Goal: Information Seeking & Learning: Learn about a topic

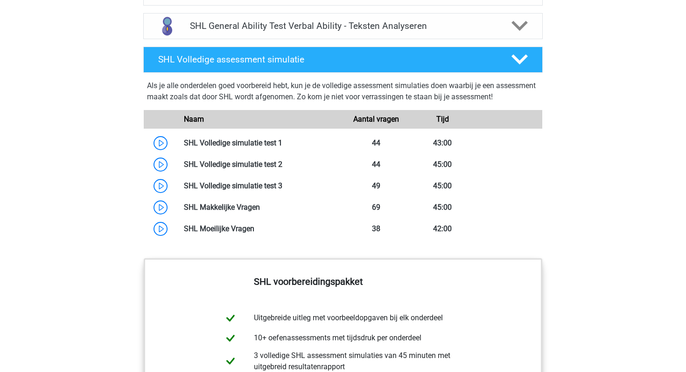
scroll to position [1032, 0]
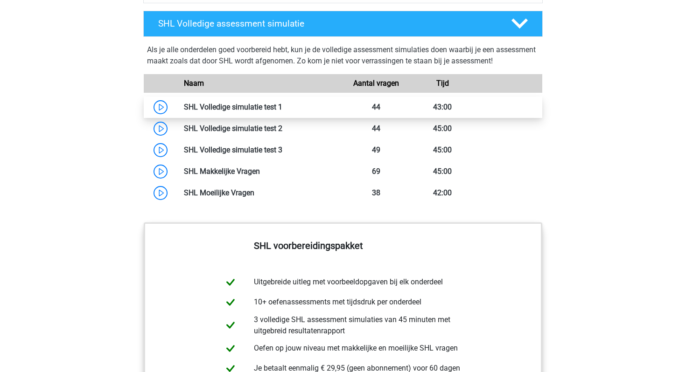
click at [282, 106] on link at bounding box center [282, 107] width 0 height 9
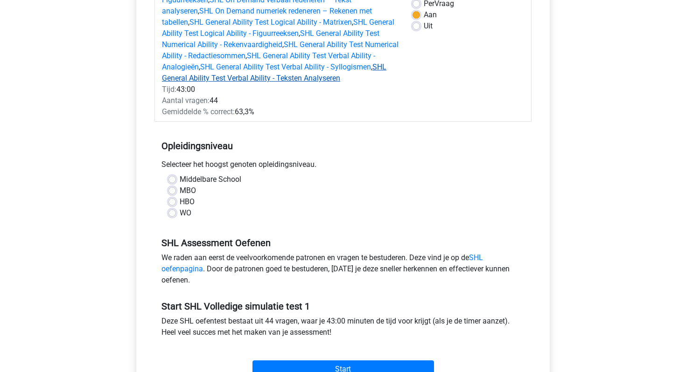
scroll to position [155, 0]
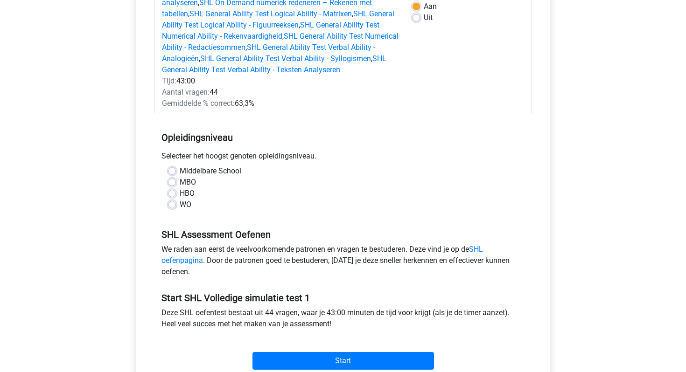
click at [172, 210] on div "WO" at bounding box center [343, 204] width 349 height 11
click at [180, 203] on label "WO" at bounding box center [186, 204] width 12 height 11
click at [172, 203] on input "WO" at bounding box center [172, 203] width 7 height 9
radio input "true"
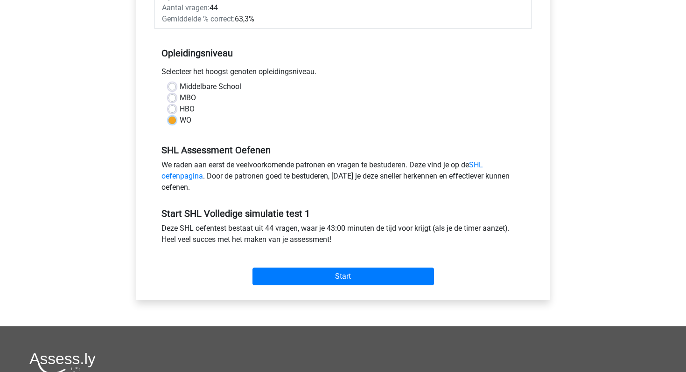
scroll to position [242, 0]
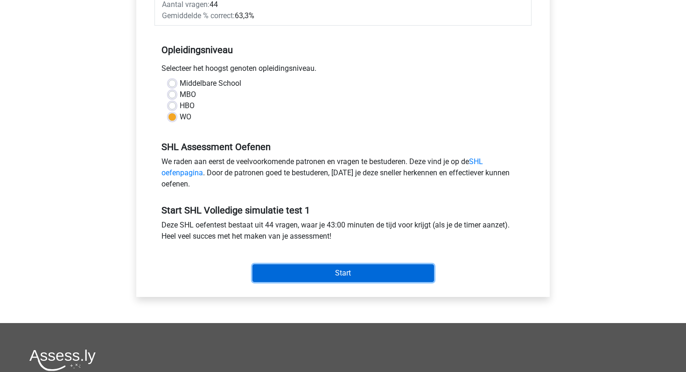
click at [367, 268] on input "Start" at bounding box center [344, 274] width 182 height 18
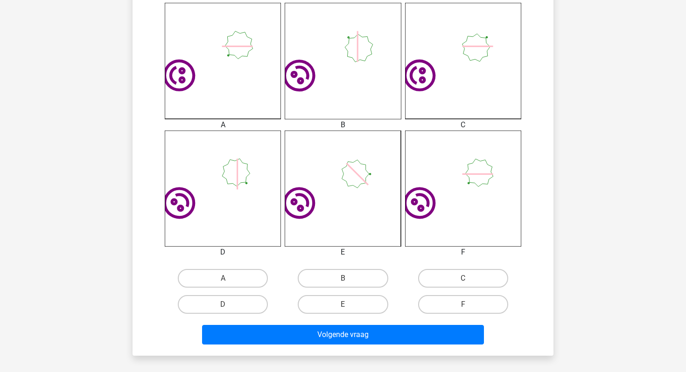
scroll to position [265, 0]
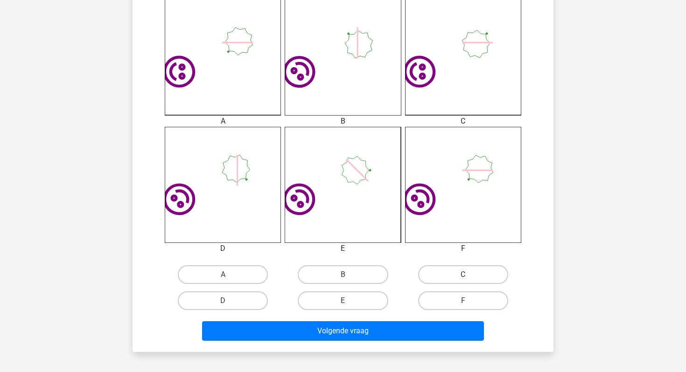
click at [425, 275] on label "C" at bounding box center [463, 275] width 90 height 19
click at [463, 275] on input "C" at bounding box center [466, 278] width 6 height 6
radio input "true"
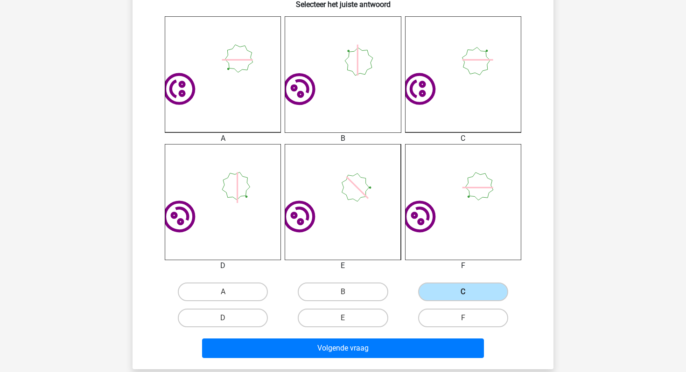
scroll to position [249, 0]
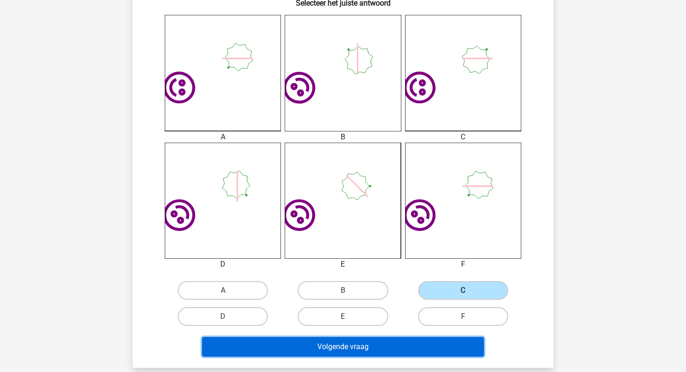
click at [406, 339] on button "Volgende vraag" at bounding box center [343, 347] width 282 height 20
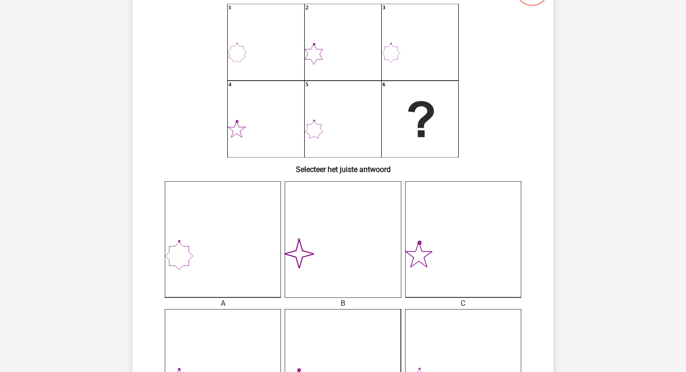
scroll to position [63, 0]
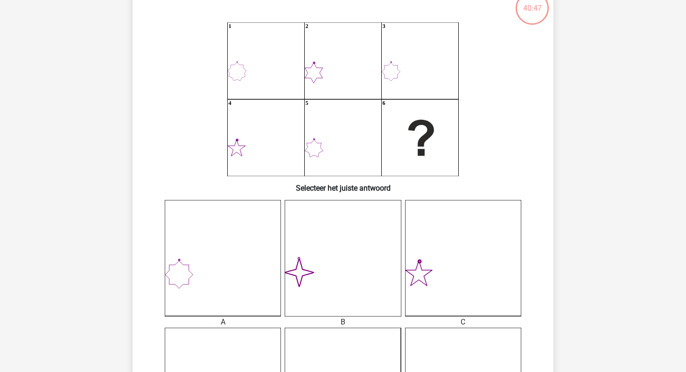
click at [335, 264] on icon "image/svg+xml" at bounding box center [343, 258] width 116 height 116
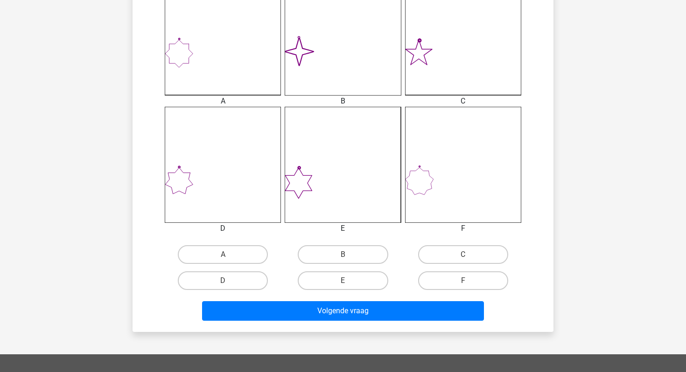
scroll to position [285, 0]
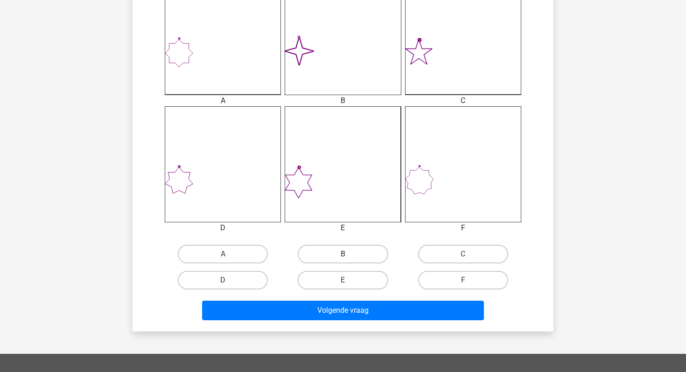
click at [336, 252] on label "B" at bounding box center [343, 254] width 90 height 19
click at [343, 254] on input "B" at bounding box center [346, 257] width 6 height 6
radio input "true"
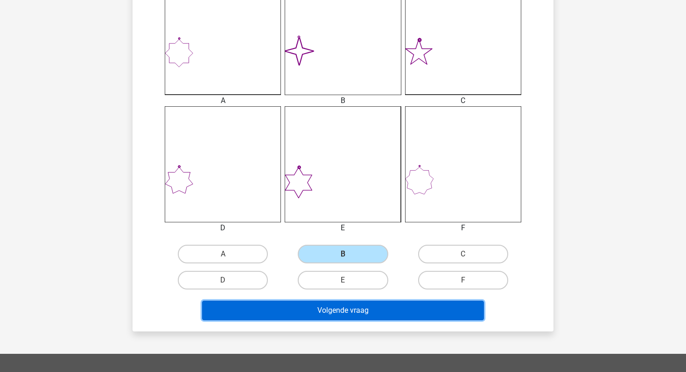
click at [336, 317] on button "Volgende vraag" at bounding box center [343, 311] width 282 height 20
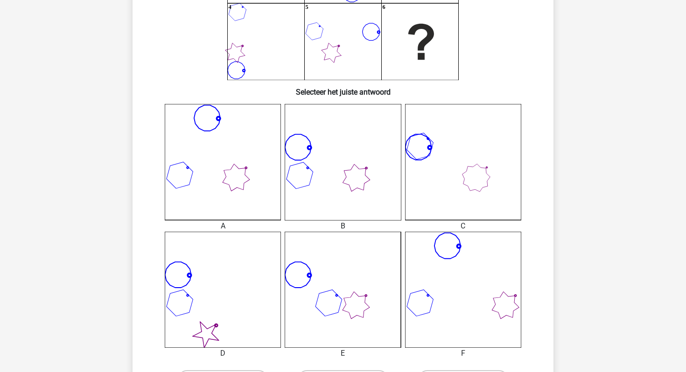
scroll to position [163, 0]
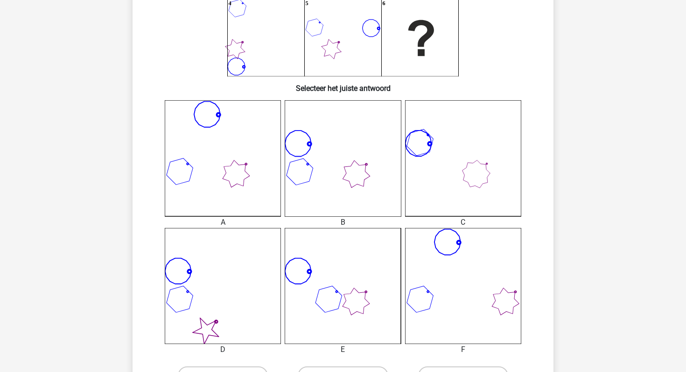
click at [449, 279] on icon at bounding box center [463, 286] width 116 height 116
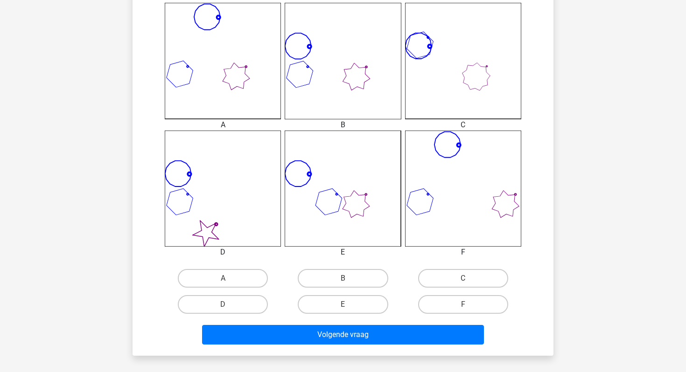
scroll to position [272, 0]
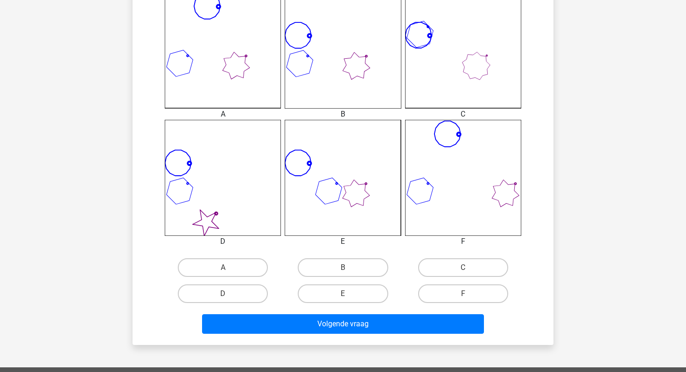
click at [457, 303] on div "F" at bounding box center [463, 294] width 120 height 26
click at [458, 288] on label "F" at bounding box center [463, 294] width 90 height 19
click at [463, 294] on input "F" at bounding box center [466, 297] width 6 height 6
radio input "true"
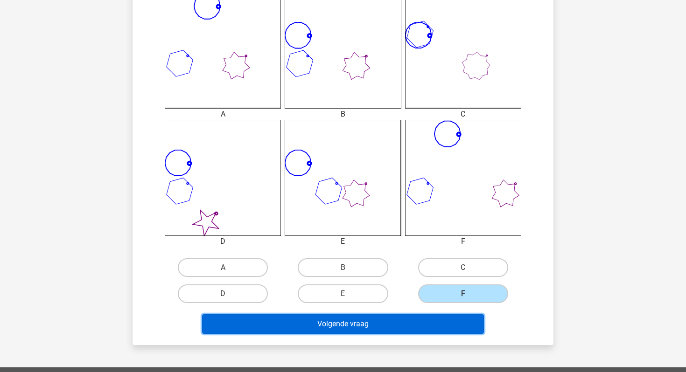
click at [453, 323] on button "Volgende vraag" at bounding box center [343, 325] width 282 height 20
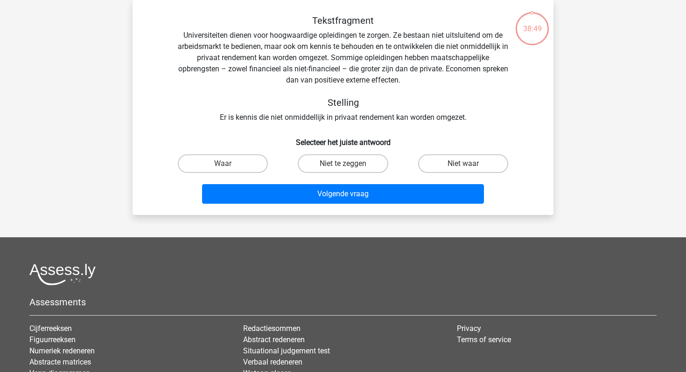
scroll to position [0, 0]
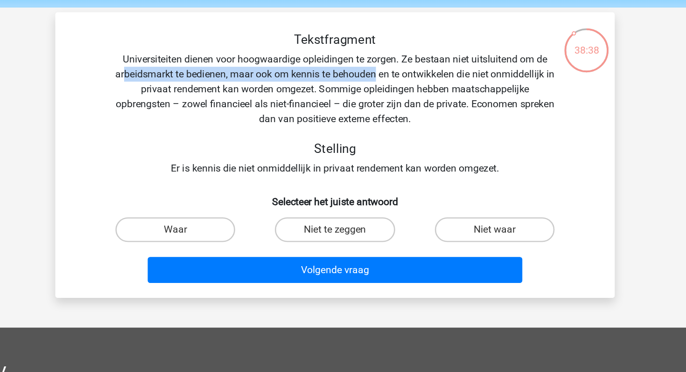
drag, startPoint x: 188, startPoint y: 88, endPoint x: 376, endPoint y: 91, distance: 188.6
click at [377, 92] on div "Tekstfragment Universiteiten dienen voor hoogwaardige opleidingen te zorgen. Ze…" at bounding box center [343, 112] width 391 height 108
click at [376, 91] on div "Tekstfragment Universiteiten dienen voor hoogwaardige opleidingen te zorgen. Ze…" at bounding box center [343, 112] width 391 height 108
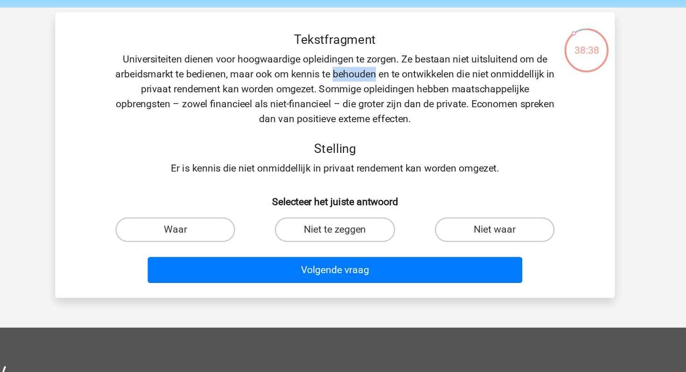
click at [376, 91] on div "Tekstfragment Universiteiten dienen voor hoogwaardige opleidingen te zorgen. Ze…" at bounding box center [343, 112] width 391 height 108
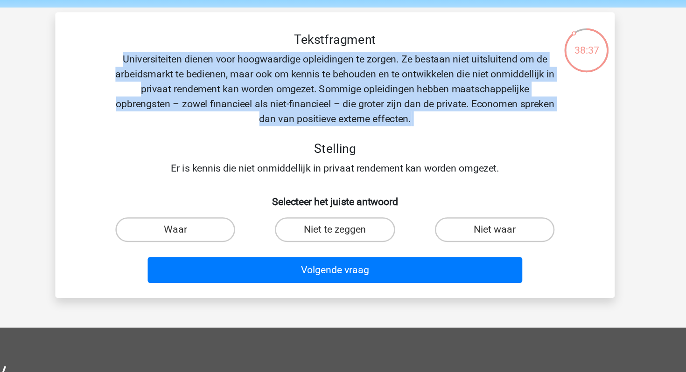
click at [376, 91] on div "Tekstfragment Universiteiten dienen voor hoogwaardige opleidingen te zorgen. Ze…" at bounding box center [343, 112] width 391 height 108
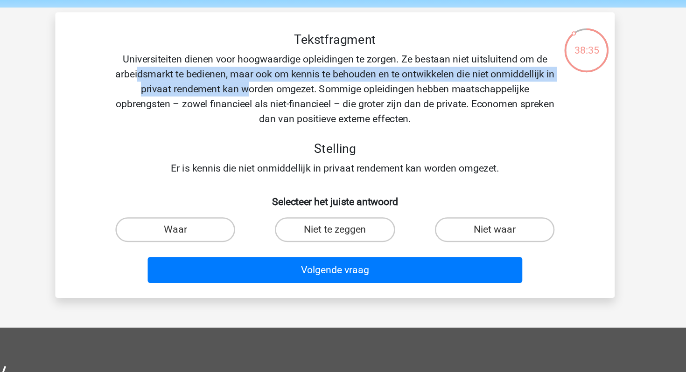
drag, startPoint x: 197, startPoint y: 95, endPoint x: 281, endPoint y: 98, distance: 84.1
click at [281, 98] on div "Tekstfragment Universiteiten dienen voor hoogwaardige opleidingen te zorgen. Ze…" at bounding box center [343, 112] width 391 height 108
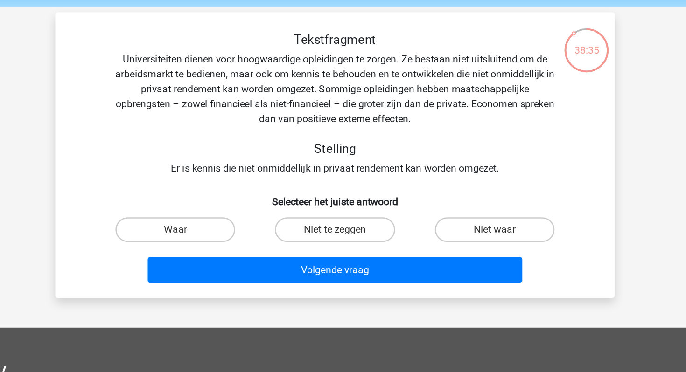
click at [321, 97] on div "Tekstfragment Universiteiten dienen voor hoogwaardige opleidingen te zorgen. Ze…" at bounding box center [343, 112] width 391 height 108
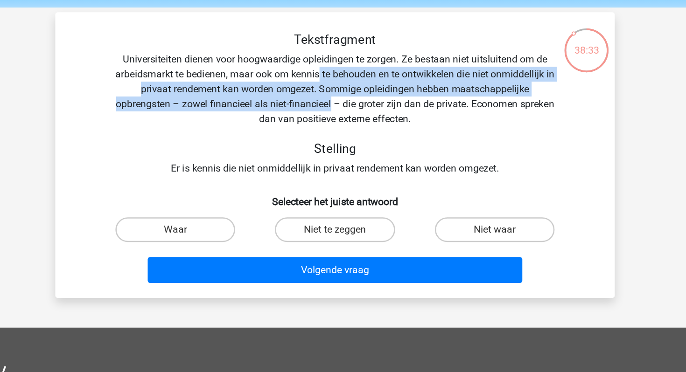
drag, startPoint x: 335, startPoint y: 95, endPoint x: 353, endPoint y: 109, distance: 23.0
click at [353, 109] on div "Tekstfragment Universiteiten dienen voor hoogwaardige opleidingen te zorgen. Ze…" at bounding box center [343, 112] width 391 height 108
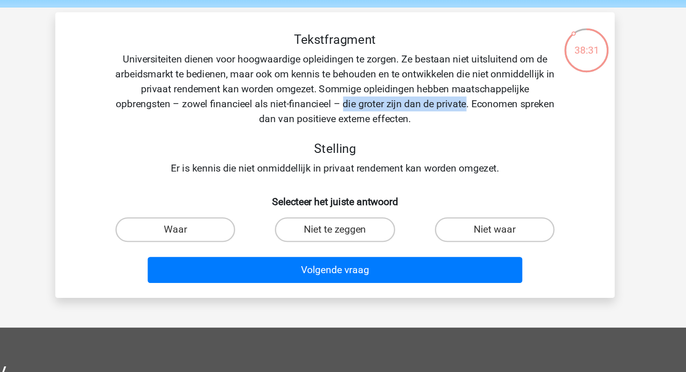
drag, startPoint x: 363, startPoint y: 110, endPoint x: 455, endPoint y: 112, distance: 92.0
click at [455, 112] on div "Tekstfragment Universiteiten dienen voor hoogwaardige opleidingen te zorgen. Ze…" at bounding box center [343, 112] width 391 height 108
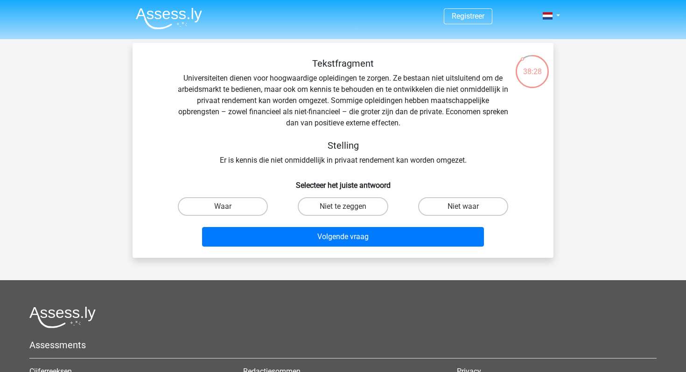
click at [292, 158] on div "Tekstfragment Universiteiten dienen voor hoogwaardige opleidingen te zorgen. Ze…" at bounding box center [343, 112] width 391 height 108
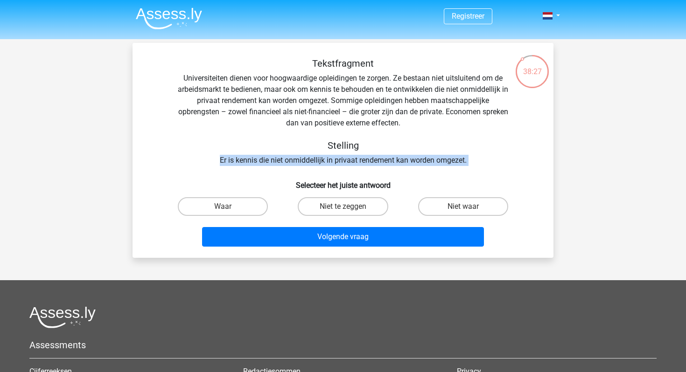
click at [292, 158] on div "Tekstfragment Universiteiten dienen voor hoogwaardige opleidingen te zorgen. Ze…" at bounding box center [343, 112] width 391 height 108
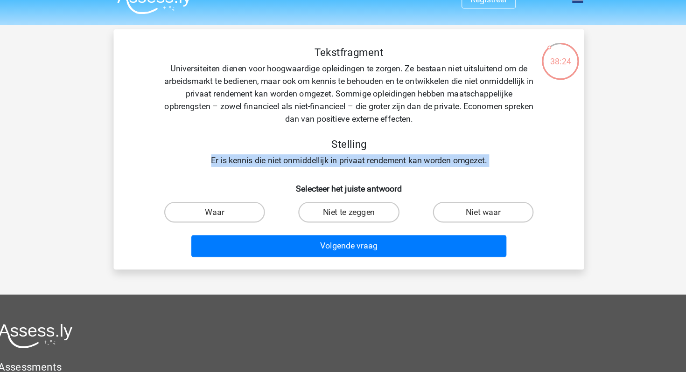
click at [292, 161] on div "Tekstfragment Universiteiten dienen voor hoogwaardige opleidingen te zorgen. Ze…" at bounding box center [343, 112] width 391 height 108
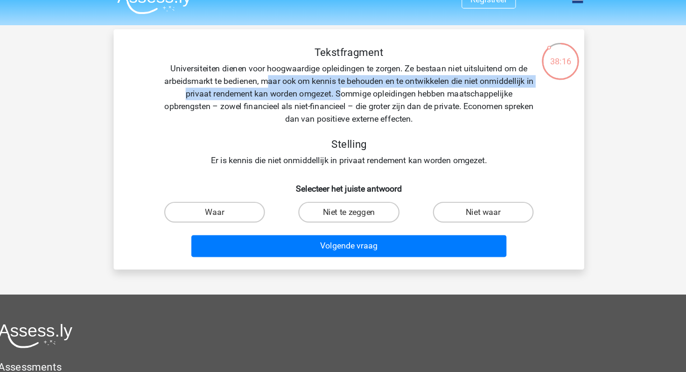
drag, startPoint x: 273, startPoint y: 90, endPoint x: 340, endPoint y: 98, distance: 67.7
click at [340, 98] on div "Tekstfragment Universiteiten dienen voor hoogwaardige opleidingen te zorgen. Ze…" at bounding box center [343, 112] width 391 height 108
click at [239, 210] on label "Waar" at bounding box center [223, 206] width 90 height 19
click at [229, 210] on input "Waar" at bounding box center [226, 210] width 6 height 6
radio input "true"
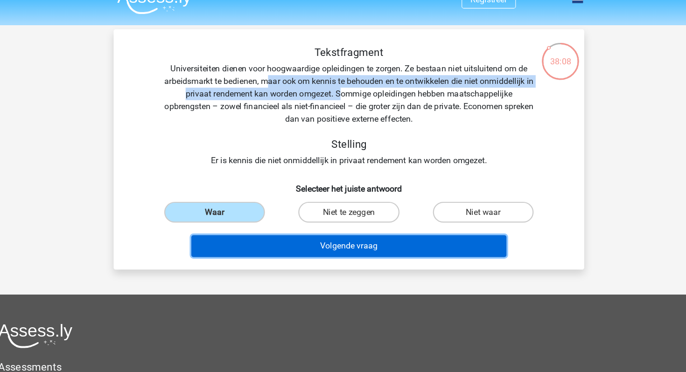
click at [292, 239] on button "Volgende vraag" at bounding box center [343, 237] width 282 height 20
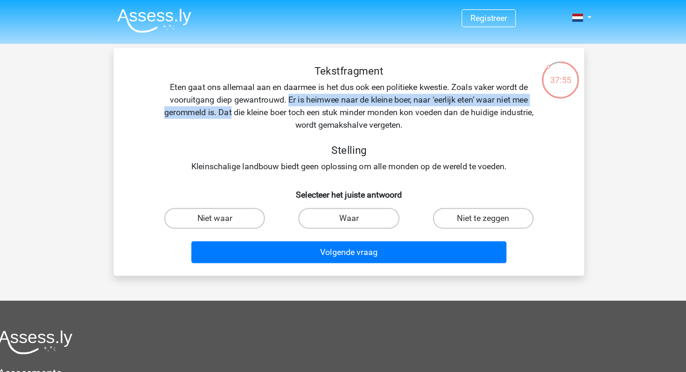
drag, startPoint x: 288, startPoint y: 87, endPoint x: 253, endPoint y: 98, distance: 37.6
click at [253, 98] on div "Tekstfragment Eten gaat ons allemaal aan en daarmee is het dus ook een politiek…" at bounding box center [343, 106] width 391 height 97
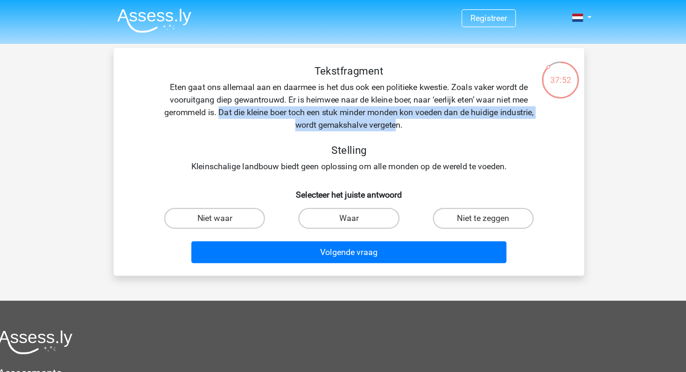
drag, startPoint x: 242, startPoint y: 99, endPoint x: 403, endPoint y: 110, distance: 160.9
click at [403, 110] on div "Tekstfragment Eten gaat ons allemaal aan en daarmee is het dus ook een politiek…" at bounding box center [343, 106] width 391 height 97
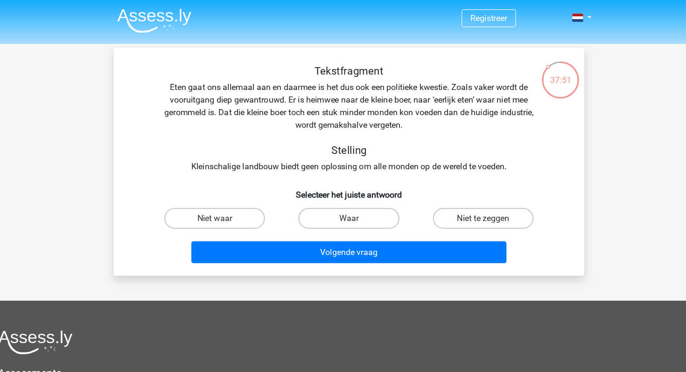
click at [405, 134] on h5 "Stelling" at bounding box center [342, 134] width 331 height 11
click at [321, 148] on div "Tekstfragment Eten gaat ons allemaal aan en daarmee is het dus ook een politiek…" at bounding box center [343, 106] width 391 height 97
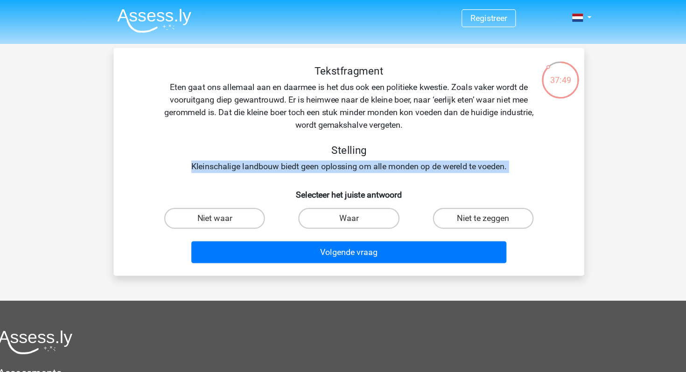
click at [321, 148] on div "Tekstfragment Eten gaat ons allemaal aan en daarmee is het dus ook een politiek…" at bounding box center [343, 106] width 391 height 97
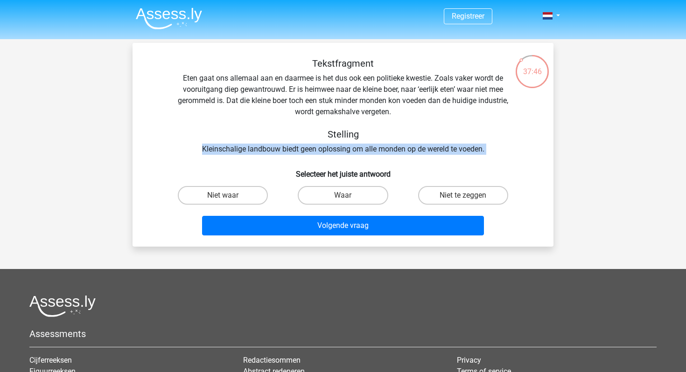
click at [451, 162] on div "Tekstfragment Eten gaat ons allemaal aan en daarmee is het dus ook een politiek…" at bounding box center [343, 149] width 414 height 182
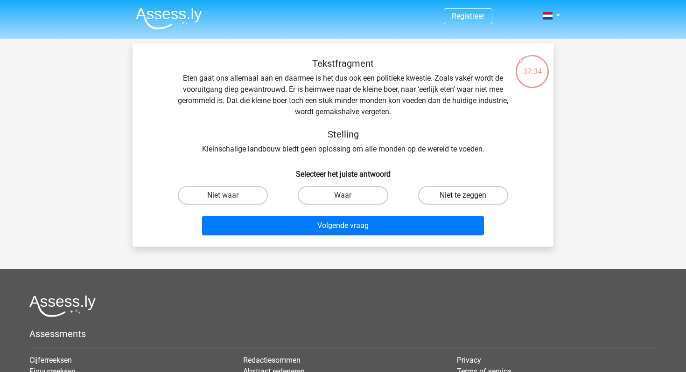
click at [458, 192] on label "Niet te zeggen" at bounding box center [463, 195] width 90 height 19
click at [463, 196] on input "Niet te zeggen" at bounding box center [466, 199] width 6 height 6
radio input "true"
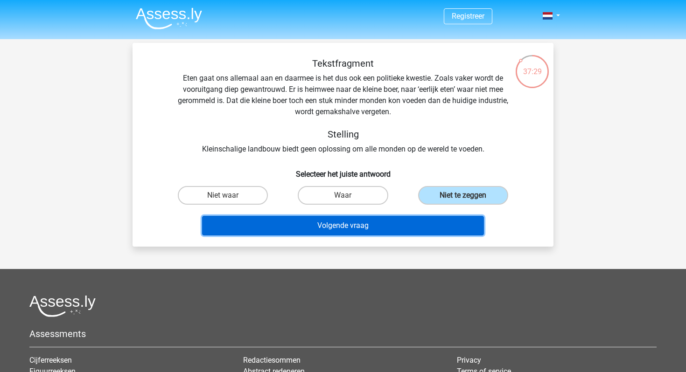
click at [436, 223] on button "Volgende vraag" at bounding box center [343, 226] width 282 height 20
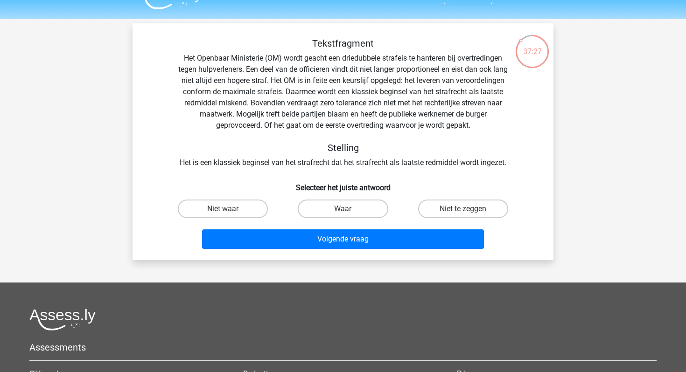
scroll to position [12, 0]
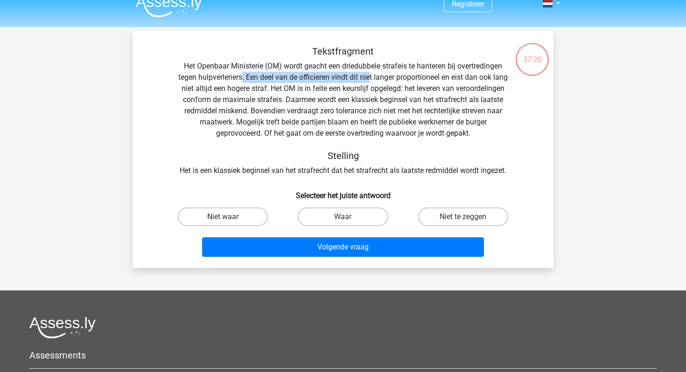
drag, startPoint x: 250, startPoint y: 77, endPoint x: 377, endPoint y: 81, distance: 127.5
click at [377, 81] on div "Tekstfragment Het Openbaar Ministerie (OM) wordt geacht een driedubbele strafei…" at bounding box center [343, 111] width 391 height 131
drag, startPoint x: 196, startPoint y: 89, endPoint x: 298, endPoint y: 86, distance: 102.3
click at [298, 87] on div "Tekstfragment Het Openbaar Ministerie (OM) wordt geacht een driedubbele strafei…" at bounding box center [343, 111] width 391 height 131
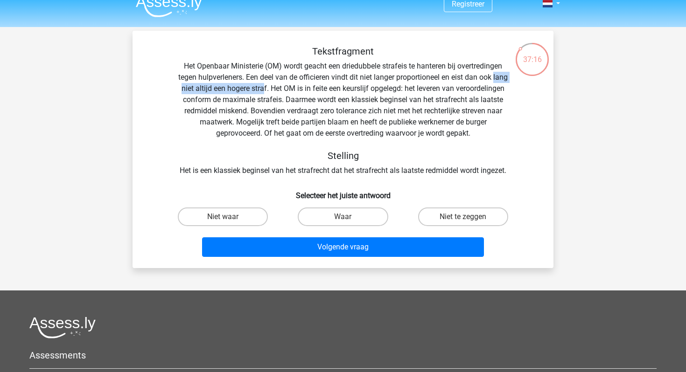
click at [298, 86] on div "Tekstfragment Het Openbaar Ministerie (OM) wordt geacht een driedubbele strafei…" at bounding box center [343, 111] width 391 height 131
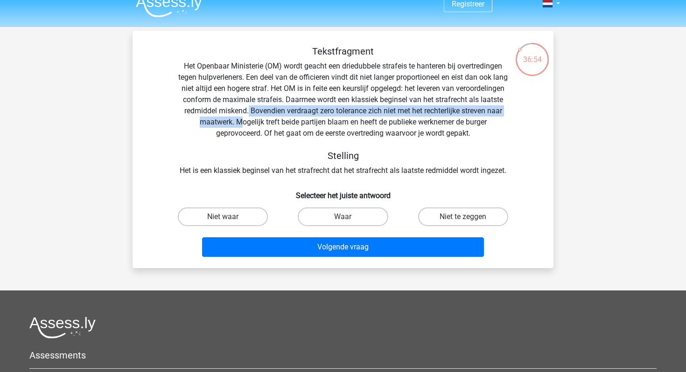
drag, startPoint x: 323, startPoint y: 112, endPoint x: 317, endPoint y: 120, distance: 10.4
click at [317, 120] on div "Tekstfragment Het Openbaar Ministerie (OM) wordt geacht een driedubbele strafei…" at bounding box center [343, 111] width 391 height 131
click at [309, 122] on div "Tekstfragment Het Openbaar Ministerie (OM) wordt geacht een driedubbele strafei…" at bounding box center [343, 111] width 391 height 131
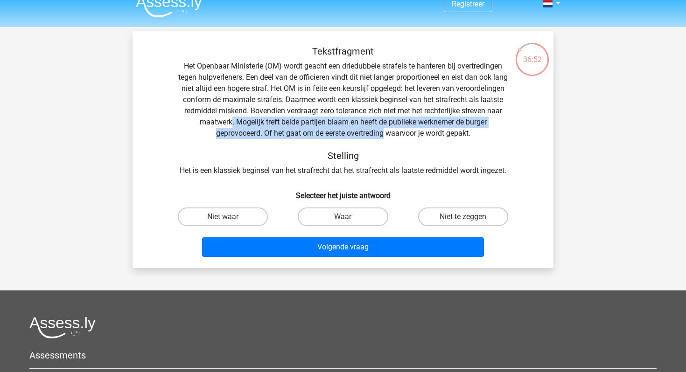
drag, startPoint x: 308, startPoint y: 122, endPoint x: 394, endPoint y: 125, distance: 86.0
click at [394, 125] on div "Tekstfragment Het Openbaar Ministerie (OM) wordt geacht een driedubbele strafei…" at bounding box center [343, 111] width 391 height 131
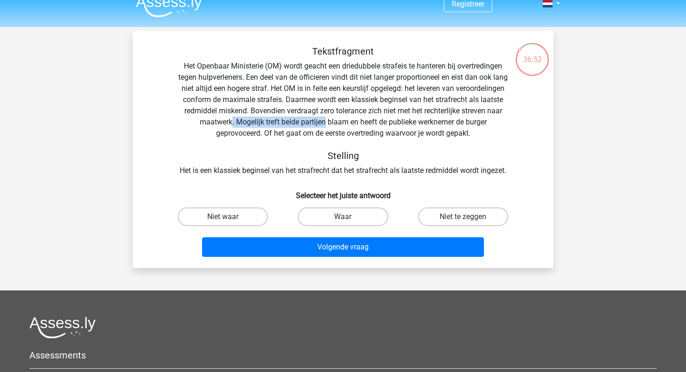
click at [394, 125] on div "Tekstfragment Het Openbaar Ministerie (OM) wordt geacht een driedubbele strafei…" at bounding box center [343, 111] width 391 height 131
drag, startPoint x: 300, startPoint y: 132, endPoint x: 408, endPoint y: 132, distance: 107.8
click at [408, 132] on div "Tekstfragment Het Openbaar Ministerie (OM) wordt geacht een driedubbele strafei…" at bounding box center [343, 111] width 391 height 131
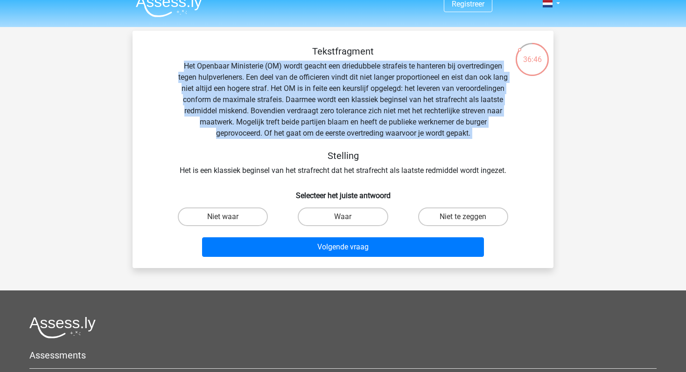
click at [408, 132] on div "Tekstfragment Het Openbaar Ministerie (OM) wordt geacht een driedubbele strafei…" at bounding box center [343, 111] width 391 height 131
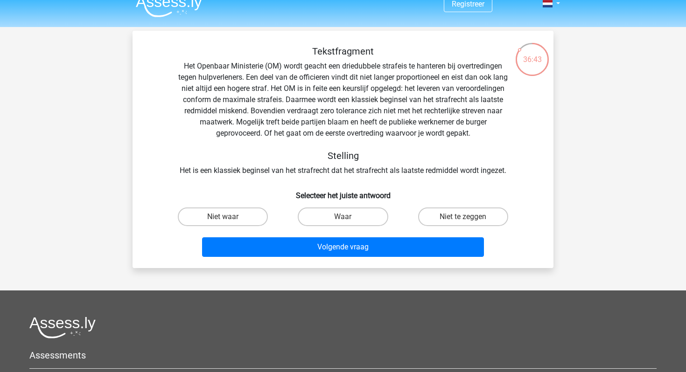
click at [392, 167] on div "Tekstfragment Het Openbaar Ministerie (OM) wordt geacht een driedubbele strafei…" at bounding box center [343, 111] width 391 height 131
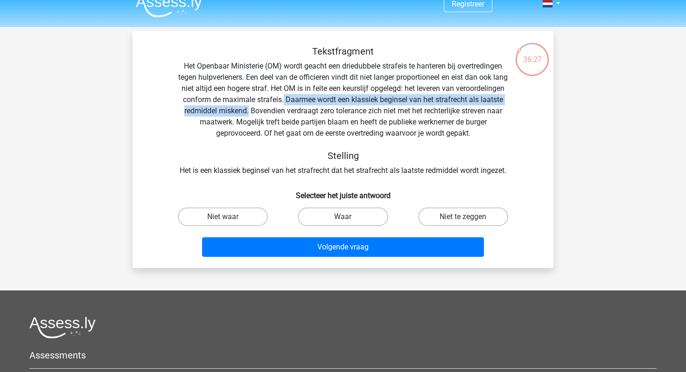
drag, startPoint x: 343, startPoint y: 97, endPoint x: 323, endPoint y: 107, distance: 21.9
click at [323, 107] on div "Tekstfragment Het Openbaar Ministerie (OM) wordt geacht een driedubbele strafei…" at bounding box center [343, 111] width 391 height 131
click at [341, 219] on label "Waar" at bounding box center [343, 217] width 90 height 19
click at [343, 219] on input "Waar" at bounding box center [346, 220] width 6 height 6
radio input "true"
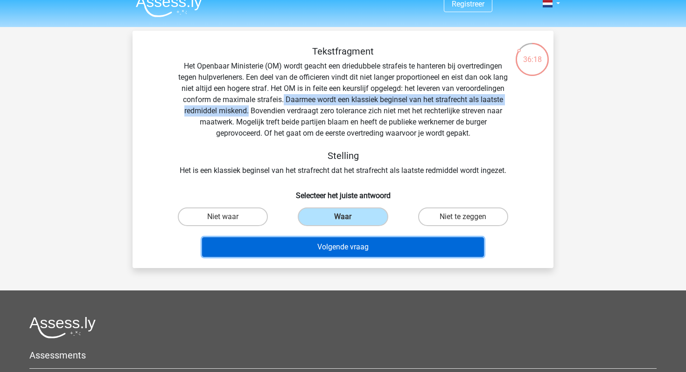
click at [348, 246] on button "Volgende vraag" at bounding box center [343, 248] width 282 height 20
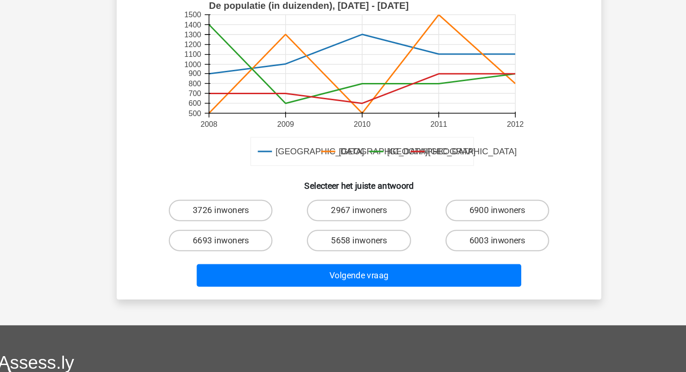
scroll to position [197, 0]
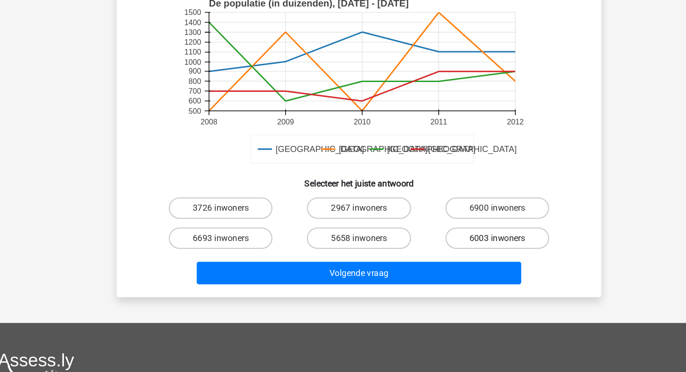
click at [473, 254] on label "6003 inwoners" at bounding box center [463, 255] width 90 height 19
click at [469, 256] on input "6003 inwoners" at bounding box center [466, 259] width 6 height 6
radio input "true"
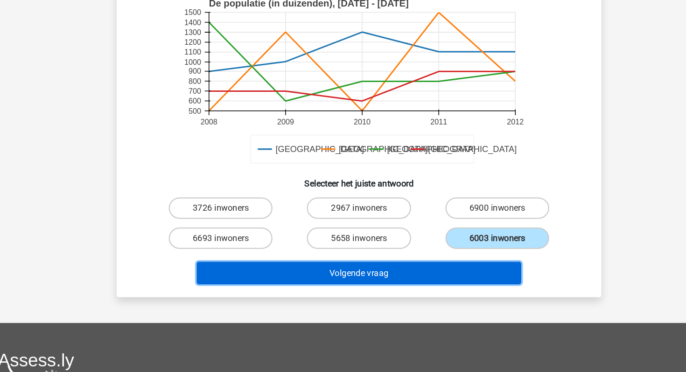
click at [443, 282] on button "Volgende vraag" at bounding box center [343, 286] width 282 height 20
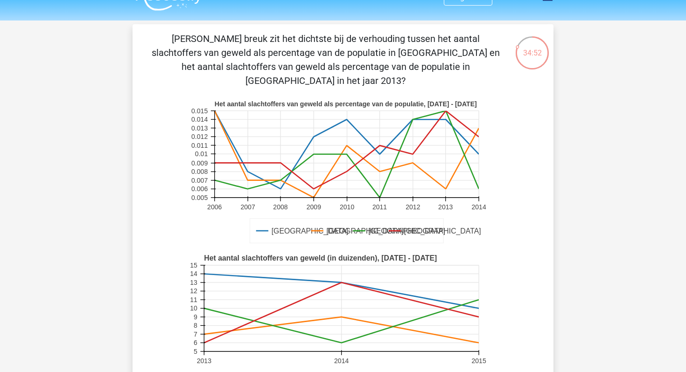
scroll to position [16, 0]
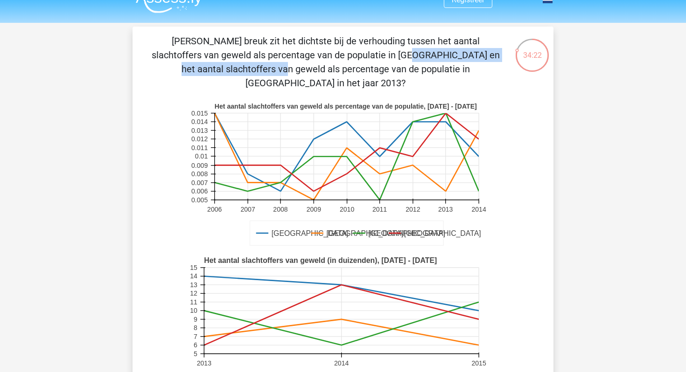
drag, startPoint x: 191, startPoint y: 54, endPoint x: 378, endPoint y: 52, distance: 187.2
click at [378, 52] on p "[PERSON_NAME] breuk zit het dichtste bij de verhouding tussen het aantal slacht…" at bounding box center [326, 62] width 356 height 56
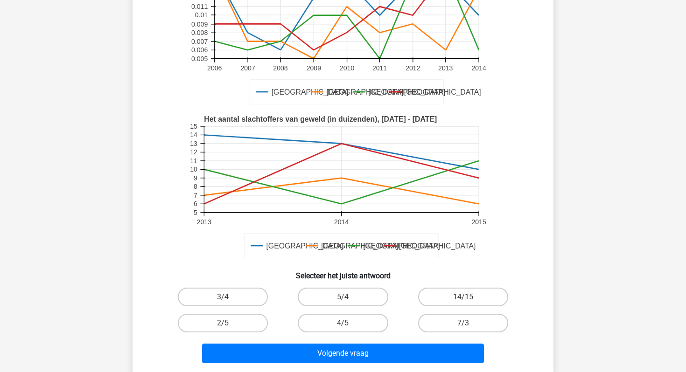
scroll to position [162, 0]
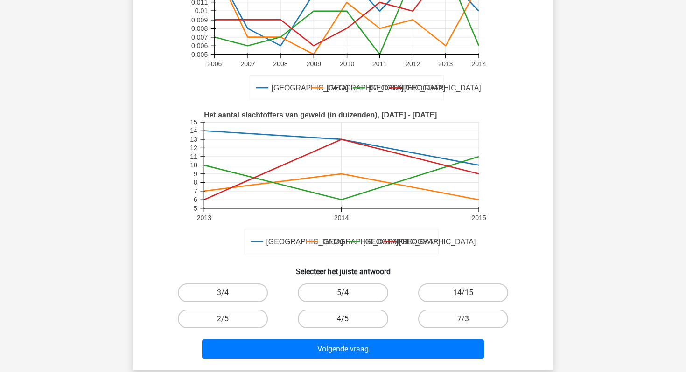
click at [355, 310] on label "4/5" at bounding box center [343, 319] width 90 height 19
click at [349, 319] on input "4/5" at bounding box center [346, 322] width 6 height 6
radio input "true"
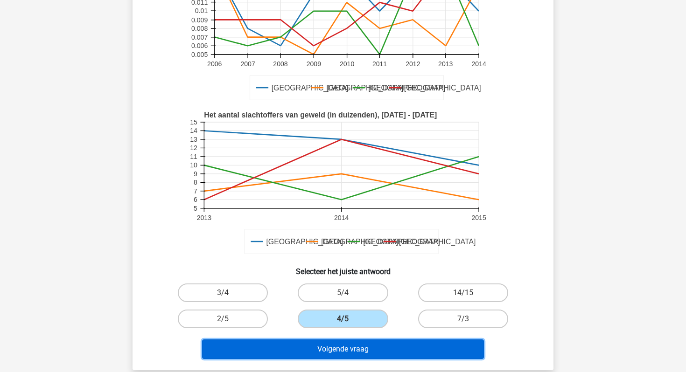
click at [365, 340] on button "Volgende vraag" at bounding box center [343, 350] width 282 height 20
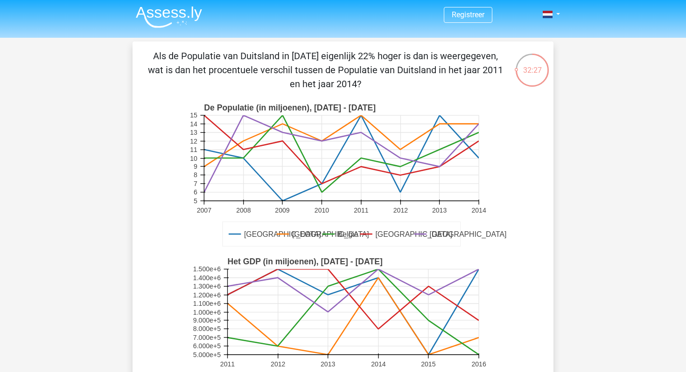
scroll to position [0, 0]
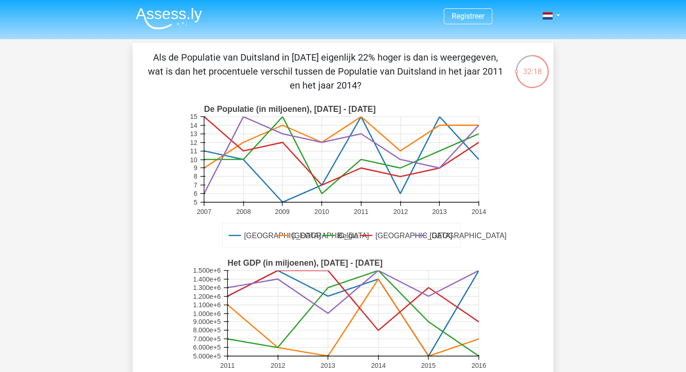
click at [318, 187] on icon at bounding box center [341, 155] width 275 height 77
click at [476, 157] on rect at bounding box center [341, 159] width 275 height 85
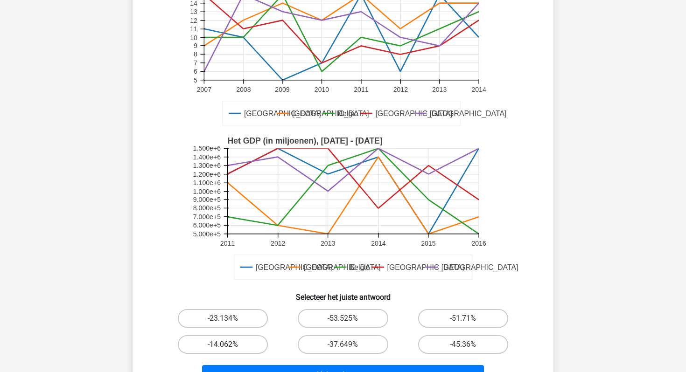
scroll to position [127, 0]
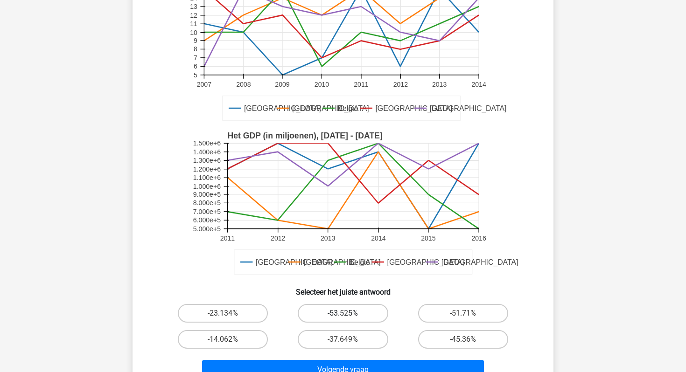
click at [344, 312] on label "-53.525%" at bounding box center [343, 313] width 90 height 19
click at [344, 314] on input "-53.525%" at bounding box center [346, 317] width 6 height 6
radio input "true"
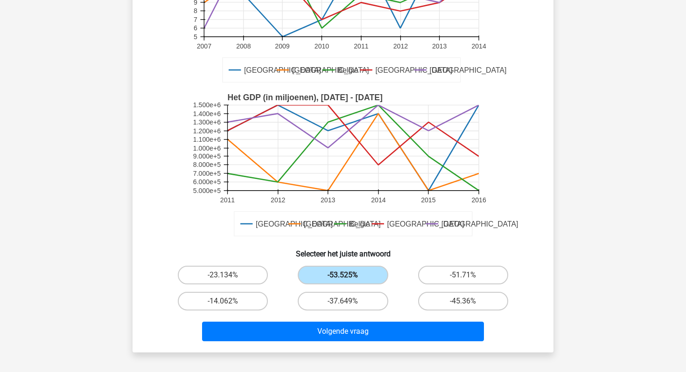
scroll to position [173, 0]
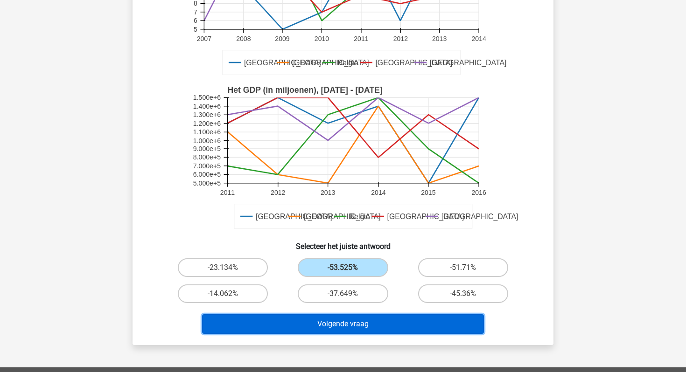
click at [346, 317] on button "Volgende vraag" at bounding box center [343, 325] width 282 height 20
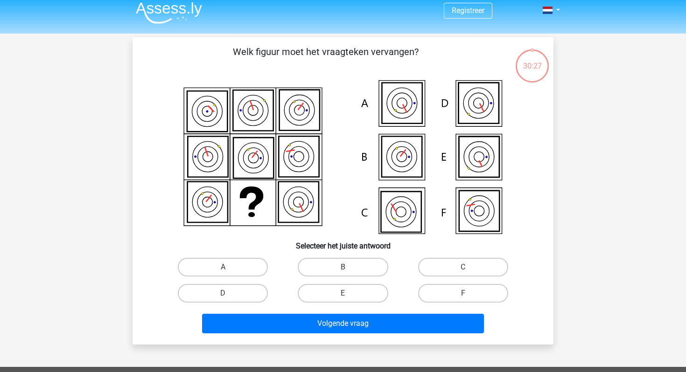
scroll to position [0, 0]
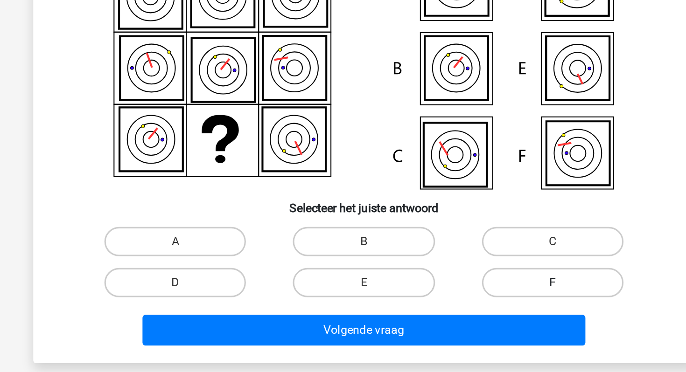
click at [446, 292] on label "F" at bounding box center [463, 299] width 90 height 19
click at [463, 299] on input "F" at bounding box center [466, 302] width 6 height 6
radio input "true"
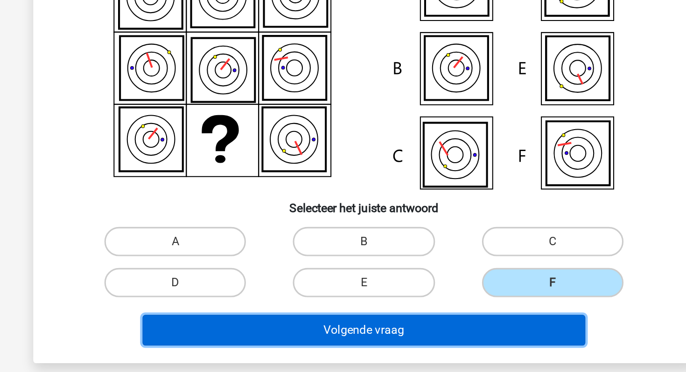
click at [400, 325] on button "Volgende vraag" at bounding box center [343, 330] width 282 height 20
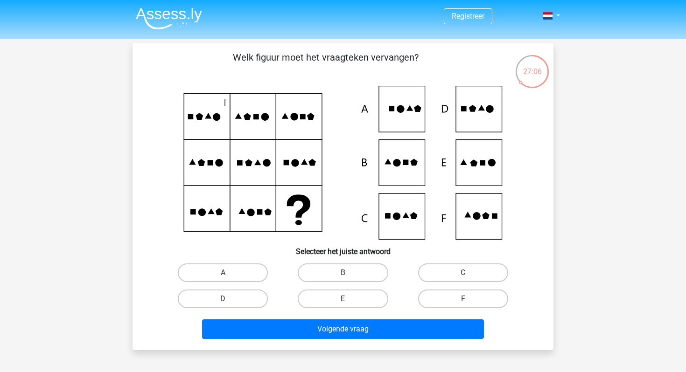
click at [357, 295] on label "E" at bounding box center [343, 299] width 90 height 19
click at [349, 299] on input "E" at bounding box center [346, 302] width 6 height 6
radio input "true"
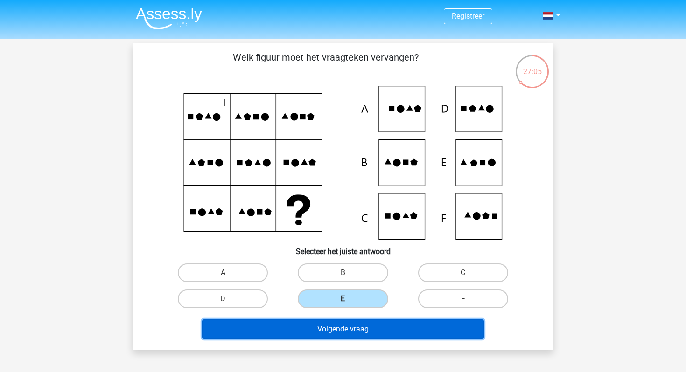
click at [369, 328] on button "Volgende vraag" at bounding box center [343, 330] width 282 height 20
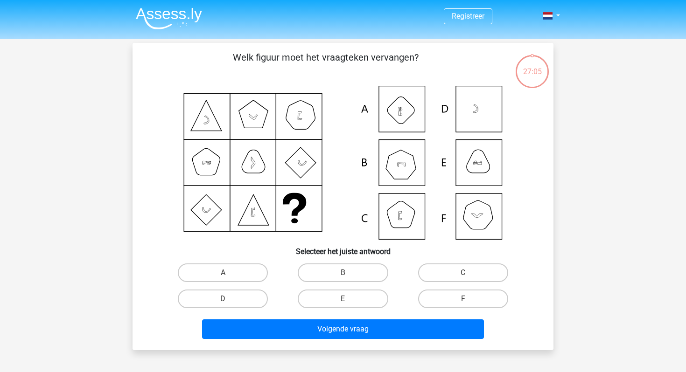
scroll to position [43, 0]
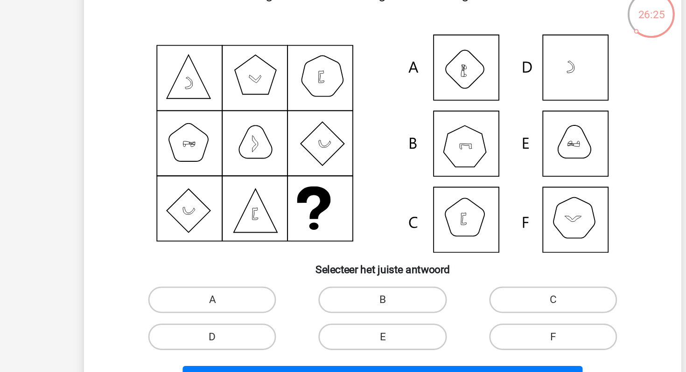
click at [213, 171] on icon at bounding box center [343, 120] width 376 height 154
click at [252, 175] on icon at bounding box center [343, 120] width 376 height 154
click at [301, 78] on icon at bounding box center [343, 120] width 376 height 154
click at [302, 112] on icon at bounding box center [343, 120] width 376 height 154
click at [209, 160] on icon at bounding box center [343, 120] width 376 height 154
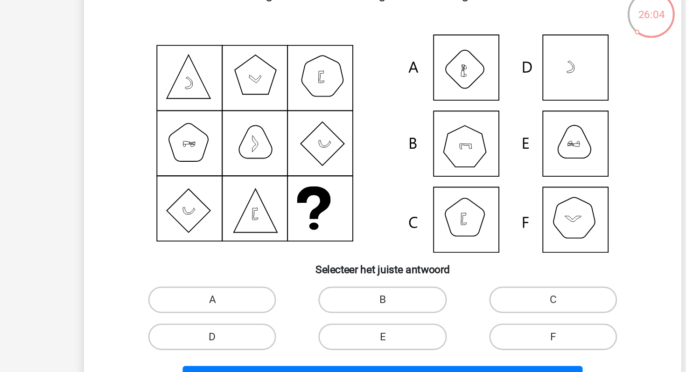
click at [291, 121] on icon at bounding box center [343, 120] width 376 height 154
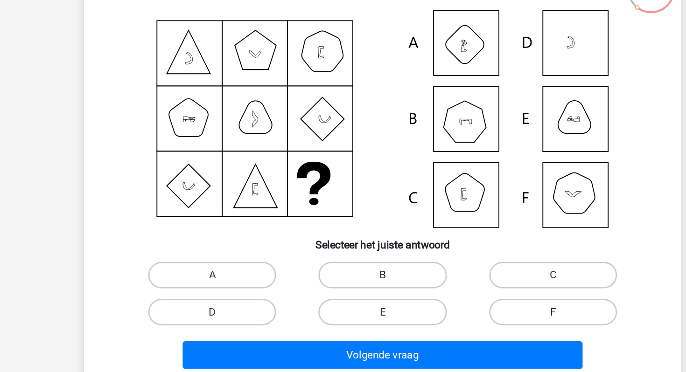
click at [351, 222] on label "B" at bounding box center [343, 230] width 90 height 19
click at [349, 230] on input "B" at bounding box center [346, 233] width 6 height 6
radio input "true"
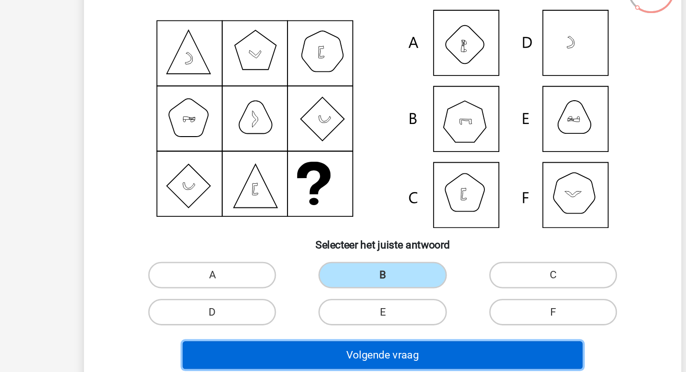
click at [361, 289] on button "Volgende vraag" at bounding box center [343, 287] width 282 height 20
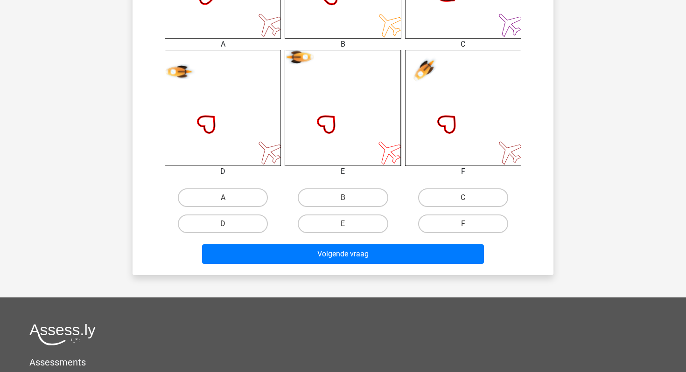
scroll to position [408, 0]
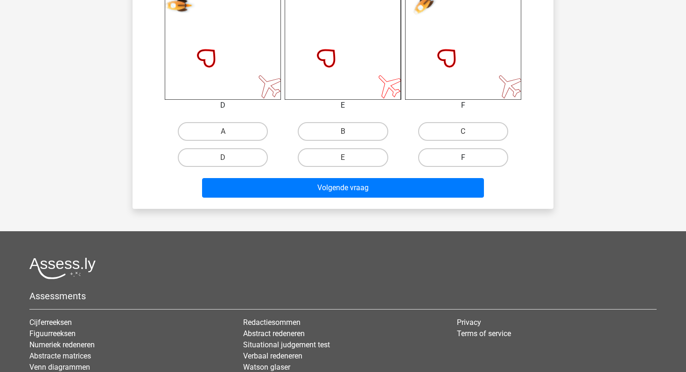
click at [466, 152] on label "F" at bounding box center [463, 157] width 90 height 19
click at [466, 158] on input "F" at bounding box center [466, 161] width 6 height 6
radio input "true"
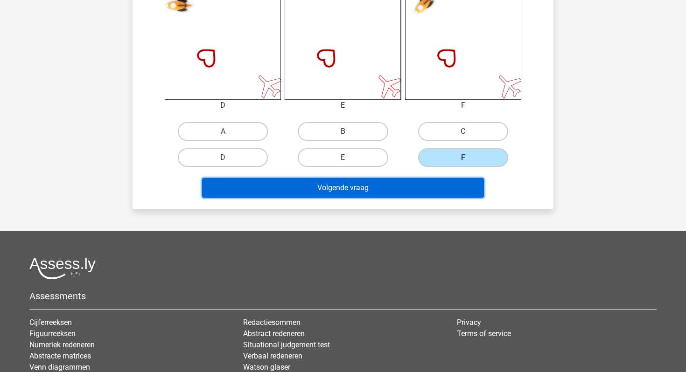
click at [452, 183] on button "Volgende vraag" at bounding box center [343, 188] width 282 height 20
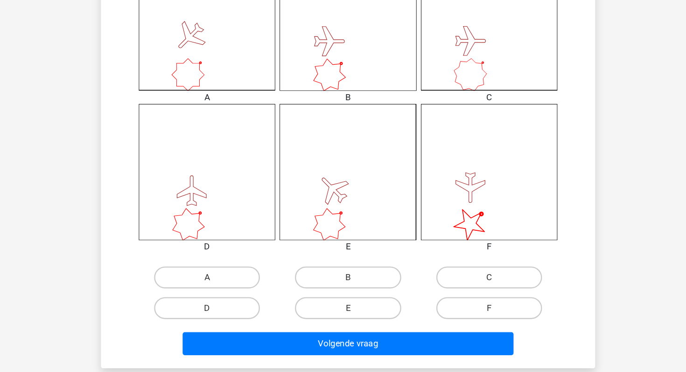
scroll to position [248, 0]
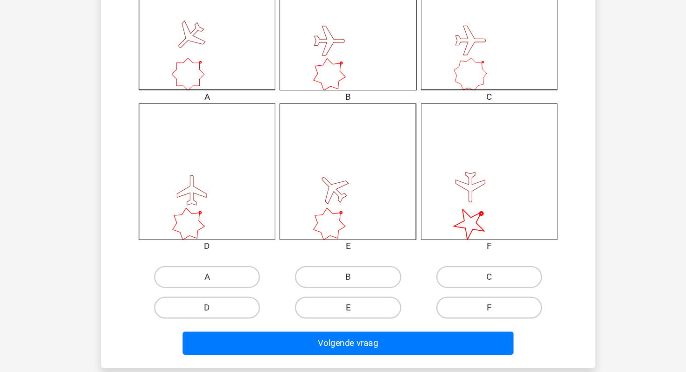
click at [346, 320] on input "E" at bounding box center [346, 320] width 6 height 6
radio input "true"
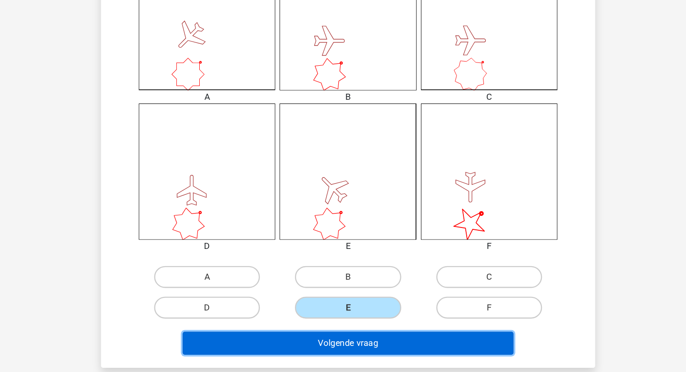
click at [352, 340] on button "Volgende vraag" at bounding box center [343, 348] width 282 height 20
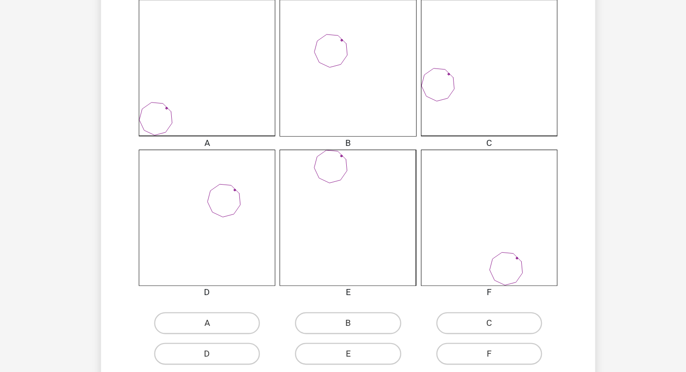
scroll to position [219, 0]
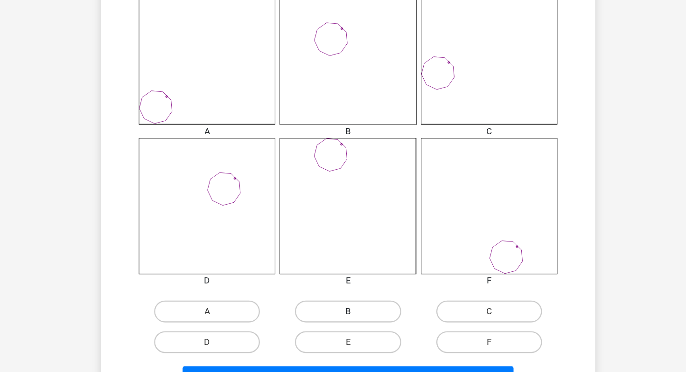
click at [330, 314] on label "B" at bounding box center [343, 320] width 90 height 19
click at [343, 321] on input "B" at bounding box center [346, 324] width 6 height 6
radio input "true"
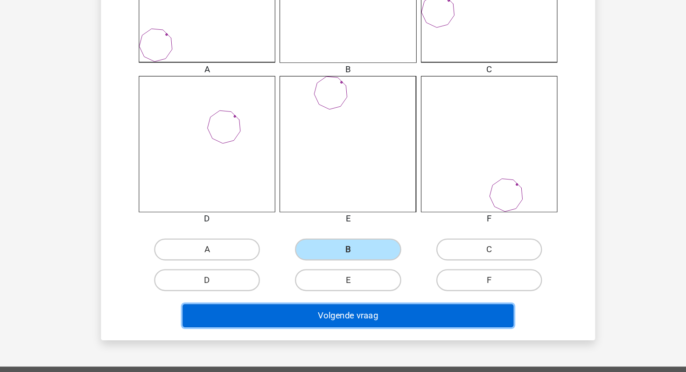
click at [330, 315] on button "Volgende vraag" at bounding box center [343, 325] width 282 height 20
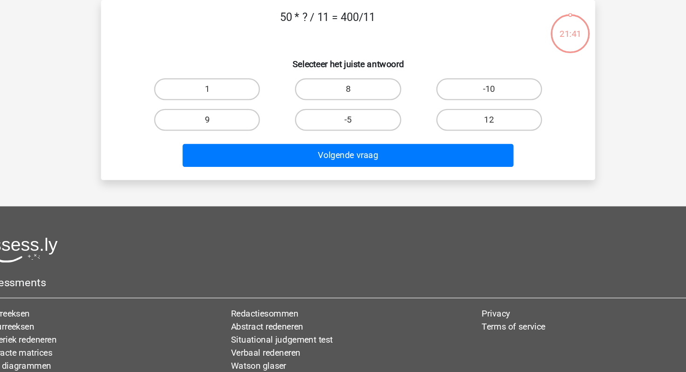
scroll to position [0, 0]
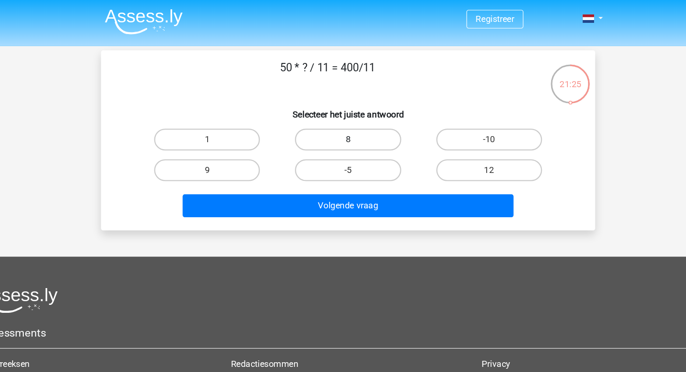
click at [337, 117] on label "8" at bounding box center [343, 119] width 90 height 19
click at [343, 119] on input "8" at bounding box center [346, 122] width 6 height 6
radio input "true"
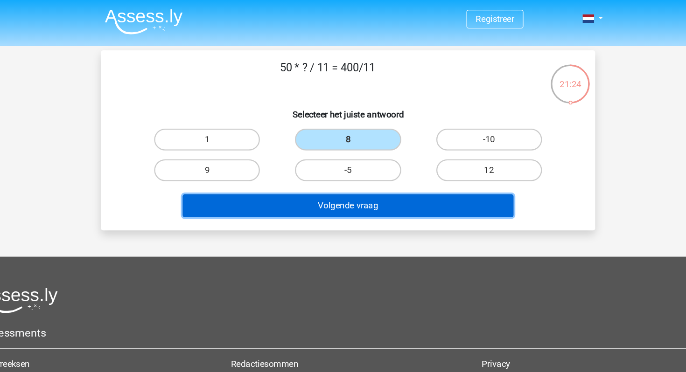
click at [342, 176] on button "Volgende vraag" at bounding box center [343, 176] width 282 height 20
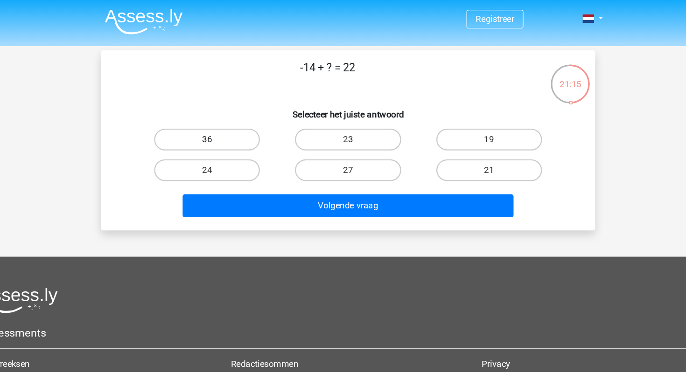
click at [247, 124] on label "36" at bounding box center [223, 119] width 90 height 19
click at [229, 124] on input "36" at bounding box center [226, 122] width 6 height 6
radio input "true"
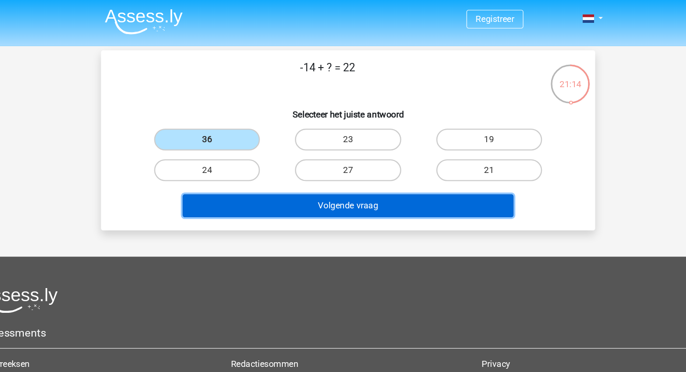
click at [281, 176] on button "Volgende vraag" at bounding box center [343, 176] width 282 height 20
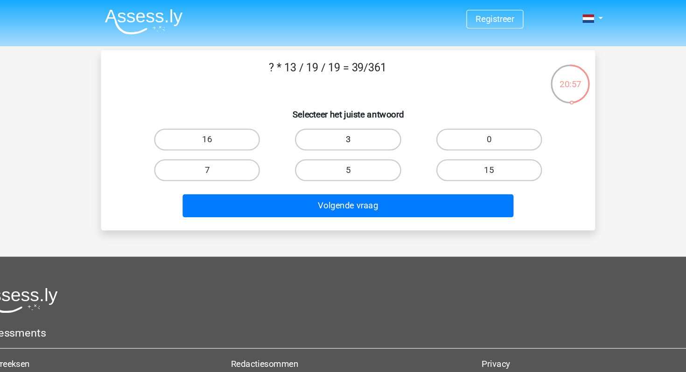
click at [321, 121] on label "3" at bounding box center [343, 119] width 90 height 19
click at [343, 121] on input "3" at bounding box center [346, 122] width 6 height 6
radio input "true"
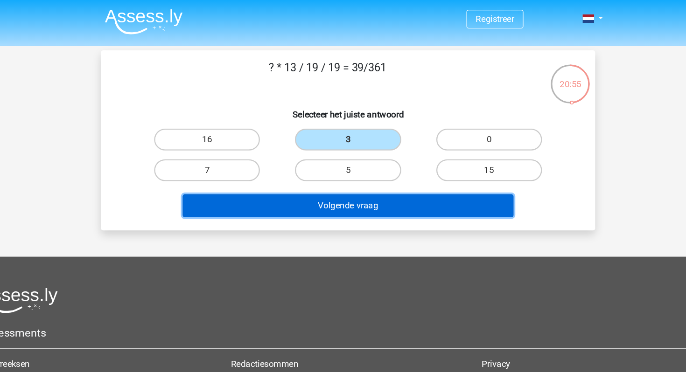
click at [326, 183] on button "Volgende vraag" at bounding box center [343, 176] width 282 height 20
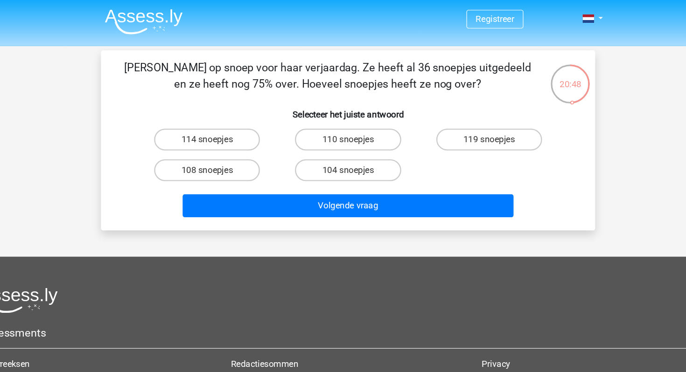
drag, startPoint x: 253, startPoint y: 69, endPoint x: 285, endPoint y: 70, distance: 31.8
click at [285, 70] on p "[PERSON_NAME] op snoep voor haar verjaardag. Ze heeft al 36 snoepjes uitgedeeld…" at bounding box center [326, 64] width 356 height 28
click at [232, 127] on label "114 snoepjes" at bounding box center [223, 119] width 90 height 19
click at [229, 125] on input "114 snoepjes" at bounding box center [226, 122] width 6 height 6
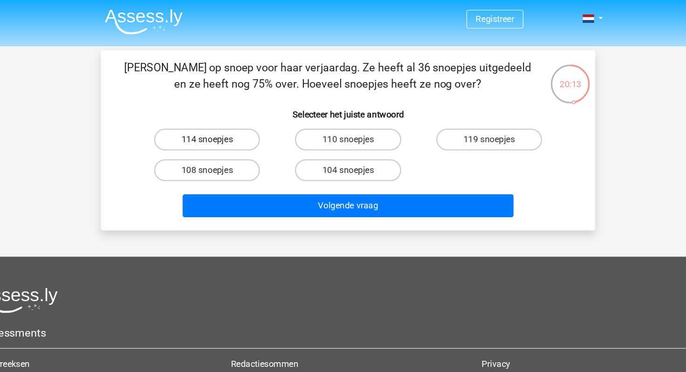
radio input "true"
click at [249, 143] on label "108 snoepjes" at bounding box center [223, 145] width 90 height 19
click at [229, 145] on input "108 snoepjes" at bounding box center [226, 148] width 6 height 6
radio input "true"
click at [281, 165] on div "Volgende vraag" at bounding box center [343, 173] width 391 height 31
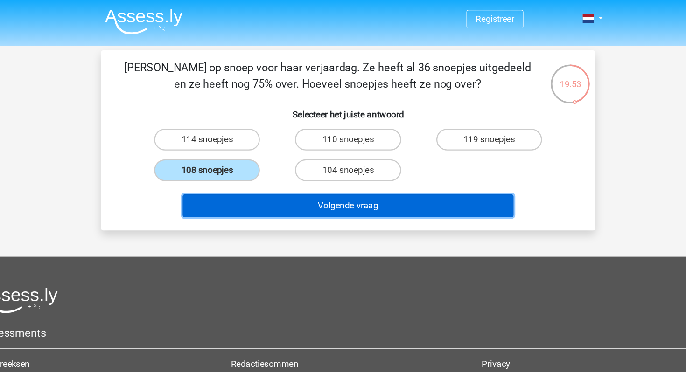
click at [285, 174] on button "Volgende vraag" at bounding box center [343, 176] width 282 height 20
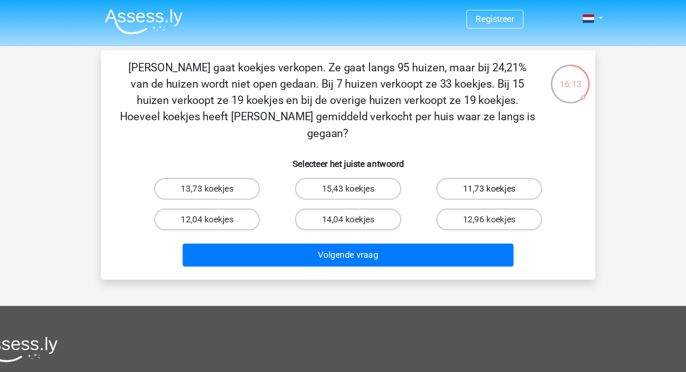
click at [454, 152] on label "11,73 koekjes" at bounding box center [463, 161] width 90 height 19
click at [463, 161] on input "11,73 koekjes" at bounding box center [466, 164] width 6 height 6
radio input "true"
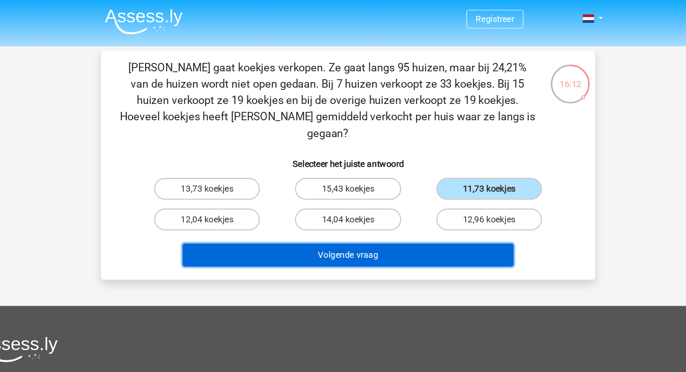
click at [387, 208] on button "Volgende vraag" at bounding box center [343, 218] width 282 height 20
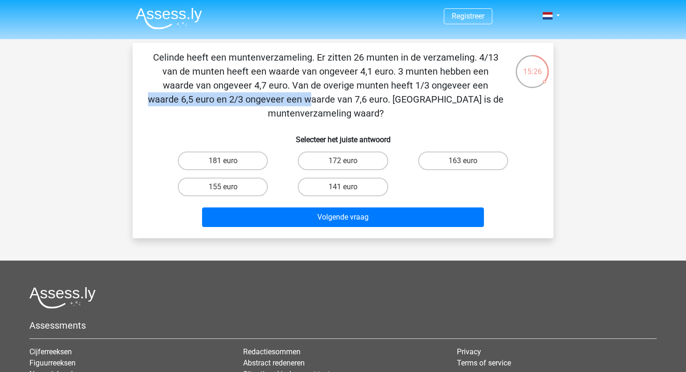
drag, startPoint x: 259, startPoint y: 84, endPoint x: 419, endPoint y: 91, distance: 160.2
click at [419, 91] on p "Celinde heeft een muntenverzameling. Er zitten 26 munten in de verzameling. 4/1…" at bounding box center [326, 85] width 356 height 70
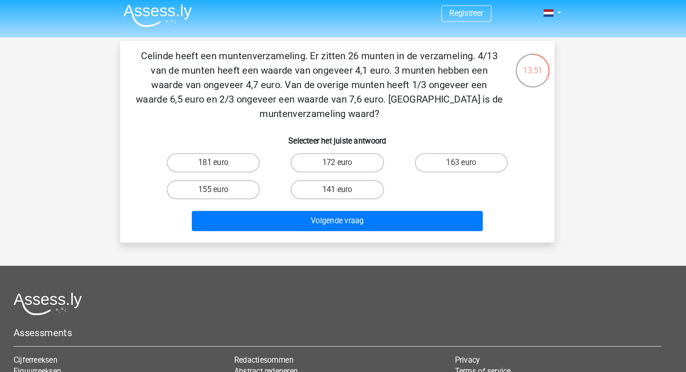
scroll to position [0, 0]
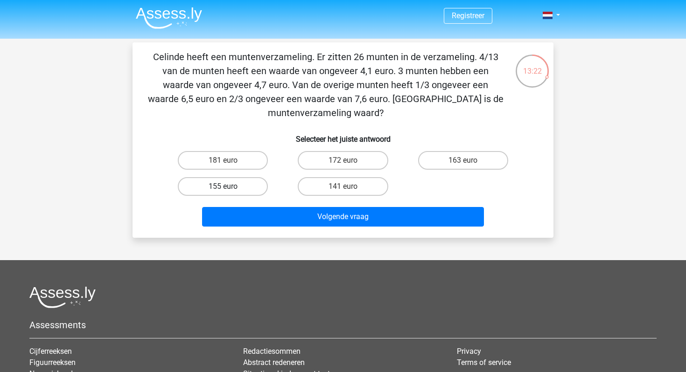
click at [225, 181] on label "155 euro" at bounding box center [223, 186] width 90 height 19
click at [225, 187] on input "155 euro" at bounding box center [226, 190] width 6 height 6
radio input "true"
click at [269, 228] on div "Volgende vraag" at bounding box center [343, 218] width 360 height 23
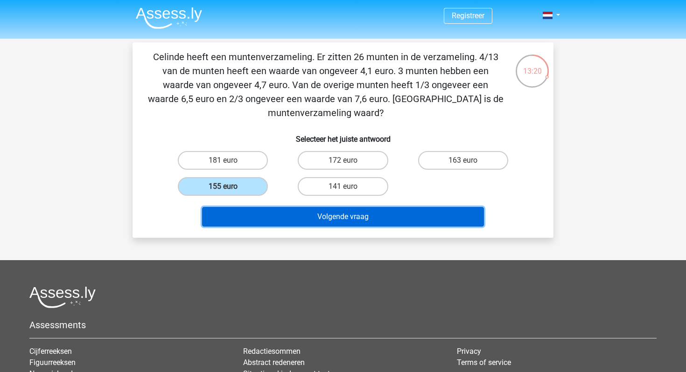
click at [269, 221] on button "Volgende vraag" at bounding box center [343, 217] width 282 height 20
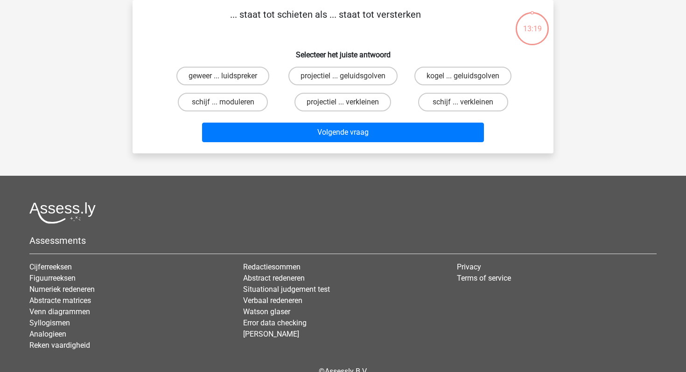
scroll to position [0, 0]
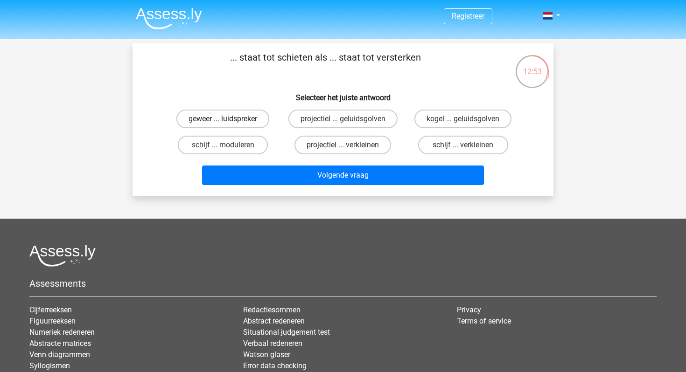
click at [241, 125] on label "geweer ... luidspreker" at bounding box center [222, 119] width 93 height 19
click at [229, 125] on input "geweer ... luidspreker" at bounding box center [226, 122] width 6 height 6
radio input "true"
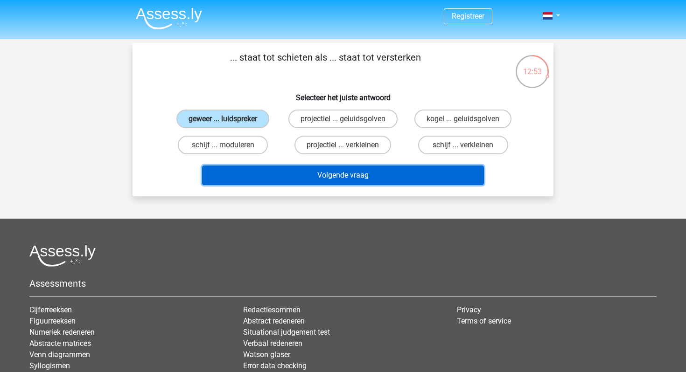
click at [277, 180] on button "Volgende vraag" at bounding box center [343, 176] width 282 height 20
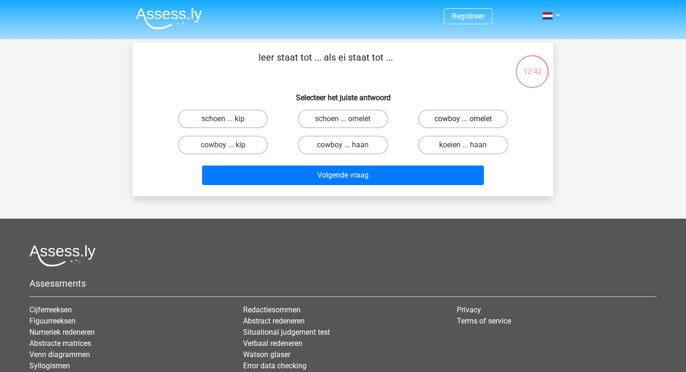
click at [438, 126] on label "cowboy ... omelet" at bounding box center [463, 119] width 90 height 19
click at [463, 125] on input "cowboy ... omelet" at bounding box center [466, 122] width 6 height 6
radio input "true"
click at [355, 123] on label "schoen ... omelet" at bounding box center [343, 119] width 90 height 19
click at [349, 123] on input "schoen ... omelet" at bounding box center [346, 122] width 6 height 6
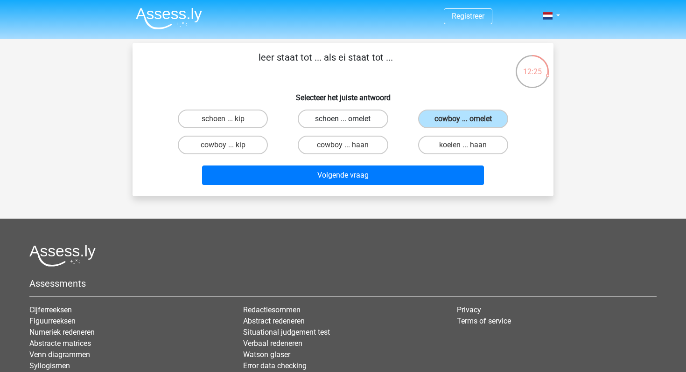
radio input "true"
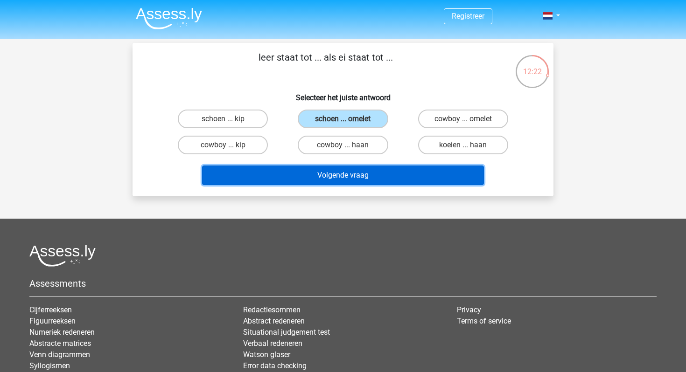
click at [378, 173] on button "Volgende vraag" at bounding box center [343, 176] width 282 height 20
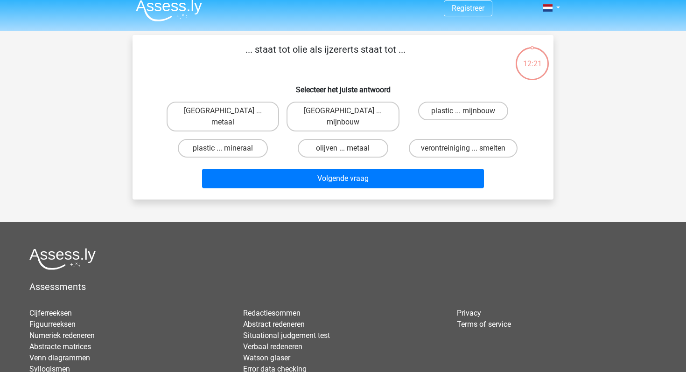
scroll to position [7, 0]
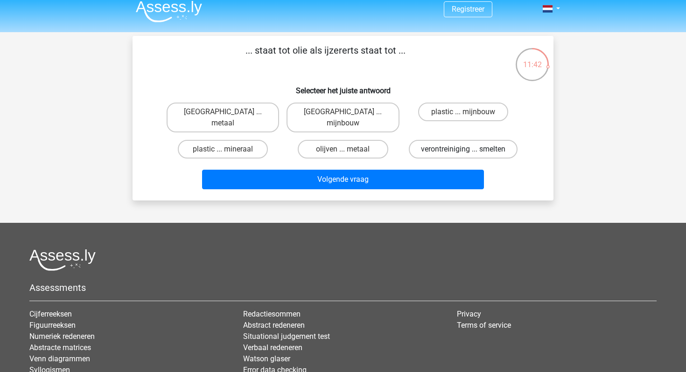
click at [437, 153] on label "verontreiniging ... smelten" at bounding box center [463, 149] width 109 height 19
click at [463, 153] on input "verontreiniging ... smelten" at bounding box center [466, 152] width 6 height 6
radio input "true"
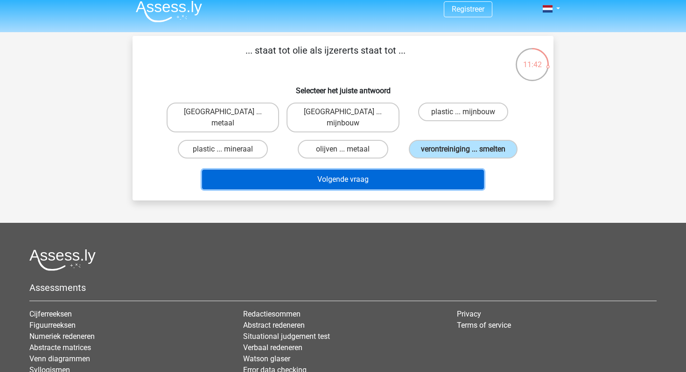
click at [419, 173] on button "Volgende vraag" at bounding box center [343, 180] width 282 height 20
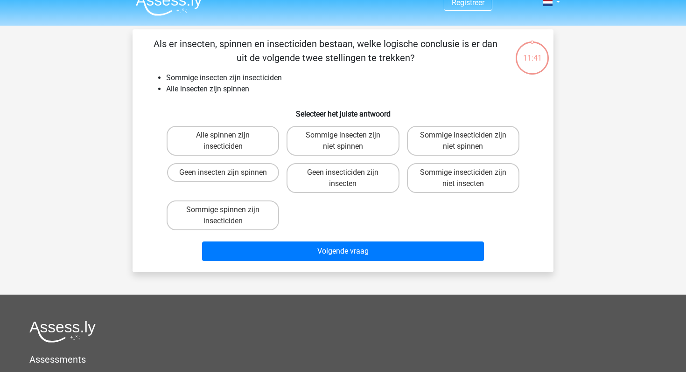
scroll to position [13, 0]
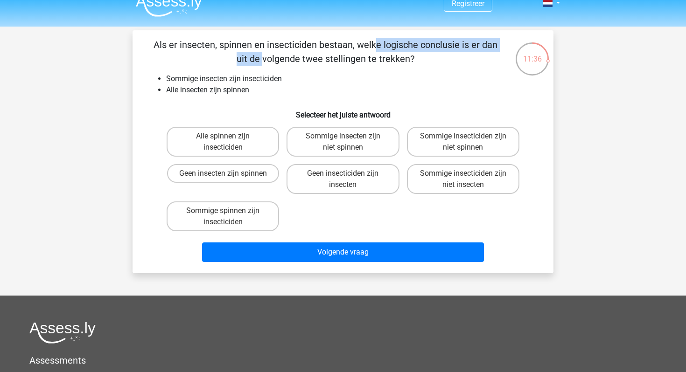
drag, startPoint x: 176, startPoint y: 44, endPoint x: 336, endPoint y: 44, distance: 160.1
click at [336, 44] on p "Als er insecten, spinnen en insecticiden bestaan, welke logische conclusie is e…" at bounding box center [326, 52] width 356 height 28
click at [315, 52] on p "Als er insecten, spinnen en insecticiden bestaan, welke logische conclusie is e…" at bounding box center [326, 52] width 356 height 28
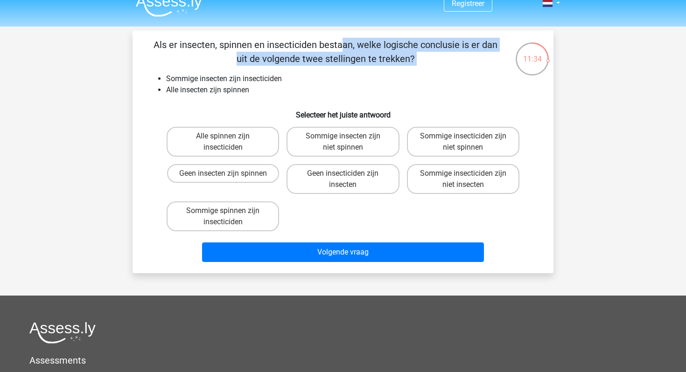
click at [315, 52] on p "Als er insecten, spinnen en insecticiden bestaan, welke logische conclusie is e…" at bounding box center [326, 52] width 356 height 28
click at [254, 79] on li "Sommige insecten zijn insecticiden" at bounding box center [352, 78] width 372 height 11
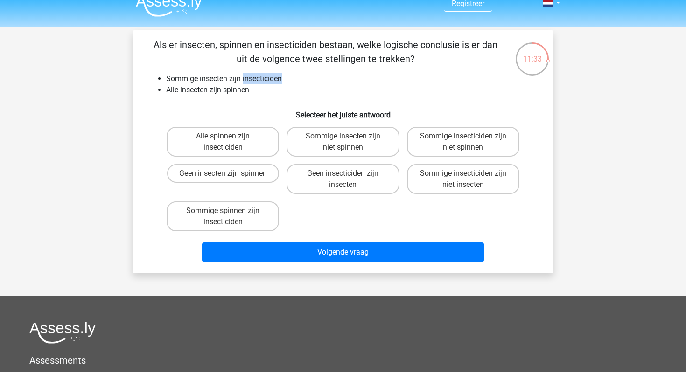
click at [254, 79] on li "Sommige insecten zijn insecticiden" at bounding box center [352, 78] width 372 height 11
click at [235, 90] on li "Alle insecten zijn spinnen" at bounding box center [352, 89] width 372 height 11
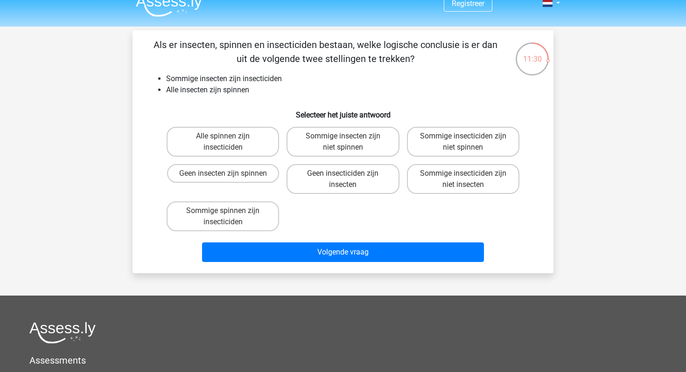
click at [246, 74] on li "Sommige insecten zijn insecticiden" at bounding box center [352, 78] width 372 height 11
click at [239, 78] on li "Sommige insecten zijn insecticiden" at bounding box center [352, 78] width 372 height 11
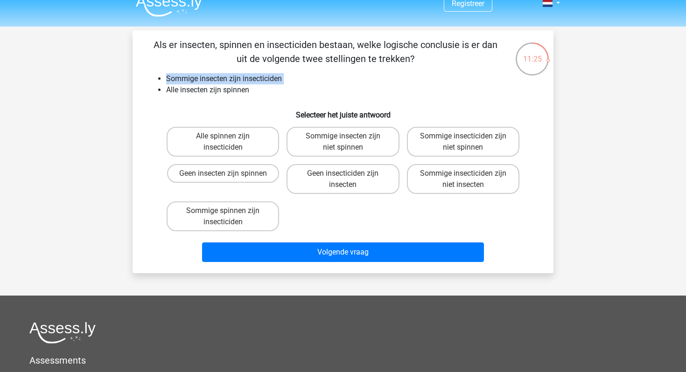
scroll to position [5, 0]
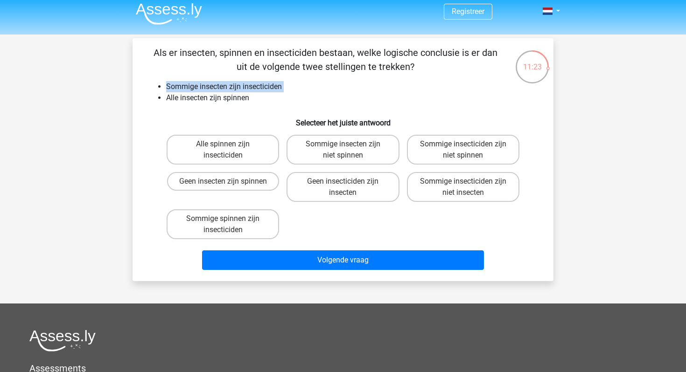
click at [245, 87] on li "Sommige insecten zijn insecticiden" at bounding box center [352, 86] width 372 height 11
click at [166, 94] on li "Alle insecten zijn spinnen" at bounding box center [352, 97] width 372 height 11
drag, startPoint x: 163, startPoint y: 95, endPoint x: 254, endPoint y: 95, distance: 91.0
click at [254, 95] on ul "Sommige insecten zijn insecticiden Alle insecten zijn spinnen" at bounding box center [343, 92] width 391 height 22
click at [432, 147] on label "Sommige insecticiden zijn niet spinnen" at bounding box center [463, 150] width 112 height 30
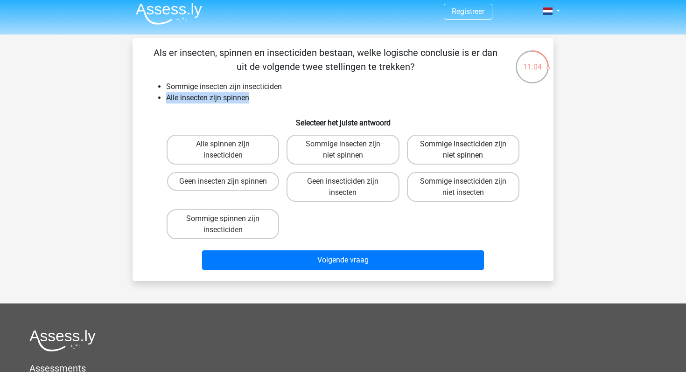
click at [463, 147] on input "Sommige insecticiden zijn niet spinnen" at bounding box center [466, 147] width 6 height 6
radio input "true"
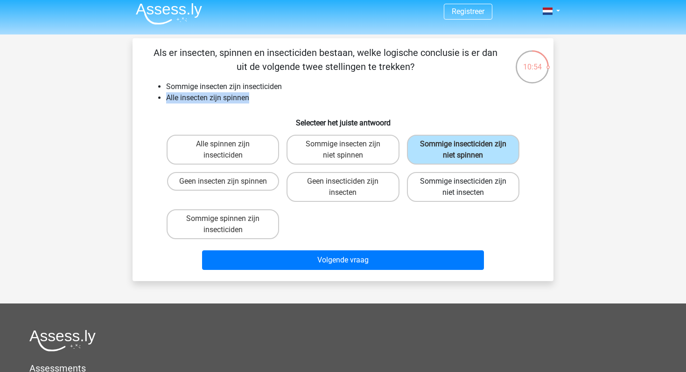
click at [429, 191] on label "Sommige insecticiden zijn niet insecten" at bounding box center [463, 187] width 112 height 30
click at [463, 188] on input "Sommige insecticiden zijn niet insecten" at bounding box center [466, 185] width 6 height 6
radio input "true"
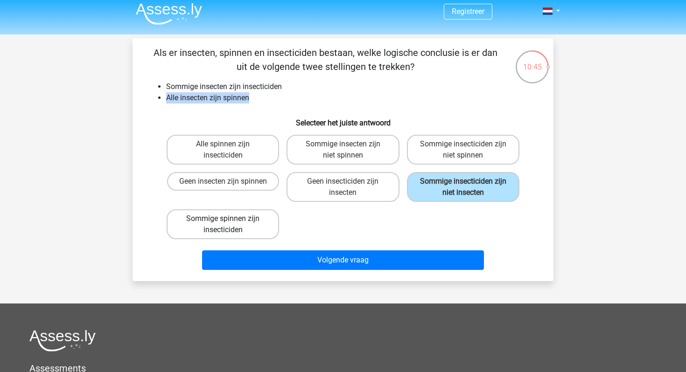
click at [253, 224] on label "Sommige spinnen zijn insecticiden" at bounding box center [223, 225] width 112 height 30
click at [229, 224] on input "Sommige spinnen zijn insecticiden" at bounding box center [226, 222] width 6 height 6
radio input "true"
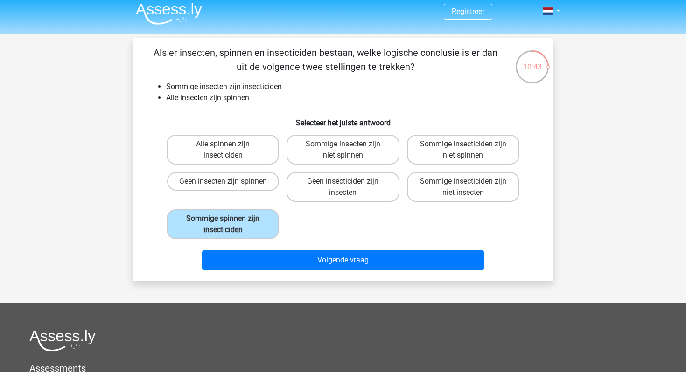
click at [246, 94] on li "Alle insecten zijn spinnen" at bounding box center [352, 97] width 372 height 11
click at [243, 156] on label "Alle spinnen zijn insecticiden" at bounding box center [223, 150] width 112 height 30
click at [229, 150] on input "Alle spinnen zijn insecticiden" at bounding box center [226, 147] width 6 height 6
radio input "true"
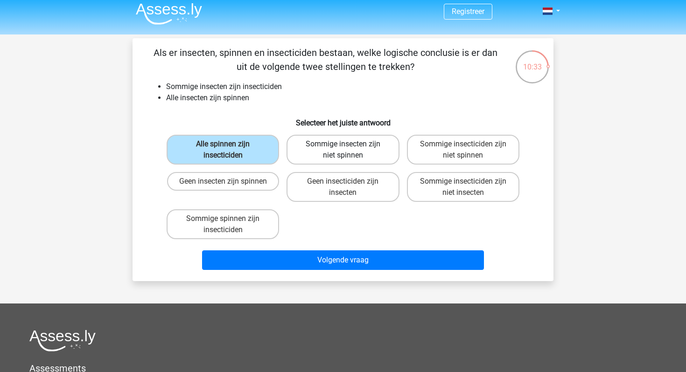
click at [328, 157] on label "Sommige insecten zijn niet spinnen" at bounding box center [343, 150] width 112 height 30
click at [343, 150] on input "Sommige insecten zijn niet spinnen" at bounding box center [346, 147] width 6 height 6
radio input "true"
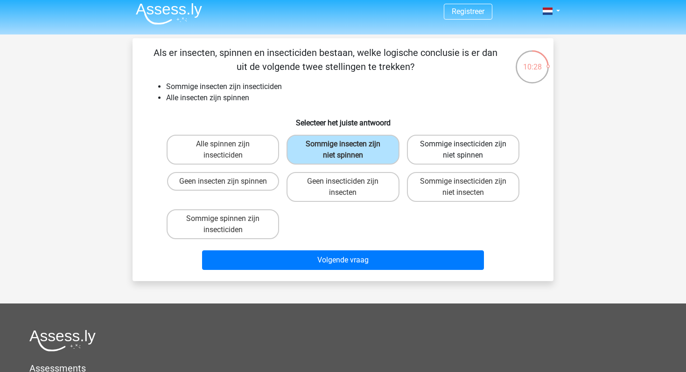
click at [460, 155] on label "Sommige insecticiden zijn niet spinnen" at bounding box center [463, 150] width 112 height 30
click at [463, 150] on input "Sommige insecticiden zijn niet spinnen" at bounding box center [466, 147] width 6 height 6
radio input "true"
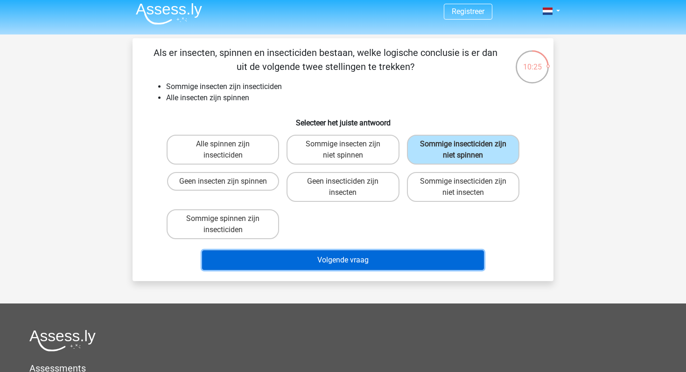
click at [406, 259] on button "Volgende vraag" at bounding box center [343, 261] width 282 height 20
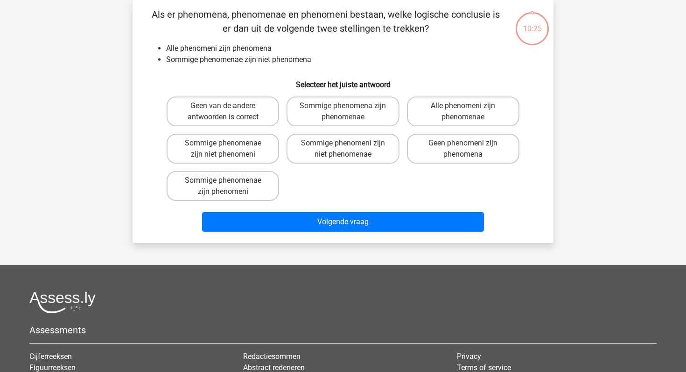
scroll to position [0, 0]
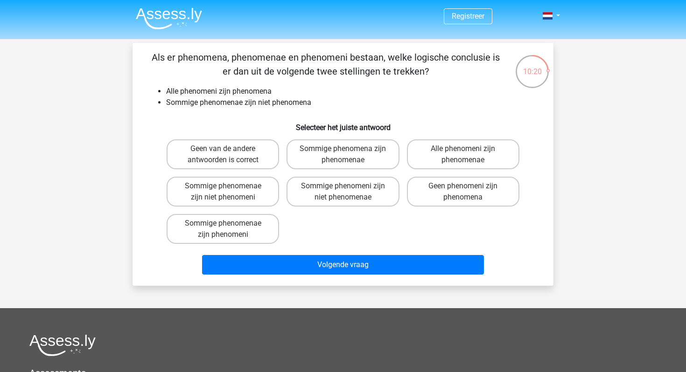
click at [218, 94] on li "Alle phenomeni zijn phenomena" at bounding box center [352, 91] width 372 height 11
click at [218, 103] on li "Sommige phenomenae zijn niet phenomena" at bounding box center [352, 102] width 372 height 11
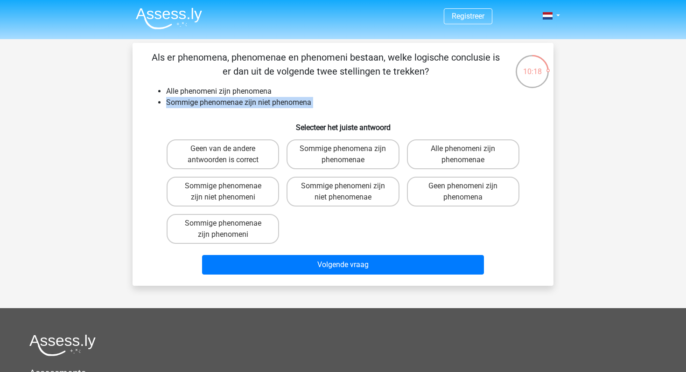
click at [218, 103] on li "Sommige phenomenae zijn niet phenomena" at bounding box center [352, 102] width 372 height 11
click at [350, 190] on label "Sommige phenomeni zijn niet phenomenae" at bounding box center [343, 192] width 112 height 30
click at [349, 190] on input "Sommige phenomeni zijn niet phenomenae" at bounding box center [346, 189] width 6 height 6
radio input "true"
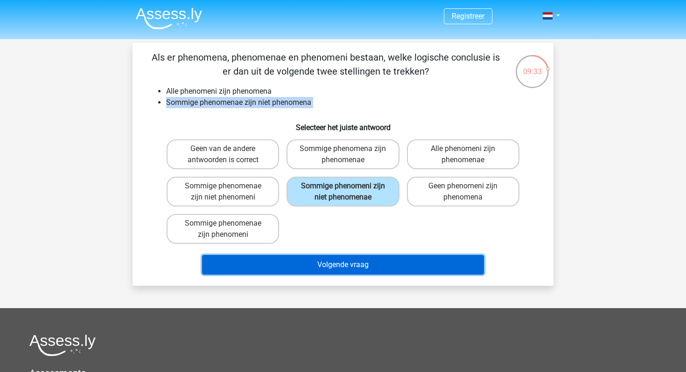
click at [355, 256] on button "Volgende vraag" at bounding box center [343, 265] width 282 height 20
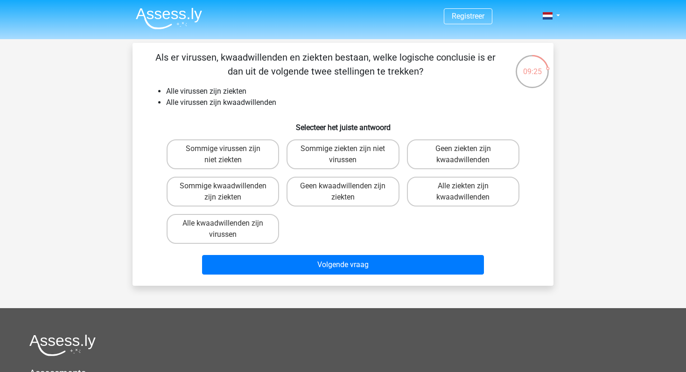
click at [180, 90] on li "Alle virussen zijn ziekten" at bounding box center [352, 91] width 372 height 11
click at [186, 99] on li "Alle virussen zijn kwaadwillenden" at bounding box center [352, 102] width 372 height 11
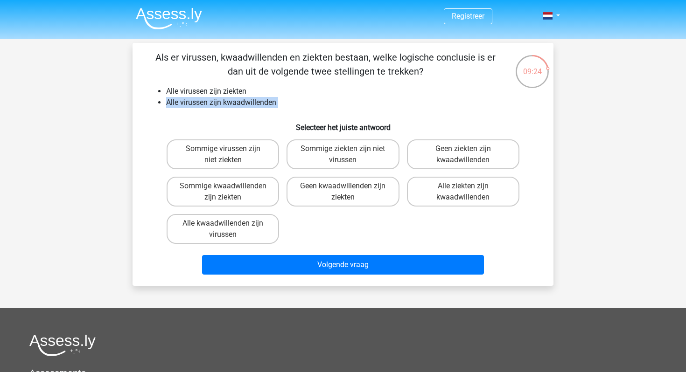
click at [186, 99] on li "Alle virussen zijn kwaadwillenden" at bounding box center [352, 102] width 372 height 11
click at [199, 122] on h6 "Selecteer het juiste antwoord" at bounding box center [343, 124] width 391 height 16
click at [214, 104] on li "Alle virussen zijn kwaadwillenden" at bounding box center [352, 102] width 372 height 11
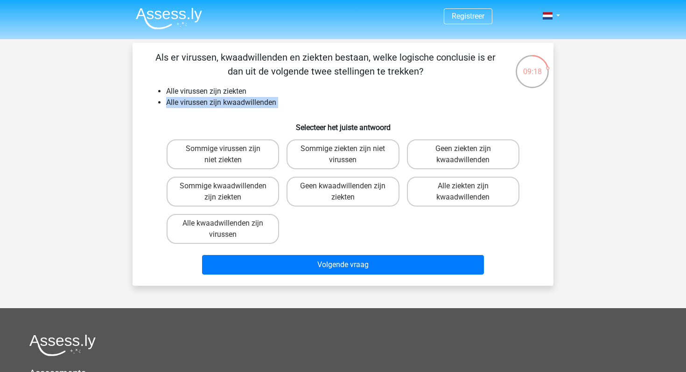
click at [219, 125] on h6 "Selecteer het juiste antwoord" at bounding box center [343, 124] width 391 height 16
click at [341, 158] on label "Sommige ziekten zijn niet virussen" at bounding box center [343, 155] width 112 height 30
click at [343, 155] on input "Sommige ziekten zijn niet virussen" at bounding box center [346, 152] width 6 height 6
radio input "true"
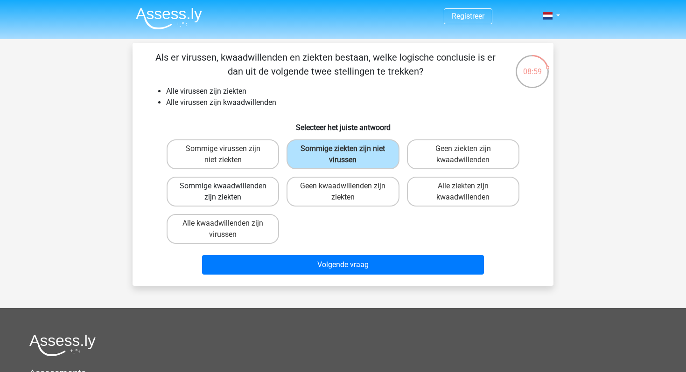
click at [264, 201] on label "Sommige kwaadwillenden zijn ziekten" at bounding box center [223, 192] width 112 height 30
click at [229, 192] on input "Sommige kwaadwillenden zijn ziekten" at bounding box center [226, 189] width 6 height 6
radio input "true"
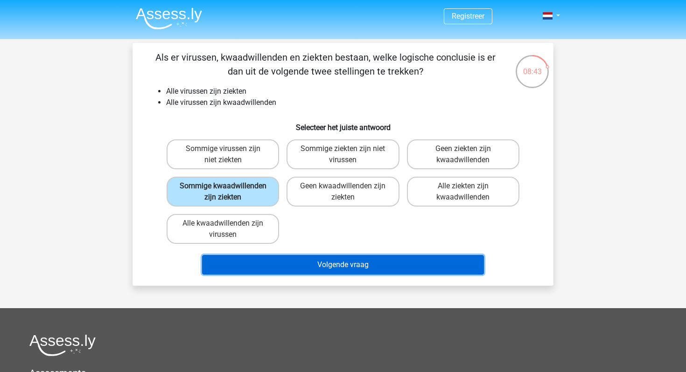
click at [312, 267] on button "Volgende vraag" at bounding box center [343, 265] width 282 height 20
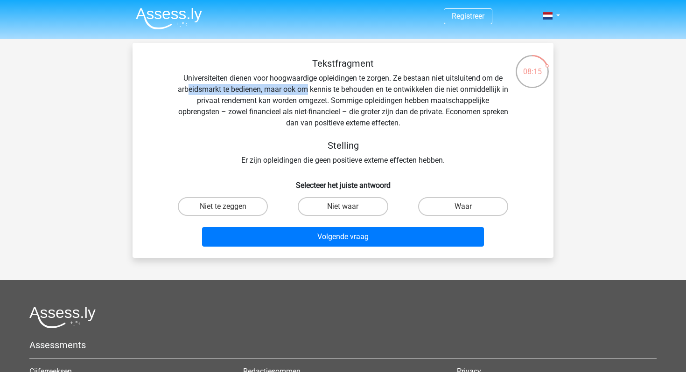
drag, startPoint x: 190, startPoint y: 88, endPoint x: 307, endPoint y: 86, distance: 116.7
click at [307, 87] on div "Tekstfragment Universiteiten dienen voor hoogwaardige opleidingen te zorgen. Ze…" at bounding box center [343, 112] width 391 height 108
click at [275, 86] on div "Tekstfragment Universiteiten dienen voor hoogwaardige opleidingen te zorgen. Ze…" at bounding box center [343, 112] width 391 height 108
drag, startPoint x: 267, startPoint y: 86, endPoint x: 366, endPoint y: 94, distance: 99.3
click at [365, 94] on div "Tekstfragment Universiteiten dienen voor hoogwaardige opleidingen te zorgen. Ze…" at bounding box center [343, 112] width 391 height 108
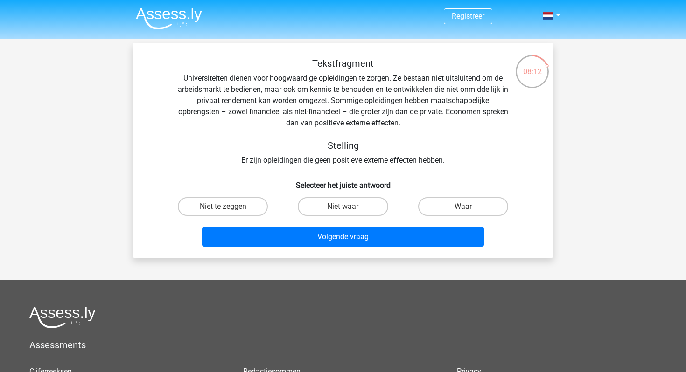
click at [287, 99] on div "Tekstfragment Universiteiten dienen voor hoogwaardige opleidingen te zorgen. Ze…" at bounding box center [343, 112] width 391 height 108
drag, startPoint x: 264, startPoint y: 98, endPoint x: 310, endPoint y: 97, distance: 46.2
click at [310, 97] on div "Tekstfragment Universiteiten dienen voor hoogwaardige opleidingen te zorgen. Ze…" at bounding box center [343, 112] width 391 height 108
click at [331, 97] on div "Tekstfragment Universiteiten dienen voor hoogwaardige opleidingen te zorgen. Ze…" at bounding box center [343, 112] width 391 height 108
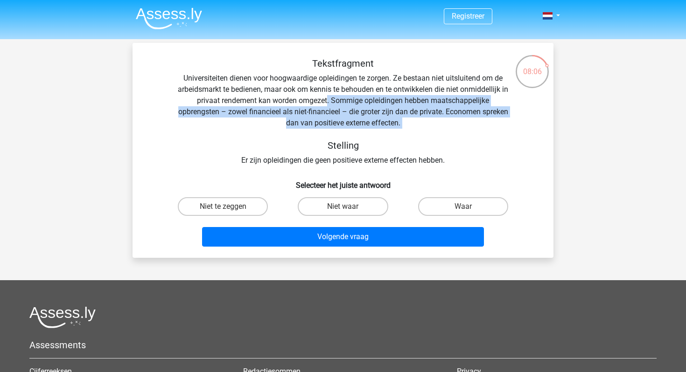
drag, startPoint x: 331, startPoint y: 97, endPoint x: 422, endPoint y: 124, distance: 95.4
click at [422, 124] on div "Tekstfragment Universiteiten dienen voor hoogwaardige opleidingen te zorgen. Ze…" at bounding box center [343, 112] width 391 height 108
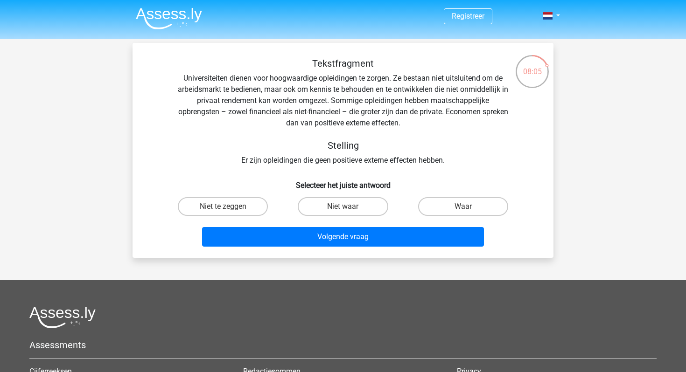
click at [396, 162] on div "Tekstfragment Universiteiten dienen voor hoogwaardige opleidingen te zorgen. Ze…" at bounding box center [343, 112] width 391 height 108
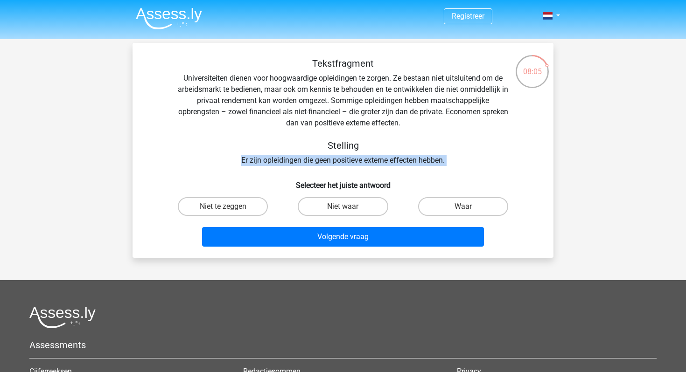
click at [396, 162] on div "Tekstfragment Universiteiten dienen voor hoogwaardige opleidingen te zorgen. Ze…" at bounding box center [343, 112] width 391 height 108
click at [434, 205] on label "Waar" at bounding box center [463, 206] width 90 height 19
click at [463, 207] on input "Waar" at bounding box center [466, 210] width 6 height 6
radio input "true"
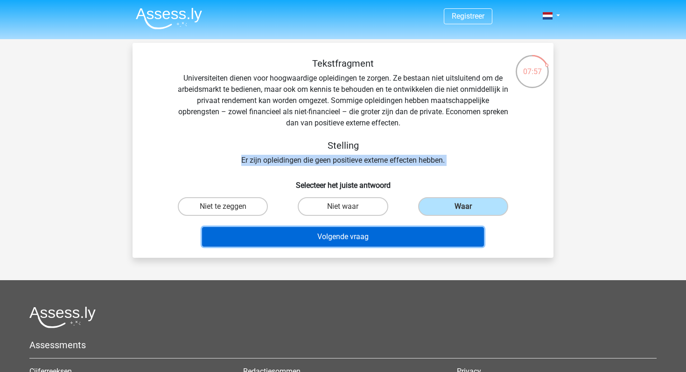
click at [419, 232] on button "Volgende vraag" at bounding box center [343, 237] width 282 height 20
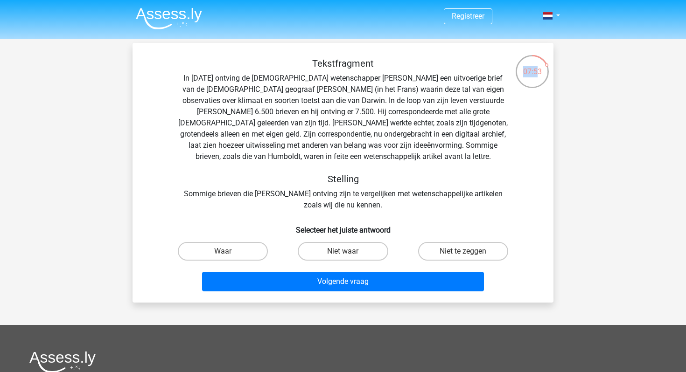
click at [536, 66] on div "07:53" at bounding box center [532, 65] width 35 height 23
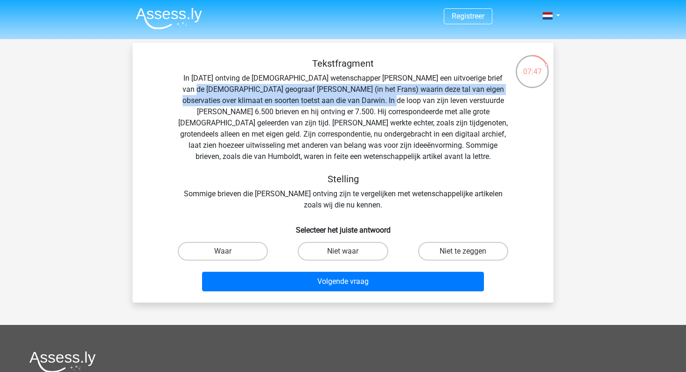
drag, startPoint x: 189, startPoint y: 91, endPoint x: 367, endPoint y: 96, distance: 177.9
click at [367, 96] on div "Tekstfragment In 1839 ontving de Engelse wetenschapper Charles Darwin een uitvo…" at bounding box center [343, 134] width 391 height 153
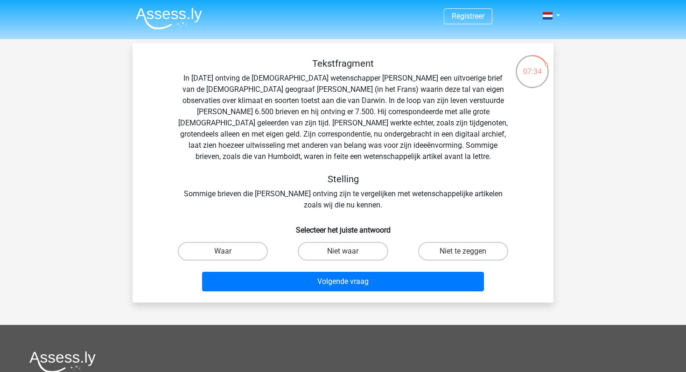
drag, startPoint x: 323, startPoint y: 124, endPoint x: 479, endPoint y: 123, distance: 156.4
click at [479, 124] on div "Tekstfragment In 1839 ontving de Engelse wetenschapper Charles Darwin een uitvo…" at bounding box center [343, 134] width 391 height 153
click at [412, 112] on div "Tekstfragment In 1839 ontving de Engelse wetenschapper Charles Darwin een uitvo…" at bounding box center [343, 134] width 391 height 153
click at [408, 125] on div "Tekstfragment In 1839 ontving de Engelse wetenschapper Charles Darwin een uitvo…" at bounding box center [343, 134] width 391 height 153
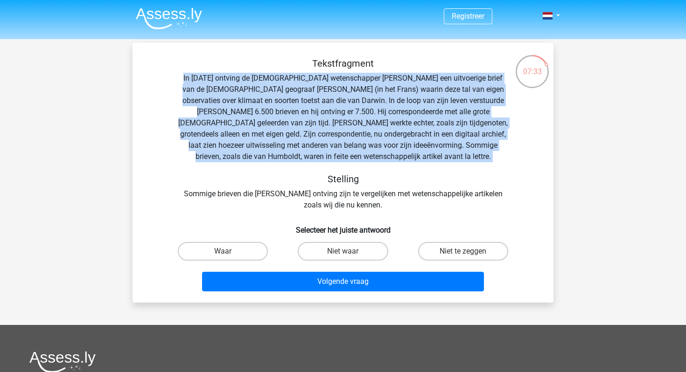
click at [408, 125] on div "Tekstfragment In 1839 ontving de Engelse wetenschapper Charles Darwin een uitvo…" at bounding box center [343, 134] width 391 height 153
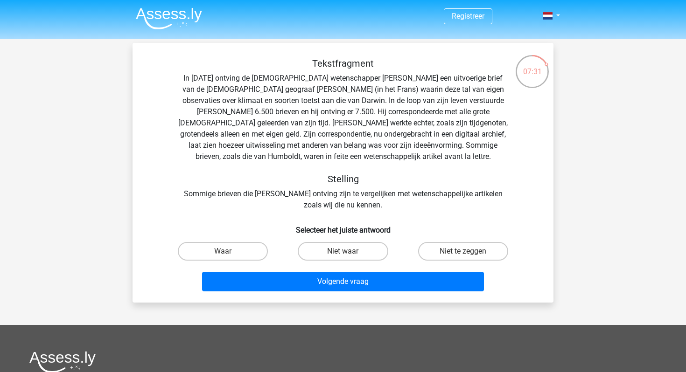
drag, startPoint x: 198, startPoint y: 135, endPoint x: 368, endPoint y: 134, distance: 169.4
click at [368, 134] on div "Tekstfragment In 1839 ontving de Engelse wetenschapper Charles Darwin een uitvo…" at bounding box center [343, 134] width 391 height 153
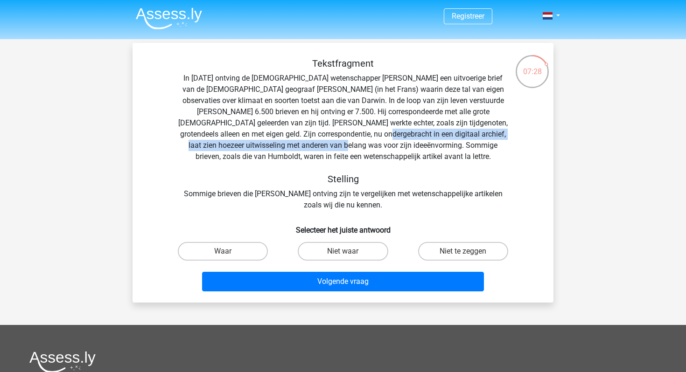
drag, startPoint x: 368, startPoint y: 134, endPoint x: 333, endPoint y: 146, distance: 36.9
click at [333, 146] on div "Tekstfragment In 1839 ontving de Engelse wetenschapper Charles Darwin een uitvo…" at bounding box center [343, 134] width 391 height 153
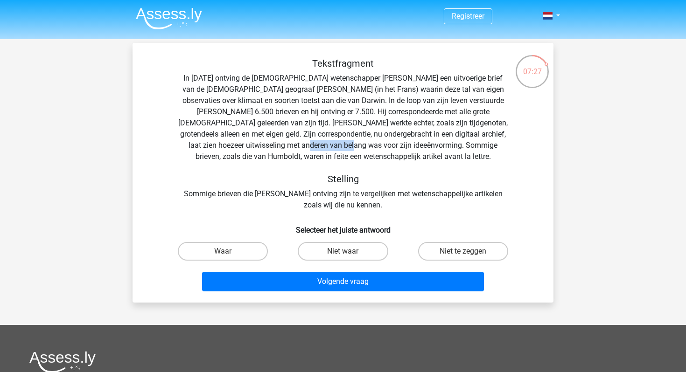
click at [333, 146] on div "Tekstfragment In 1839 ontving de Engelse wetenschapper Charles Darwin een uitvo…" at bounding box center [343, 134] width 391 height 153
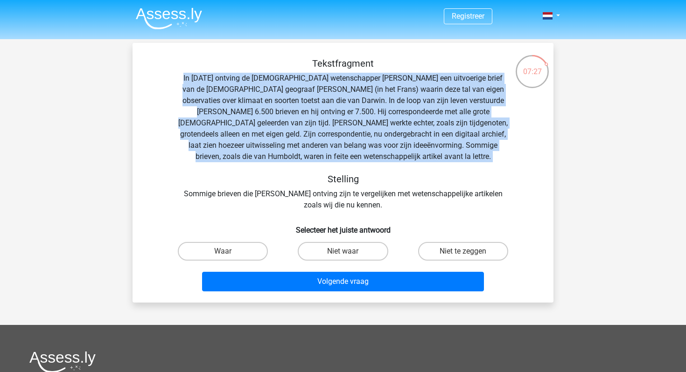
click at [333, 146] on div "Tekstfragment In 1839 ontving de Engelse wetenschapper Charles Darwin een uitvo…" at bounding box center [343, 134] width 391 height 153
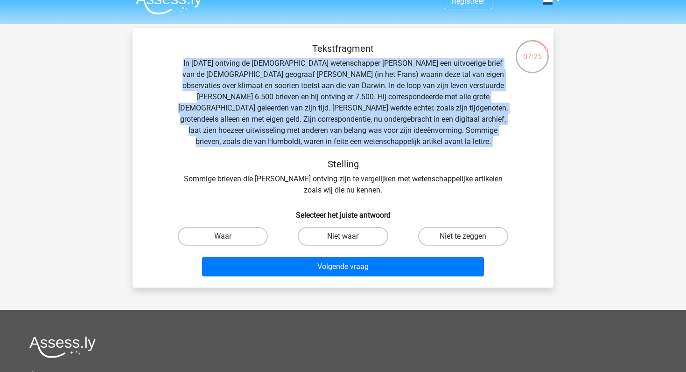
scroll to position [18, 0]
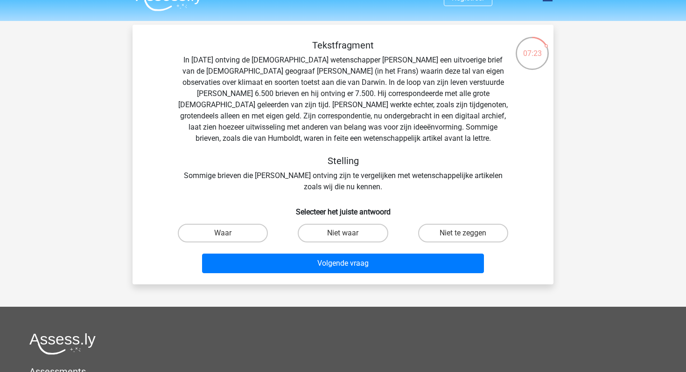
click at [363, 179] on div "Tekstfragment In 1839 ontving de Engelse wetenschapper Charles Darwin een uitvo…" at bounding box center [343, 116] width 391 height 153
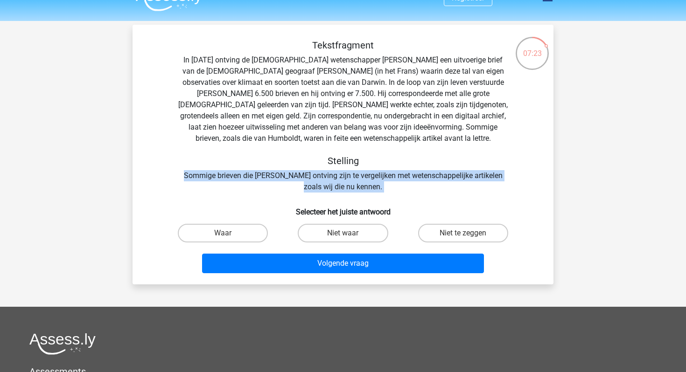
click at [363, 179] on div "Tekstfragment In 1839 ontving de Engelse wetenschapper Charles Darwin een uitvo…" at bounding box center [343, 116] width 391 height 153
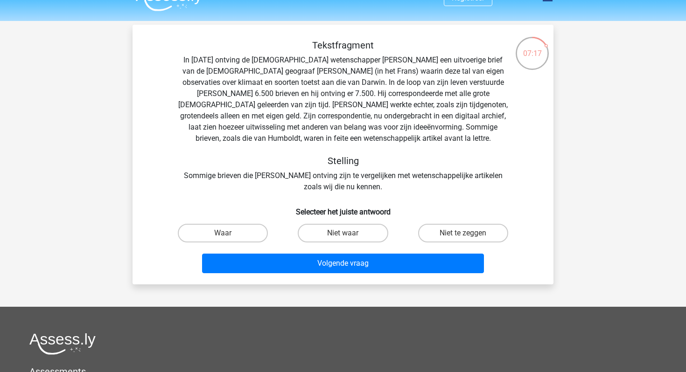
click at [271, 107] on div "Tekstfragment In 1839 ontving de Engelse wetenschapper Charles Darwin een uitvo…" at bounding box center [343, 116] width 391 height 153
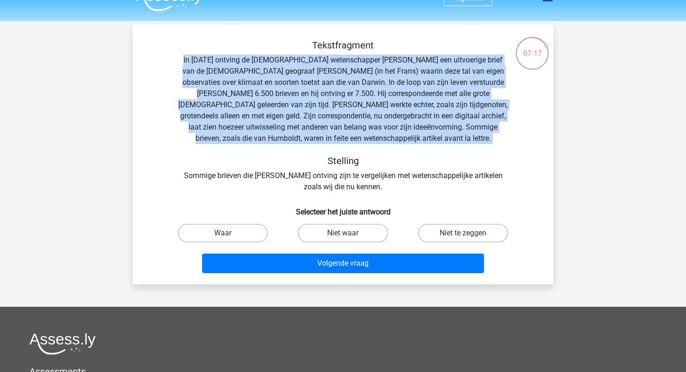
click at [271, 107] on div "Tekstfragment In 1839 ontving de Engelse wetenschapper Charles Darwin een uitvo…" at bounding box center [343, 116] width 391 height 153
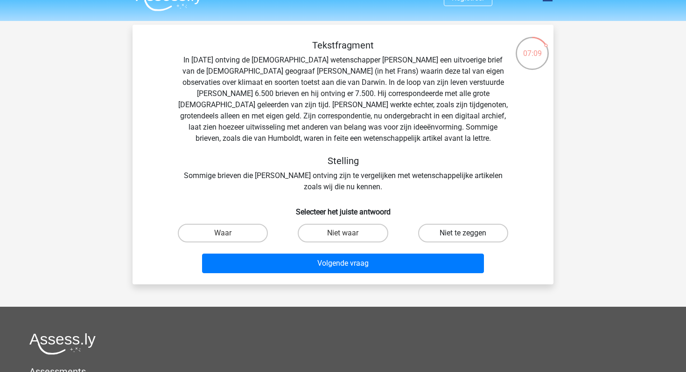
click at [452, 228] on label "Niet te zeggen" at bounding box center [463, 233] width 90 height 19
click at [463, 233] on input "Niet te zeggen" at bounding box center [466, 236] width 6 height 6
radio input "true"
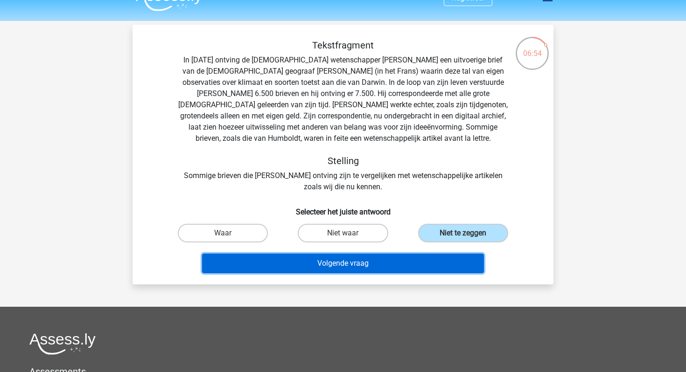
drag, startPoint x: 417, startPoint y: 263, endPoint x: 415, endPoint y: 197, distance: 66.3
click at [415, 197] on div "Tekstfragment In 1839 ontving de Engelse wetenschapper Charles Darwin een uitvo…" at bounding box center [343, 159] width 414 height 238
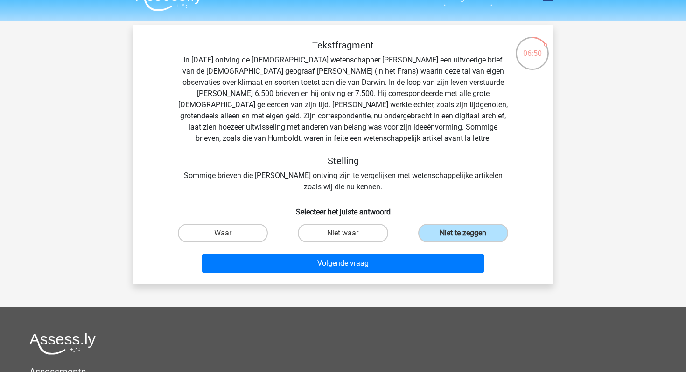
click at [272, 232] on div "Waar" at bounding box center [223, 233] width 112 height 19
click at [258, 232] on label "Waar" at bounding box center [223, 233] width 90 height 19
click at [229, 233] on input "Waar" at bounding box center [226, 236] width 6 height 6
radio input "true"
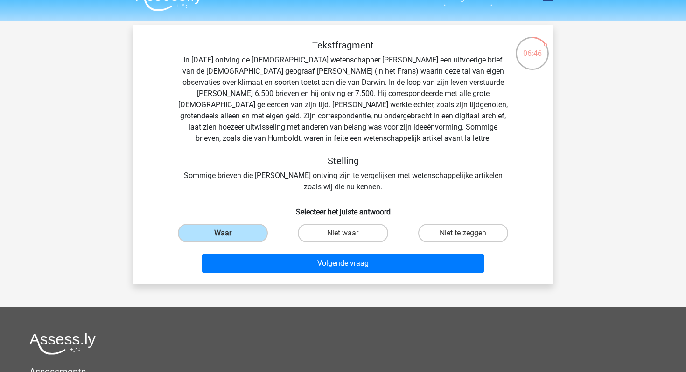
click at [318, 253] on div "Volgende vraag" at bounding box center [343, 261] width 391 height 31
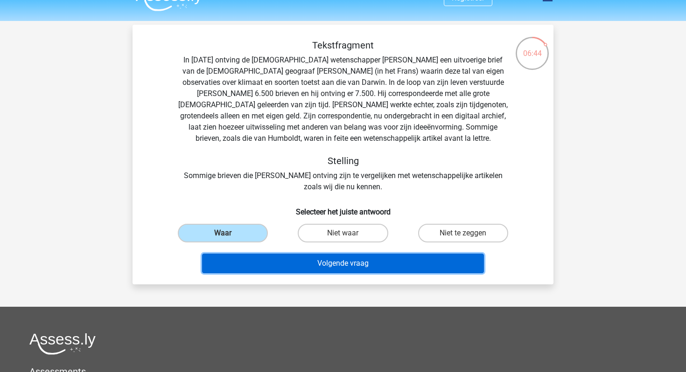
click at [319, 258] on button "Volgende vraag" at bounding box center [343, 264] width 282 height 20
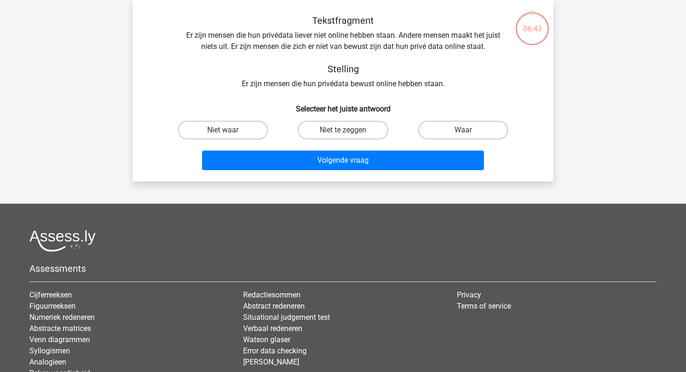
scroll to position [0, 0]
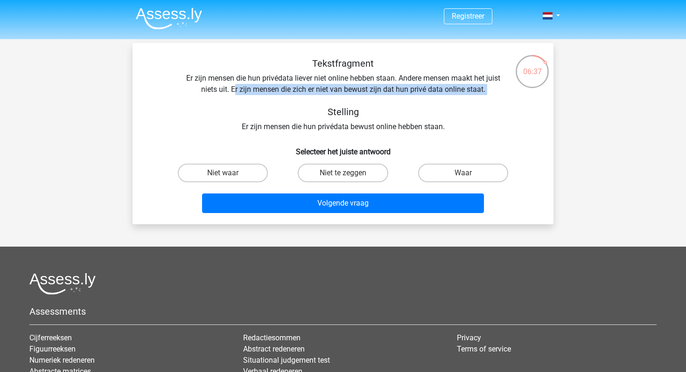
drag, startPoint x: 234, startPoint y: 88, endPoint x: 410, endPoint y: 96, distance: 175.7
click at [410, 96] on div "Tekstfragment Er zijn mensen die hun privédata liever niet online hebben staan.…" at bounding box center [343, 95] width 391 height 75
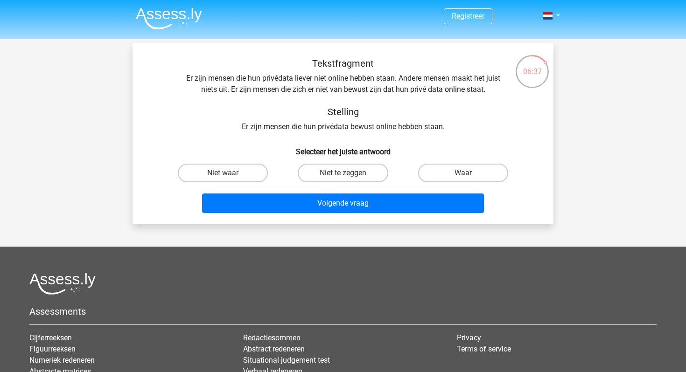
click at [364, 123] on div "Tekstfragment Er zijn mensen die hun privédata liever niet online hebben staan.…" at bounding box center [343, 95] width 391 height 75
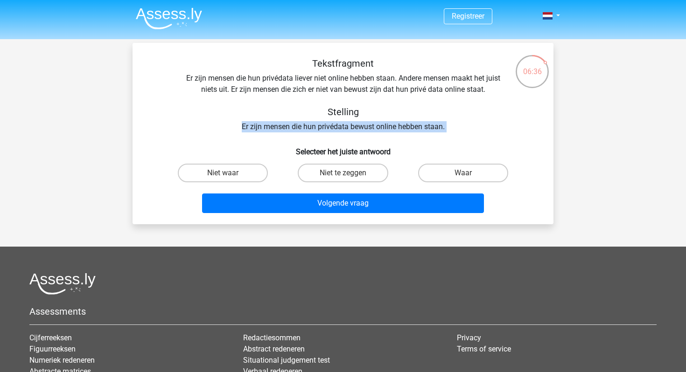
click at [364, 123] on div "Tekstfragment Er zijn mensen die hun privédata liever niet online hebben staan.…" at bounding box center [343, 95] width 391 height 75
click at [489, 170] on label "Waar" at bounding box center [463, 173] width 90 height 19
click at [469, 173] on input "Waar" at bounding box center [466, 176] width 6 height 6
radio input "true"
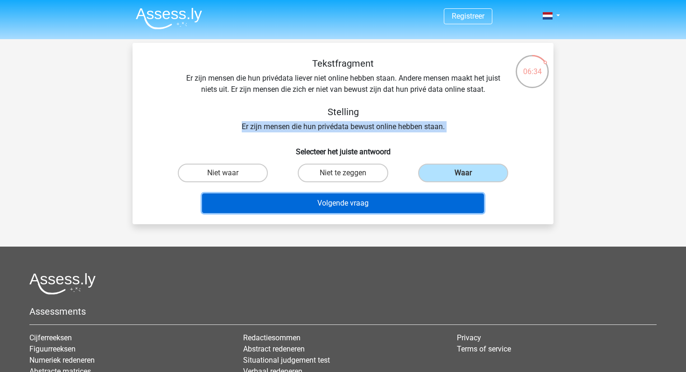
click at [449, 199] on button "Volgende vraag" at bounding box center [343, 204] width 282 height 20
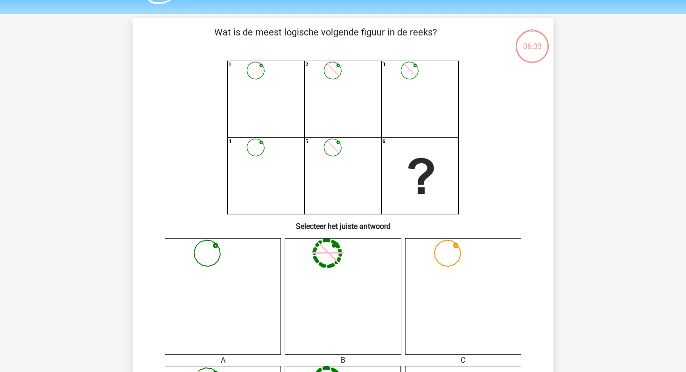
scroll to position [28, 0]
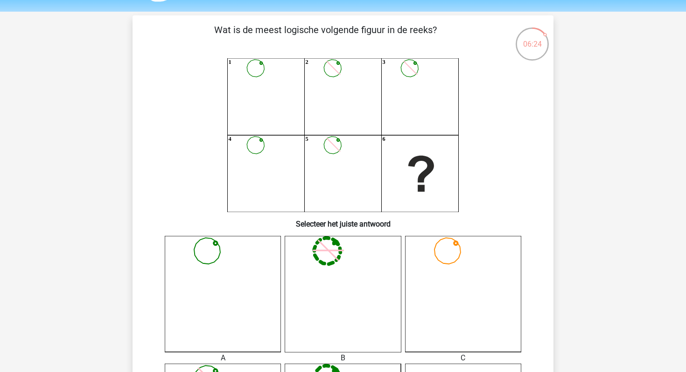
click at [362, 245] on icon at bounding box center [343, 294] width 116 height 116
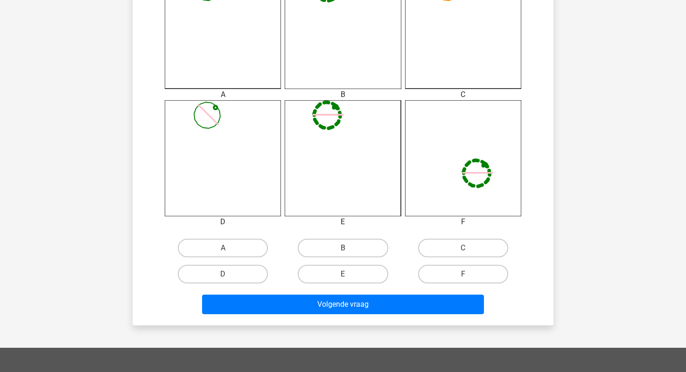
scroll to position [352, 0]
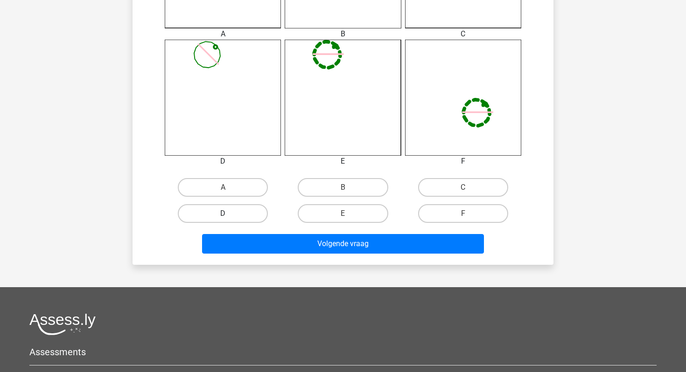
click at [230, 215] on label "D" at bounding box center [223, 213] width 90 height 19
click at [229, 215] on input "D" at bounding box center [226, 217] width 6 height 6
radio input "true"
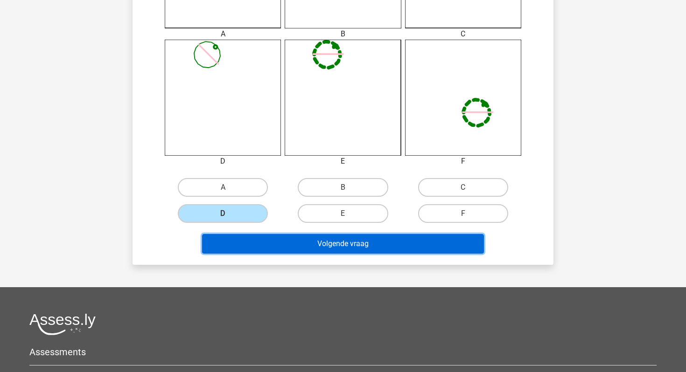
click at [281, 239] on button "Volgende vraag" at bounding box center [343, 244] width 282 height 20
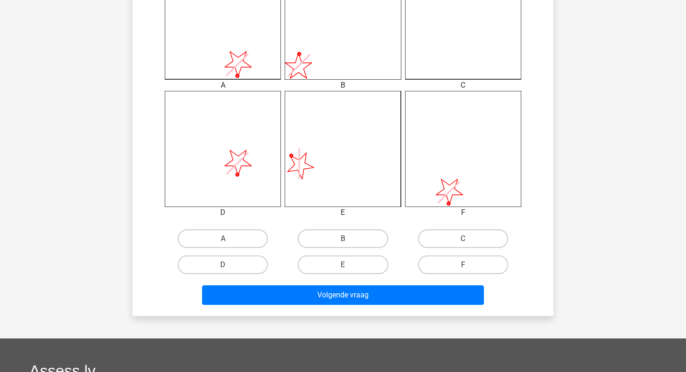
scroll to position [303, 0]
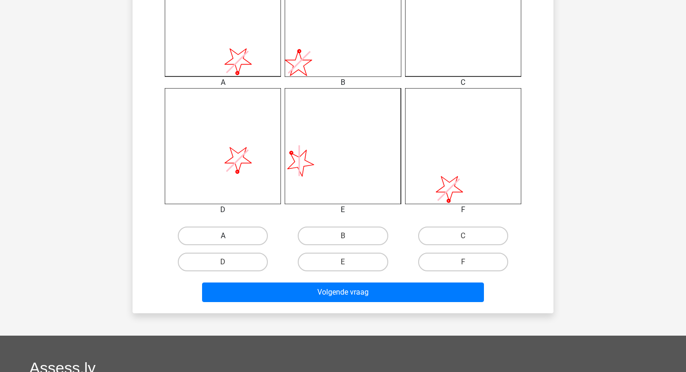
click at [230, 235] on label "A" at bounding box center [223, 236] width 90 height 19
click at [229, 236] on input "A" at bounding box center [226, 239] width 6 height 6
radio input "true"
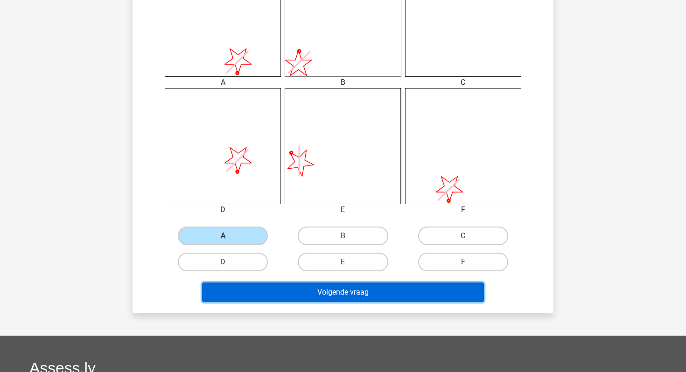
click at [274, 293] on button "Volgende vraag" at bounding box center [343, 293] width 282 height 20
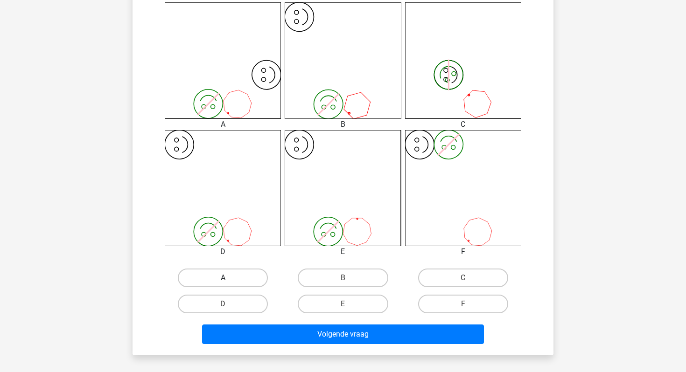
scroll to position [262, 0]
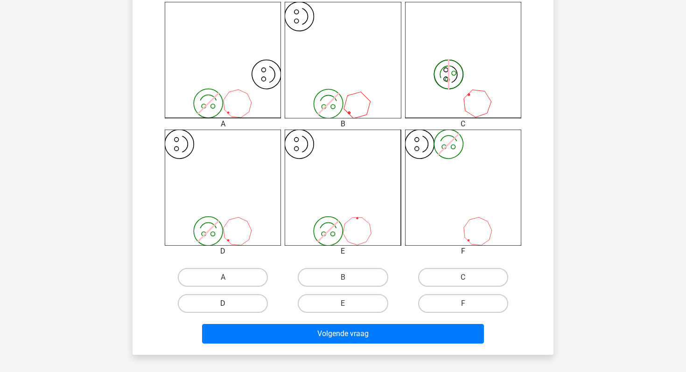
click at [256, 306] on label "D" at bounding box center [223, 304] width 90 height 19
click at [229, 306] on input "D" at bounding box center [226, 307] width 6 height 6
radio input "true"
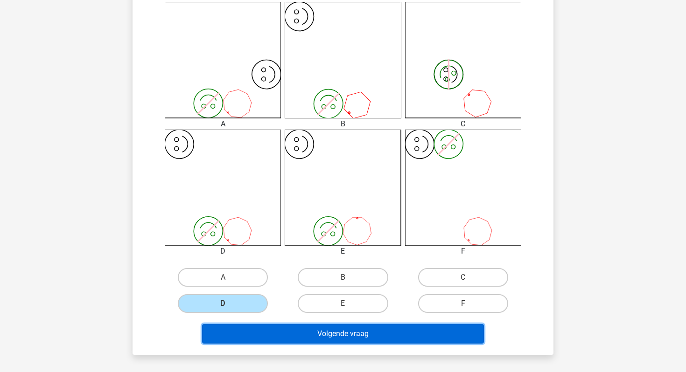
click at [292, 330] on button "Volgende vraag" at bounding box center [343, 334] width 282 height 20
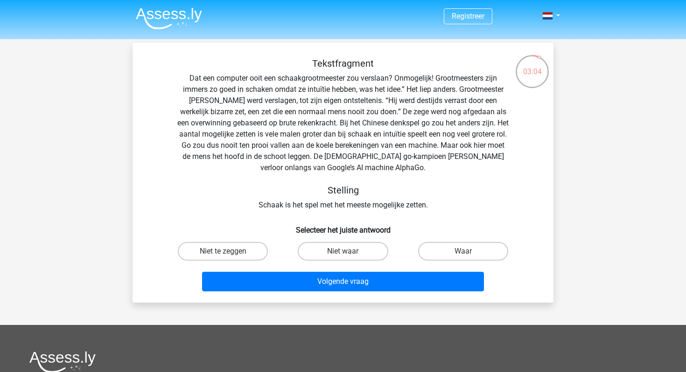
scroll to position [6, 0]
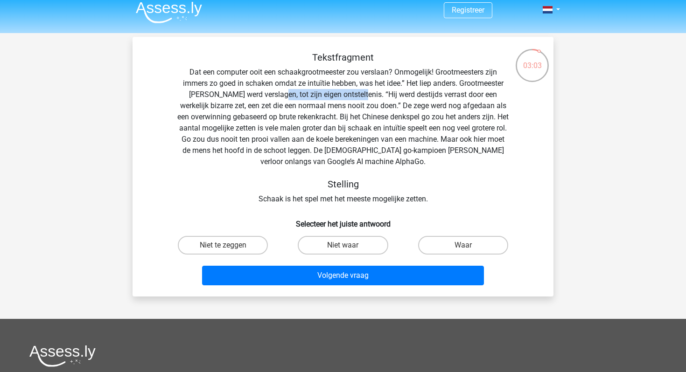
drag, startPoint x: 272, startPoint y: 94, endPoint x: 356, endPoint y: 94, distance: 84.0
click at [357, 94] on div "Tekstfragment Dat een computer ooit een schaakgrootmeester zou verslaan? Onmoge…" at bounding box center [343, 128] width 391 height 153
click at [356, 94] on div "Tekstfragment Dat een computer ooit een schaakgrootmeester zou verslaan? Onmoge…" at bounding box center [343, 128] width 391 height 153
drag, startPoint x: 356, startPoint y: 94, endPoint x: 385, endPoint y: 98, distance: 29.1
click at [385, 98] on div "Tekstfragment Dat een computer ooit een schaakgrootmeester zou verslaan? Onmoge…" at bounding box center [343, 128] width 391 height 153
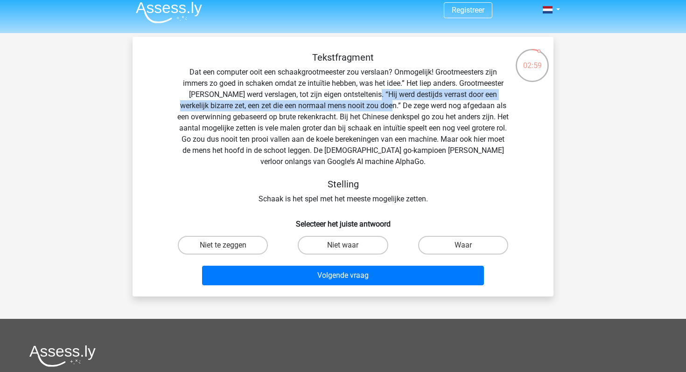
drag, startPoint x: 367, startPoint y: 92, endPoint x: 384, endPoint y: 106, distance: 22.2
click at [384, 106] on div "Tekstfragment Dat een computer ooit een schaakgrootmeester zou verslaan? Onmoge…" at bounding box center [343, 128] width 391 height 153
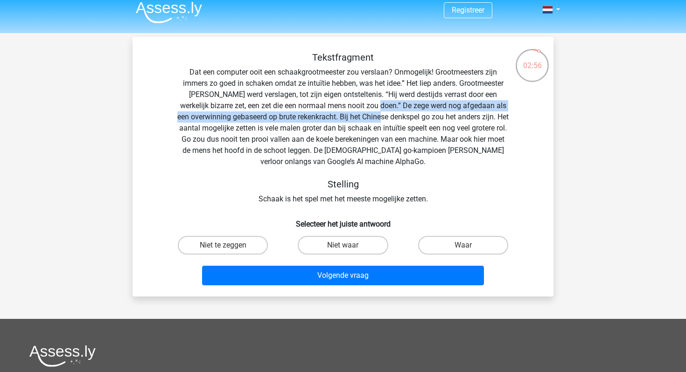
drag, startPoint x: 377, startPoint y: 105, endPoint x: 392, endPoint y: 114, distance: 17.1
click at [392, 114] on div "Tekstfragment Dat een computer ooit een schaakgrootmeester zou verslaan? Onmoge…" at bounding box center [343, 128] width 391 height 153
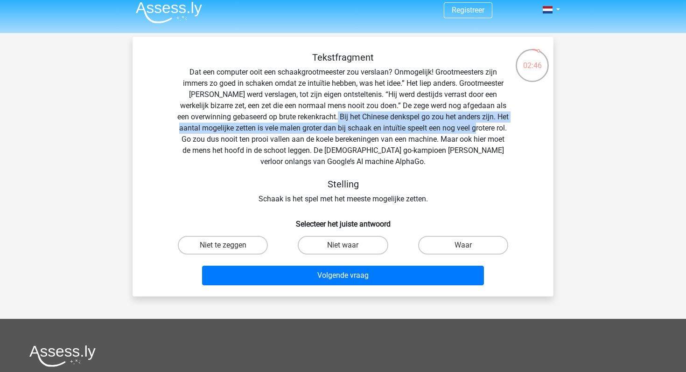
drag, startPoint x: 342, startPoint y: 113, endPoint x: 492, endPoint y: 124, distance: 149.8
click at [492, 124] on div "Tekstfragment Dat een computer ooit een schaakgrootmeester zou verslaan? Onmoge…" at bounding box center [343, 128] width 391 height 153
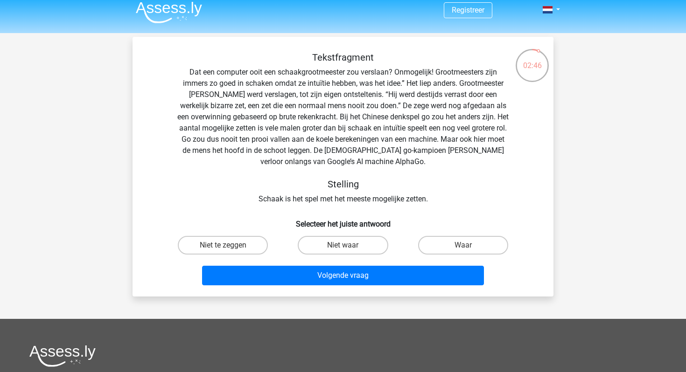
click at [436, 134] on div "Tekstfragment Dat een computer ooit een schaakgrootmeester zou verslaan? Onmoge…" at bounding box center [343, 128] width 391 height 153
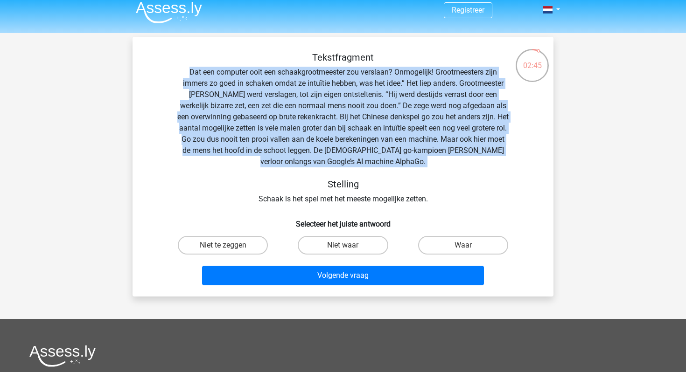
click at [436, 134] on div "Tekstfragment Dat een computer ooit een schaakgrootmeester zou verslaan? Onmoge…" at bounding box center [343, 128] width 391 height 153
click at [379, 163] on div "Tekstfragment Dat een computer ooit een schaakgrootmeester zou verslaan? Onmoge…" at bounding box center [343, 128] width 391 height 153
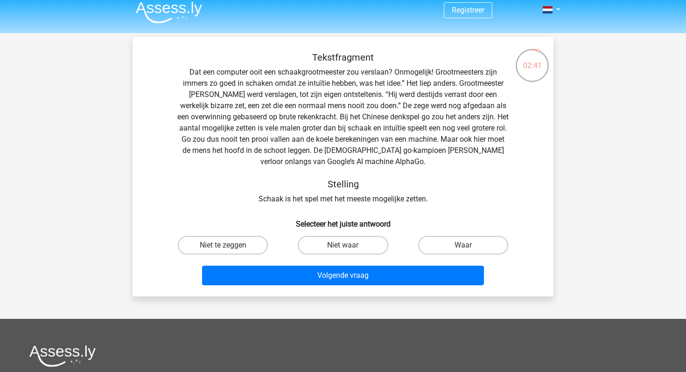
click at [387, 191] on div "Tekstfragment Dat een computer ooit een schaakgrootmeester zou verslaan? Onmoge…" at bounding box center [343, 128] width 391 height 153
click at [387, 192] on div "Tekstfragment Dat een computer ooit een schaakgrootmeester zou verslaan? Onmoge…" at bounding box center [343, 128] width 391 height 153
drag, startPoint x: 183, startPoint y: 130, endPoint x: 415, endPoint y: 126, distance: 232.5
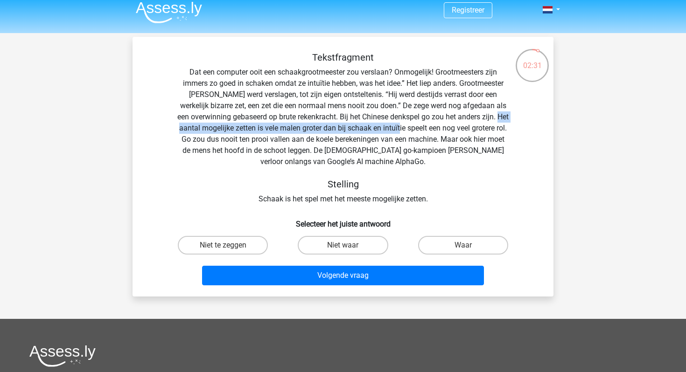
click at [415, 126] on div "Tekstfragment Dat een computer ooit een schaakgrootmeester zou verslaan? Onmoge…" at bounding box center [343, 128] width 391 height 153
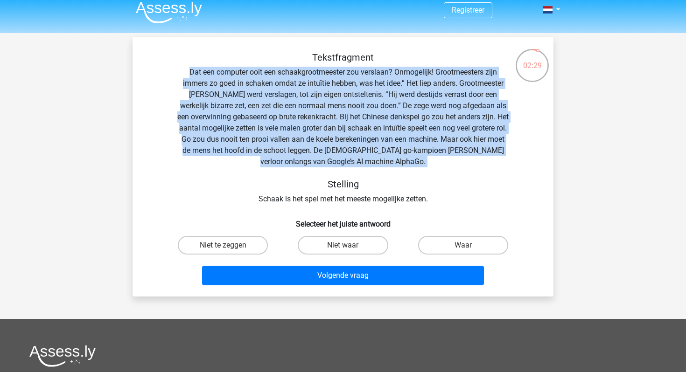
click at [415, 126] on div "Tekstfragment Dat een computer ooit een schaakgrootmeester zou verslaan? Onmoge…" at bounding box center [343, 128] width 391 height 153
click at [358, 245] on label "Niet waar" at bounding box center [343, 245] width 90 height 19
click at [349, 246] on input "Niet waar" at bounding box center [346, 249] width 6 height 6
radio input "true"
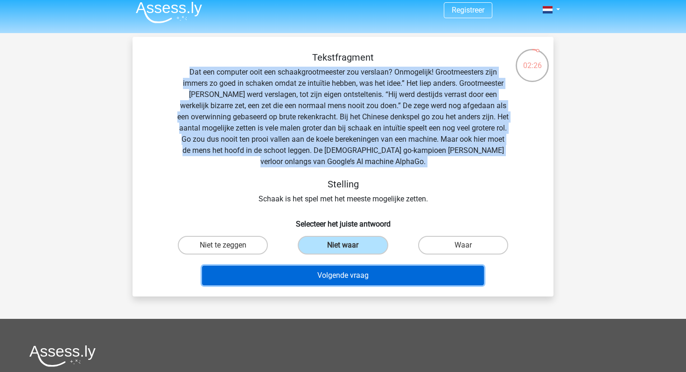
click at [366, 271] on button "Volgende vraag" at bounding box center [343, 276] width 282 height 20
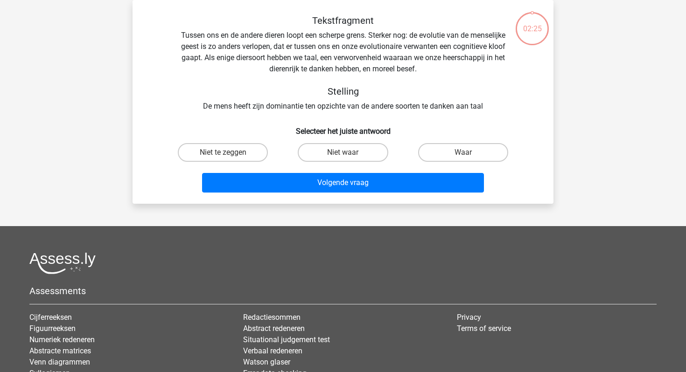
scroll to position [0, 0]
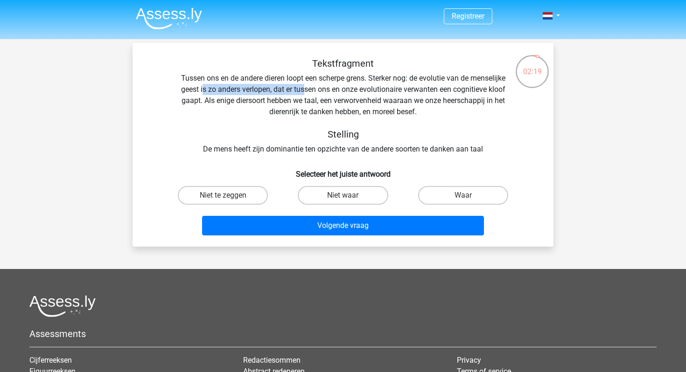
drag, startPoint x: 203, startPoint y: 89, endPoint x: 300, endPoint y: 83, distance: 97.3
click at [301, 84] on div "Tekstfragment Tussen ons en de andere dieren loopt een scherpe grens. Sterker n…" at bounding box center [343, 106] width 391 height 97
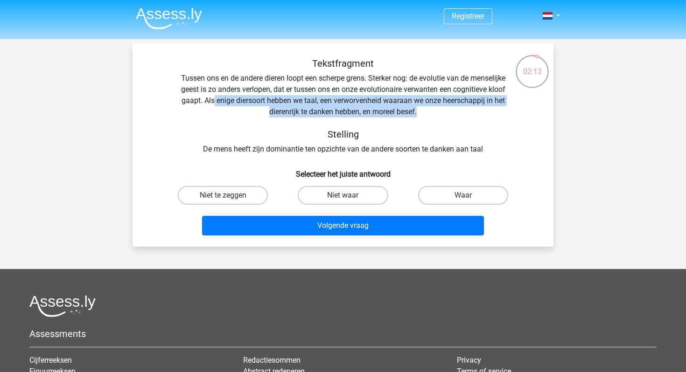
drag, startPoint x: 211, startPoint y: 101, endPoint x: 423, endPoint y: 108, distance: 212.0
click at [423, 108] on div "Tekstfragment Tussen ons en de andere dieren loopt een scherpe grens. Sterker n…" at bounding box center [343, 106] width 391 height 97
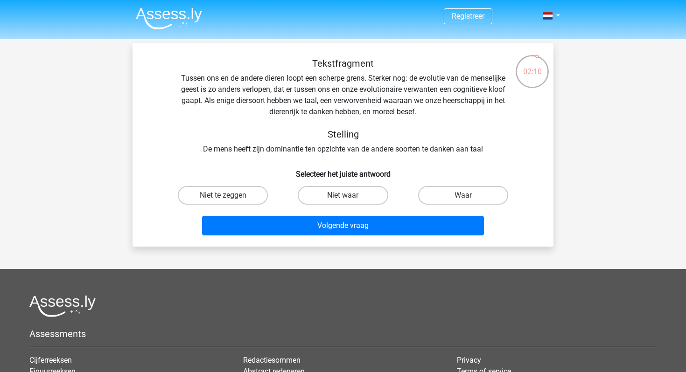
click at [422, 126] on div "Tekstfragment Tussen ons en de andere dieren loopt een scherpe grens. Sterker n…" at bounding box center [343, 106] width 391 height 97
click at [361, 151] on div "Tekstfragment Tussen ons en de andere dieren loopt een scherpe grens. Sterker n…" at bounding box center [343, 106] width 391 height 97
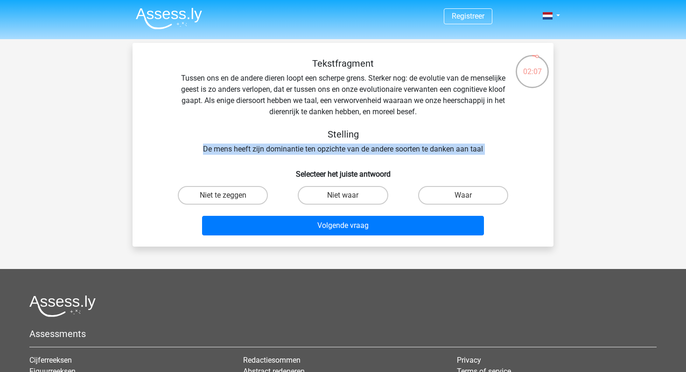
click at [361, 151] on div "Tekstfragment Tussen ons en de andere dieren loopt een scherpe grens. Sterker n…" at bounding box center [343, 106] width 391 height 97
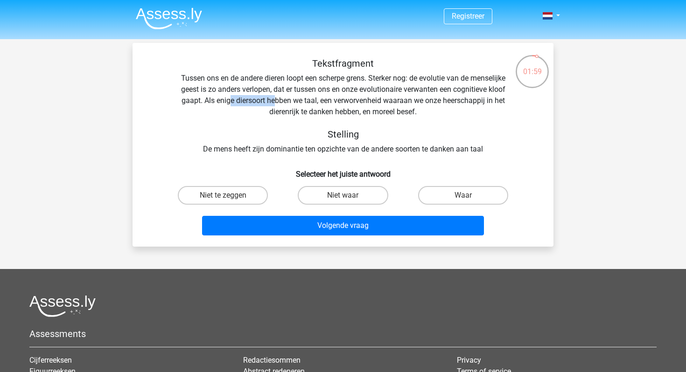
drag, startPoint x: 229, startPoint y: 100, endPoint x: 274, endPoint y: 105, distance: 44.6
click at [274, 105] on div "Tekstfragment Tussen ons en de andere dieren loopt een scherpe grens. Sterker n…" at bounding box center [343, 106] width 391 height 97
click at [440, 197] on label "Waar" at bounding box center [463, 195] width 90 height 19
click at [463, 197] on input "Waar" at bounding box center [466, 199] width 6 height 6
radio input "true"
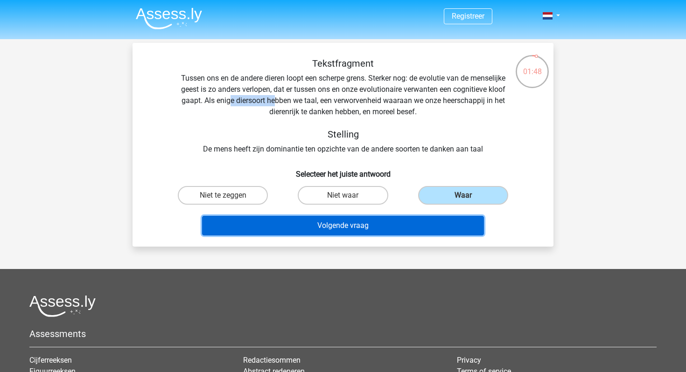
click at [422, 229] on button "Volgende vraag" at bounding box center [343, 226] width 282 height 20
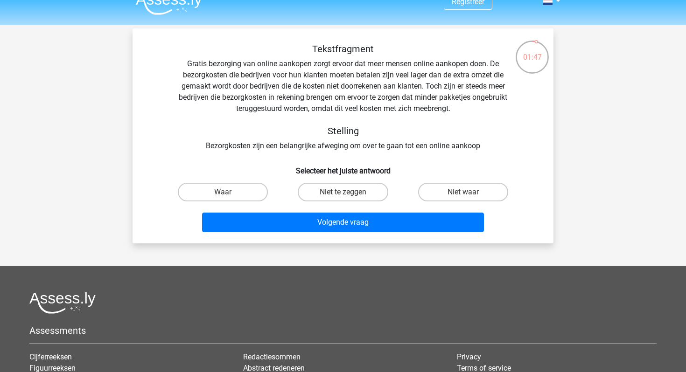
scroll to position [14, 0]
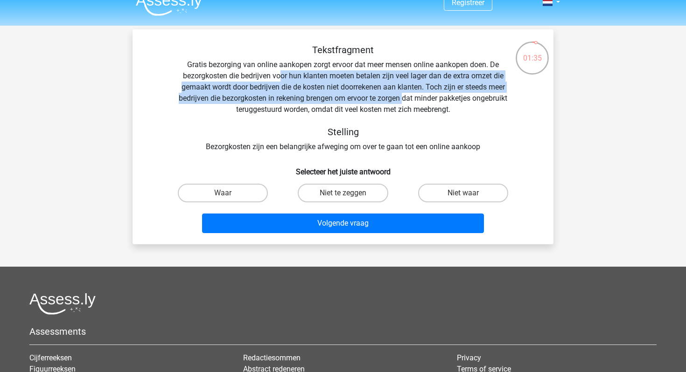
drag, startPoint x: 281, startPoint y: 75, endPoint x: 424, endPoint y: 93, distance: 144.0
click at [424, 93] on div "Tekstfragment Gratis bezorging van online aankopen zorgt ervoor dat meer mensen…" at bounding box center [343, 98] width 391 height 108
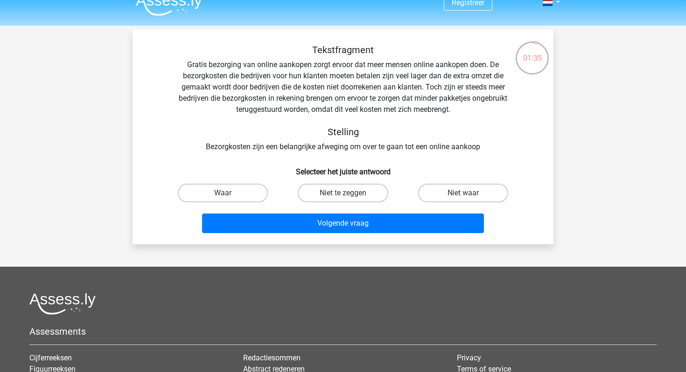
click at [424, 92] on div "Tekstfragment Gratis bezorging van online aankopen zorgt ervoor dat meer mensen…" at bounding box center [343, 98] width 391 height 108
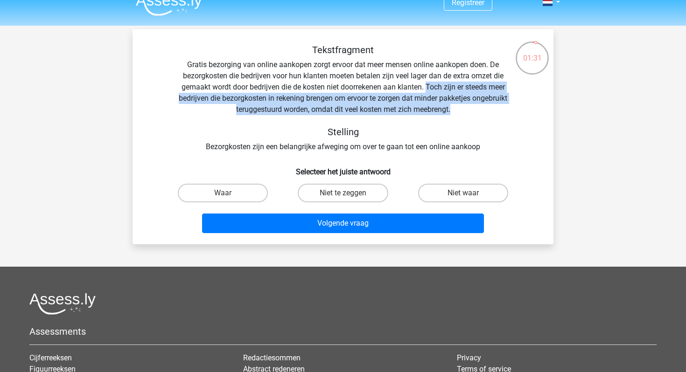
drag, startPoint x: 427, startPoint y: 90, endPoint x: 496, endPoint y: 106, distance: 71.4
click at [496, 106] on div "Tekstfragment Gratis bezorging van online aankopen zorgt ervoor dat meer mensen…" at bounding box center [343, 98] width 391 height 108
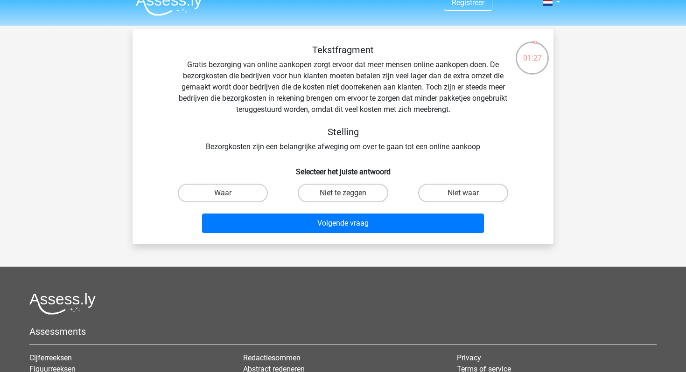
click at [335, 85] on div "Tekstfragment Gratis bezorging van online aankopen zorgt ervoor dat meer mensen…" at bounding box center [343, 98] width 391 height 108
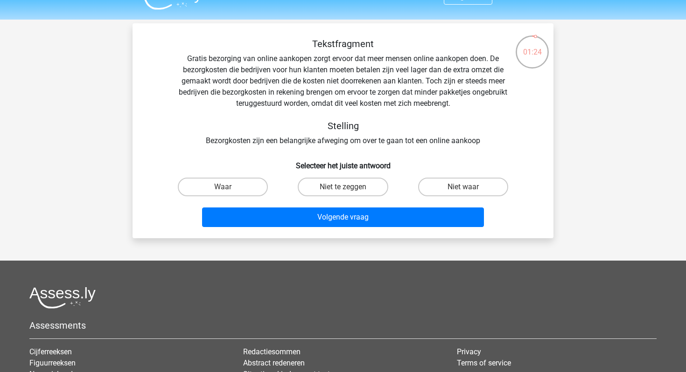
scroll to position [21, 0]
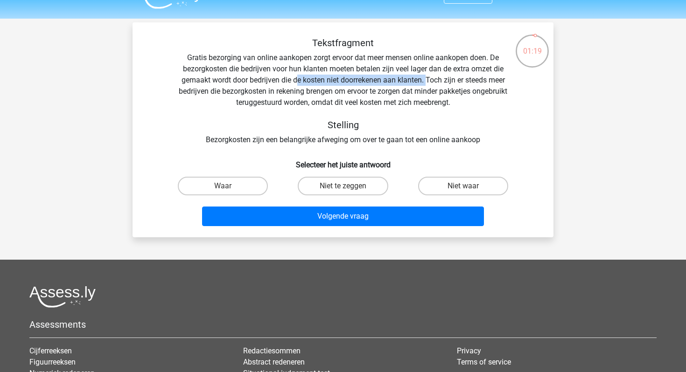
drag, startPoint x: 298, startPoint y: 80, endPoint x: 427, endPoint y: 79, distance: 128.8
click at [427, 79] on div "Tekstfragment Gratis bezorging van online aankopen zorgt ervoor dat meer mensen…" at bounding box center [343, 91] width 391 height 108
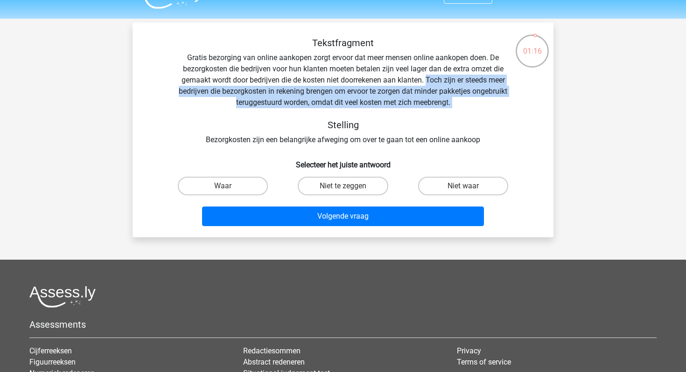
drag, startPoint x: 427, startPoint y: 79, endPoint x: 471, endPoint y: 102, distance: 50.1
click at [471, 102] on div "Tekstfragment Gratis bezorging van online aankopen zorgt ervoor dat meer mensen…" at bounding box center [343, 91] width 391 height 108
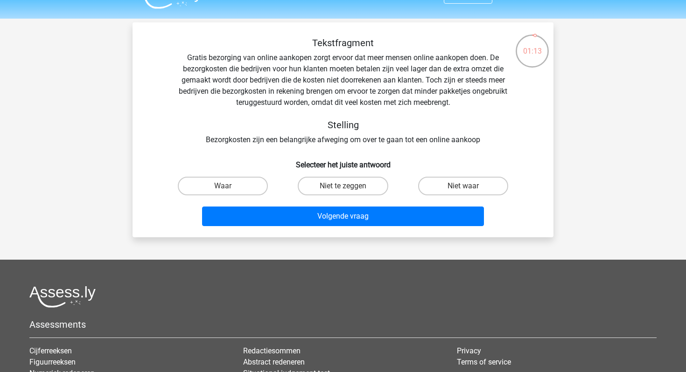
click at [355, 143] on div "Tekstfragment Gratis bezorging van online aankopen zorgt ervoor dat meer mensen…" at bounding box center [343, 91] width 391 height 108
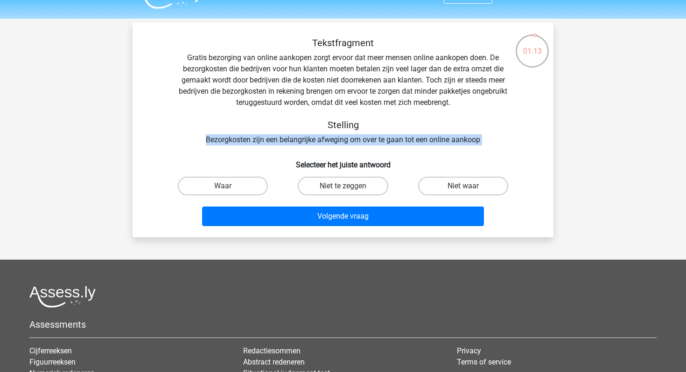
click at [355, 143] on div "Tekstfragment Gratis bezorging van online aankopen zorgt ervoor dat meer mensen…" at bounding box center [343, 91] width 391 height 108
click at [365, 190] on label "Niet te zeggen" at bounding box center [343, 186] width 90 height 19
click at [349, 190] on input "Niet te zeggen" at bounding box center [346, 189] width 6 height 6
radio input "true"
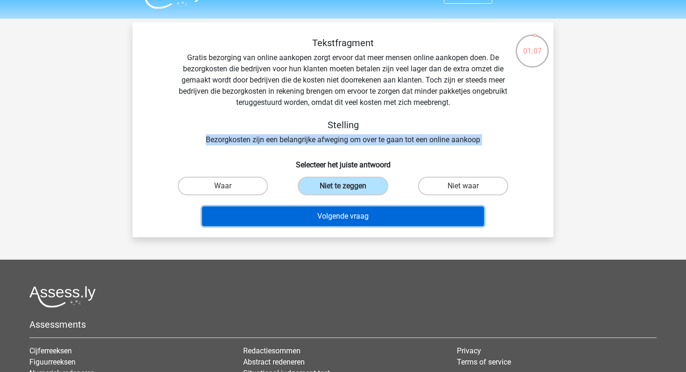
click at [374, 216] on button "Volgende vraag" at bounding box center [343, 217] width 282 height 20
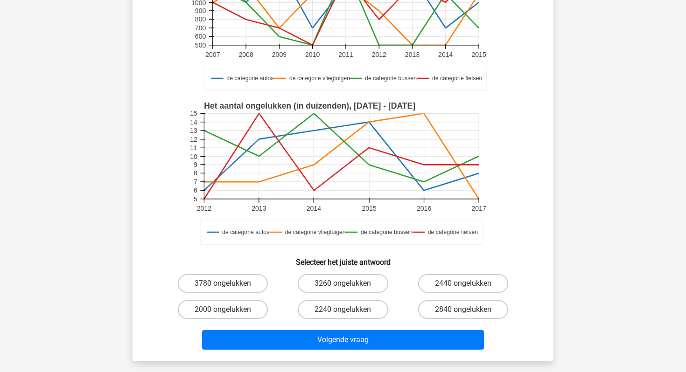
scroll to position [151, 0]
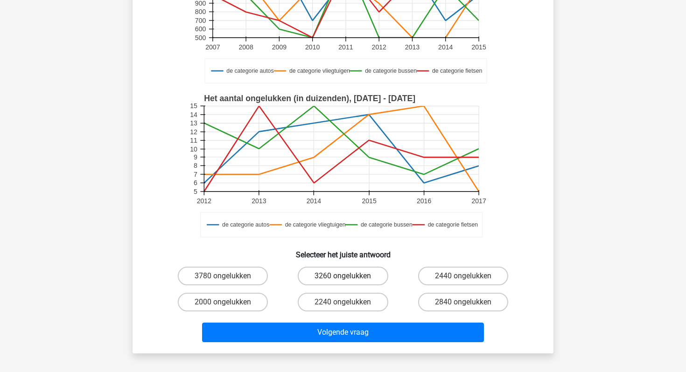
click at [356, 277] on label "3260 ongelukken" at bounding box center [343, 276] width 90 height 19
click at [349, 277] on input "3260 ongelukken" at bounding box center [346, 279] width 6 height 6
radio input "true"
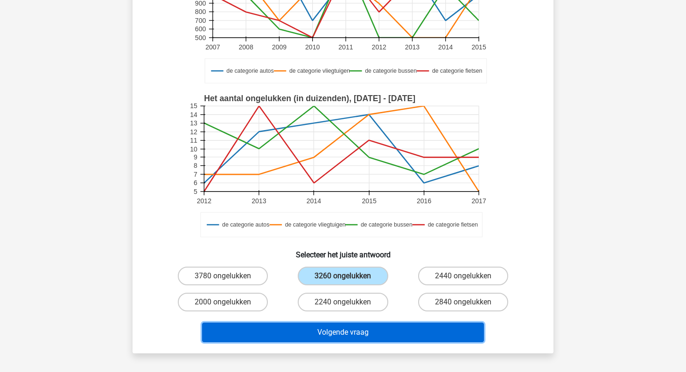
click at [361, 325] on button "Volgende vraag" at bounding box center [343, 333] width 282 height 20
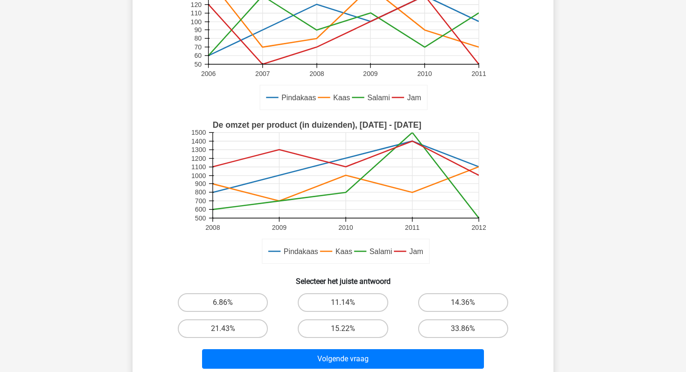
scroll to position [146, 0]
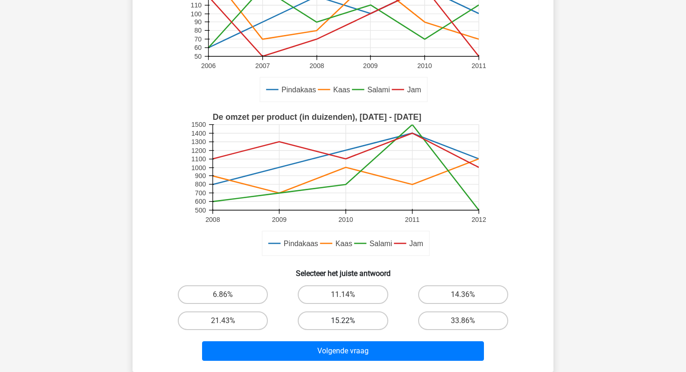
click at [361, 319] on label "15.22%" at bounding box center [343, 321] width 90 height 19
click at [349, 321] on input "15.22%" at bounding box center [346, 324] width 6 height 6
radio input "true"
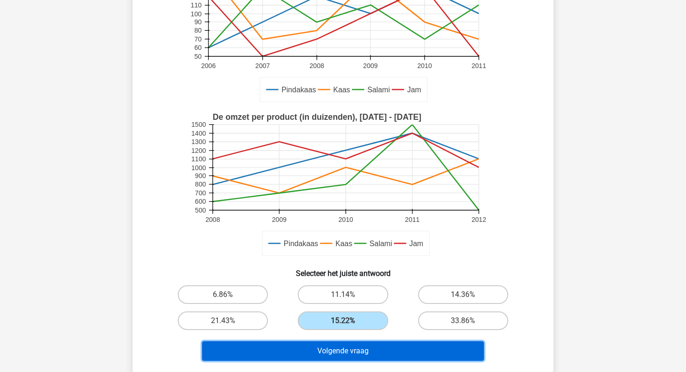
click at [366, 345] on button "Volgende vraag" at bounding box center [343, 352] width 282 height 20
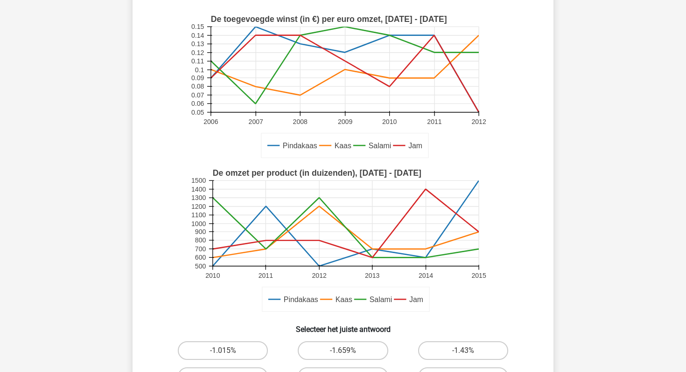
click at [366, 345] on label "-1.659%" at bounding box center [343, 351] width 90 height 19
click at [349, 351] on input "-1.659%" at bounding box center [346, 354] width 6 height 6
radio input "true"
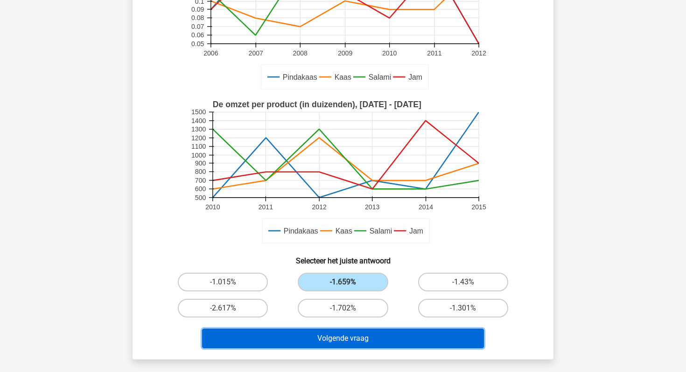
click at [366, 345] on button "Volgende vraag" at bounding box center [343, 339] width 282 height 20
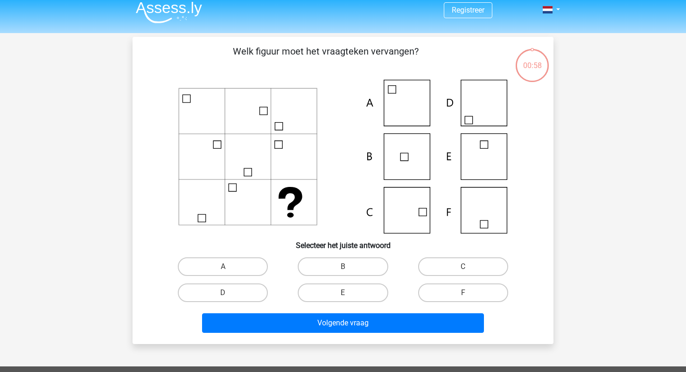
scroll to position [0, 0]
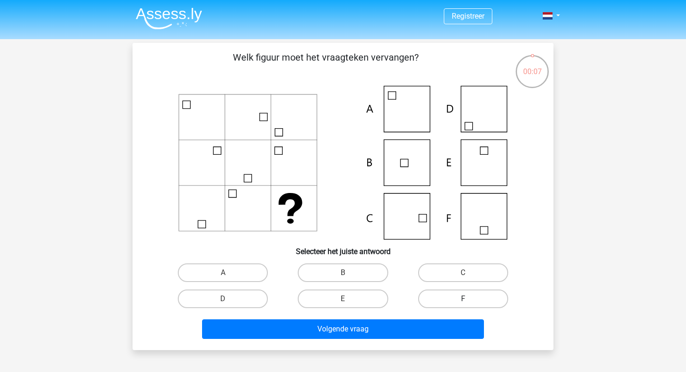
click at [450, 292] on label "F" at bounding box center [463, 299] width 90 height 19
click at [463, 299] on input "F" at bounding box center [466, 302] width 6 height 6
radio input "true"
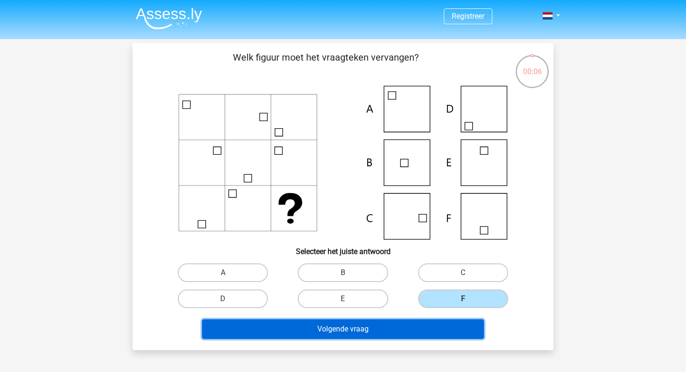
click at [402, 321] on button "Volgende vraag" at bounding box center [343, 330] width 282 height 20
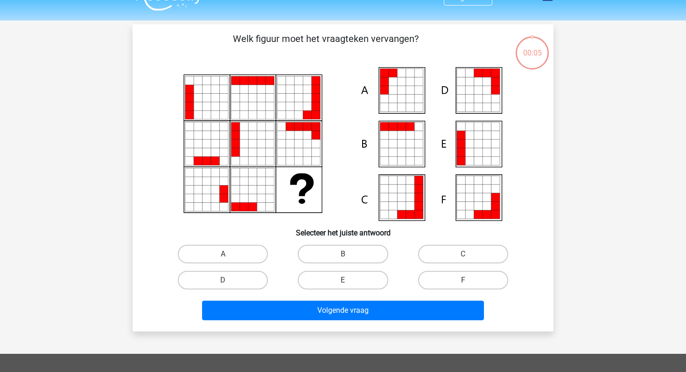
scroll to position [18, 0]
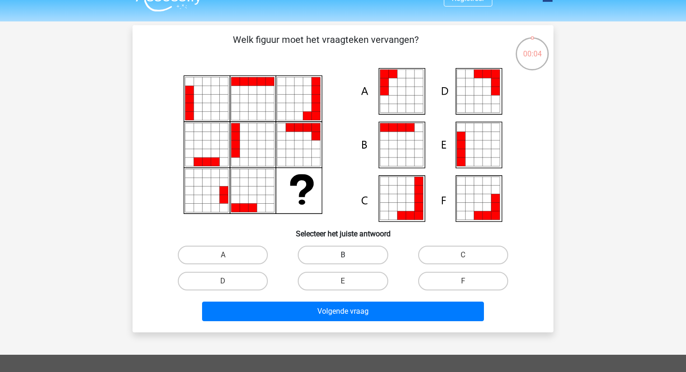
click at [362, 259] on label "B" at bounding box center [343, 255] width 90 height 19
click at [349, 259] on input "B" at bounding box center [346, 258] width 6 height 6
radio input "true"
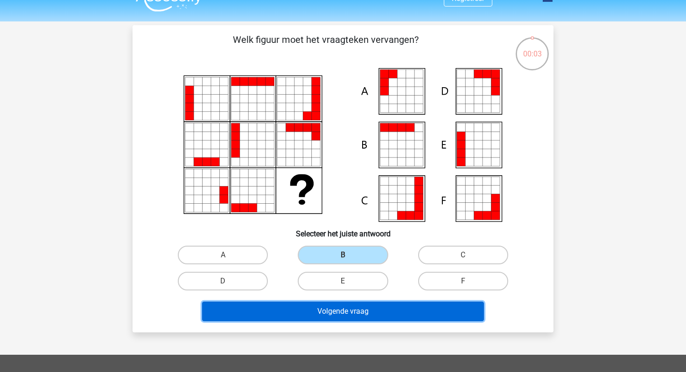
click at [362, 306] on button "Volgende vraag" at bounding box center [343, 312] width 282 height 20
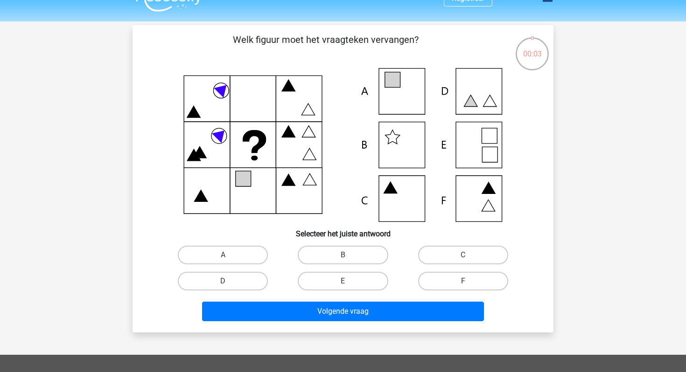
scroll to position [43, 0]
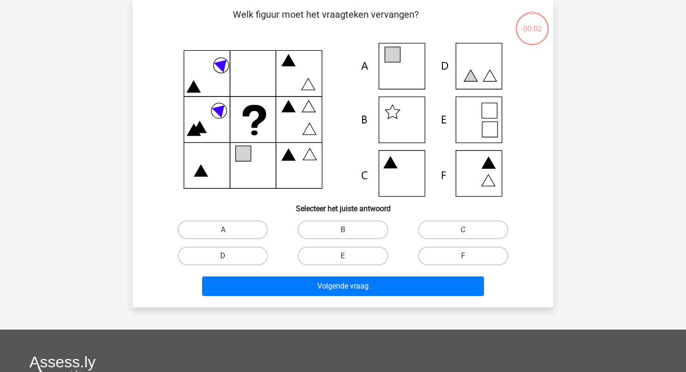
click at [238, 248] on label "D" at bounding box center [223, 256] width 90 height 19
click at [229, 256] on input "D" at bounding box center [226, 259] width 6 height 6
radio input "true"
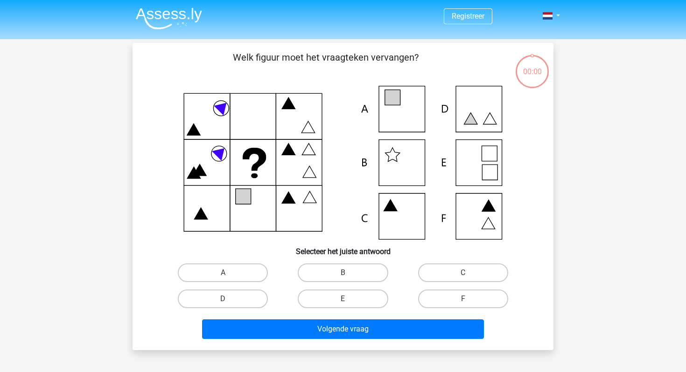
scroll to position [43, 0]
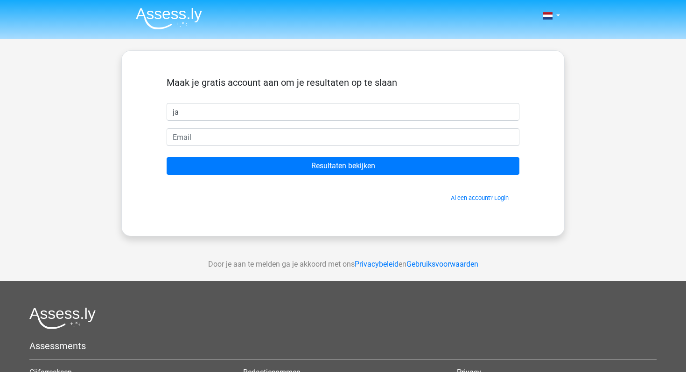
type input "janelle"
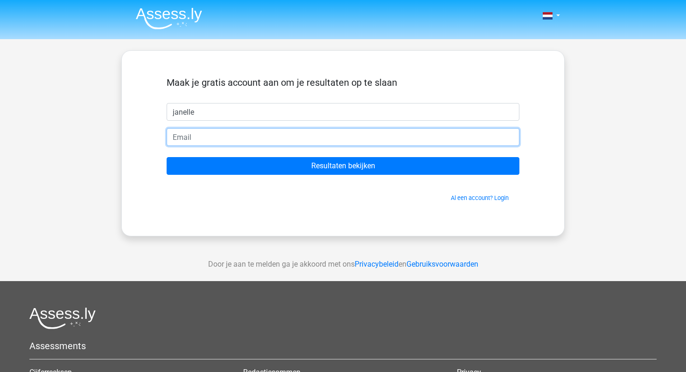
click at [243, 141] on input "email" at bounding box center [343, 137] width 353 height 18
type input "[EMAIL_ADDRESS][DOMAIN_NAME]"
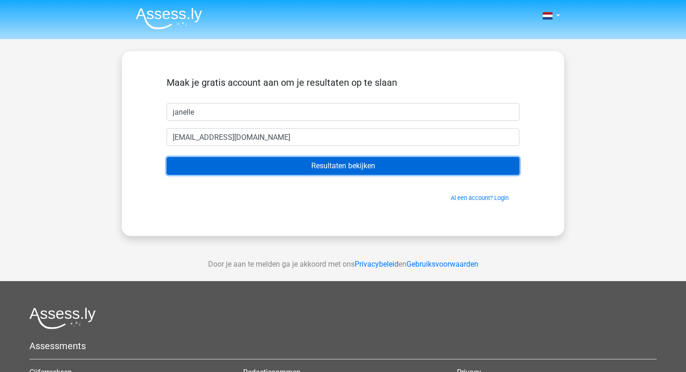
click at [246, 165] on input "Resultaten bekijken" at bounding box center [343, 166] width 353 height 18
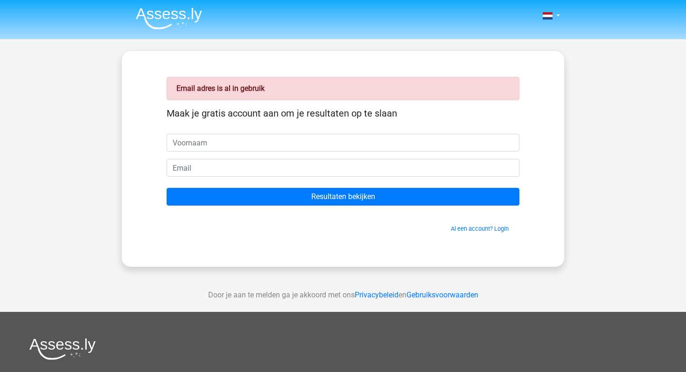
click at [248, 179] on form "Maak je gratis account aan om je resultaten op te slaan Resultaten bekijken Al …" at bounding box center [343, 171] width 353 height 126
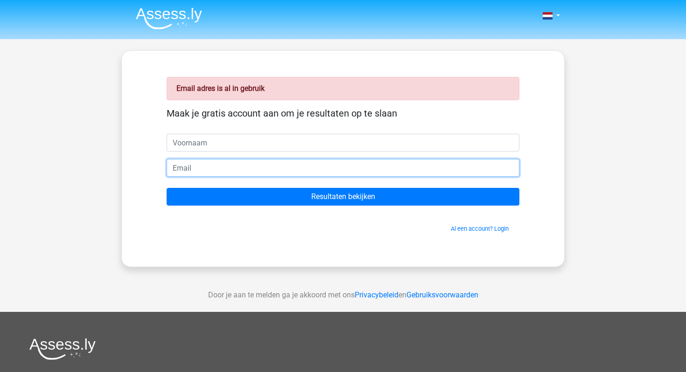
click at [248, 164] on input "email" at bounding box center [343, 168] width 353 height 18
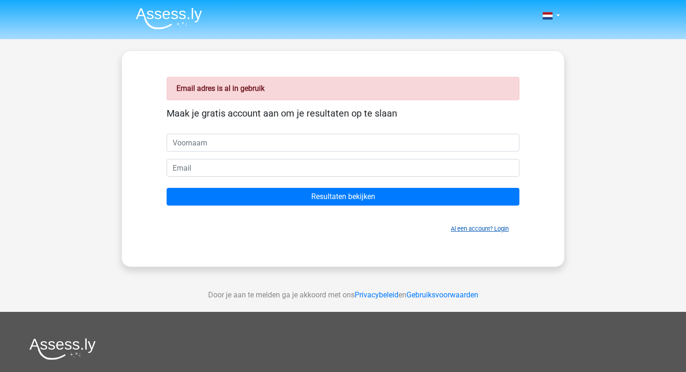
click at [473, 228] on link "Al een account? Login" at bounding box center [480, 228] width 58 height 7
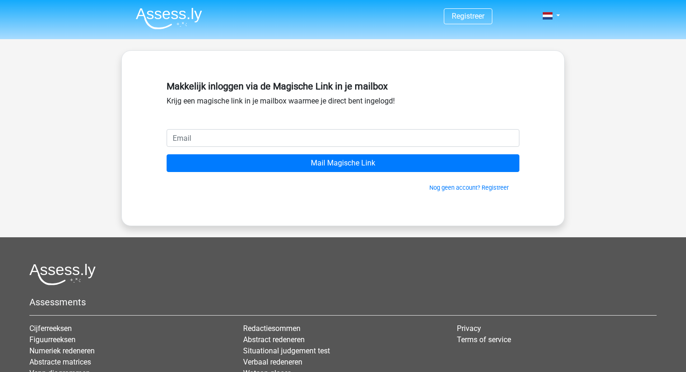
click at [312, 138] on input "email" at bounding box center [343, 138] width 353 height 18
type input "[EMAIL_ADDRESS][DOMAIN_NAME]"
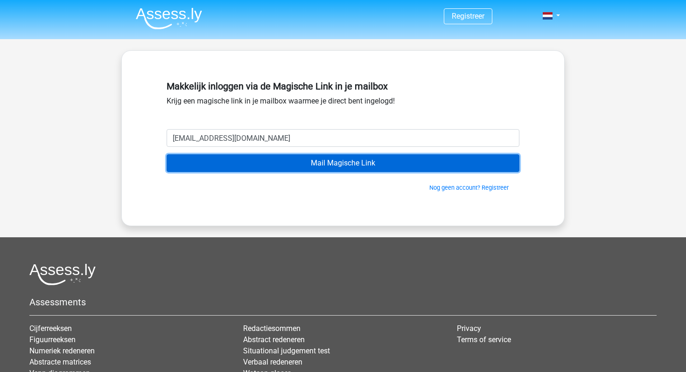
click at [318, 163] on input "Mail Magische Link" at bounding box center [343, 164] width 353 height 18
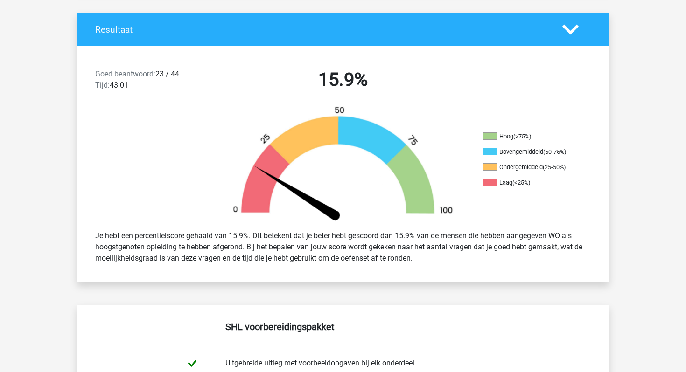
scroll to position [369, 0]
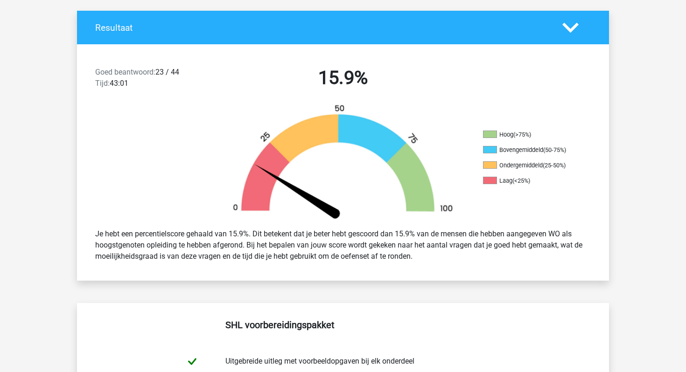
click at [326, 241] on div "Je hebt een percentielscore gehaald van 15.9%. Dit betekent dat je beter hebt g…" at bounding box center [343, 245] width 510 height 41
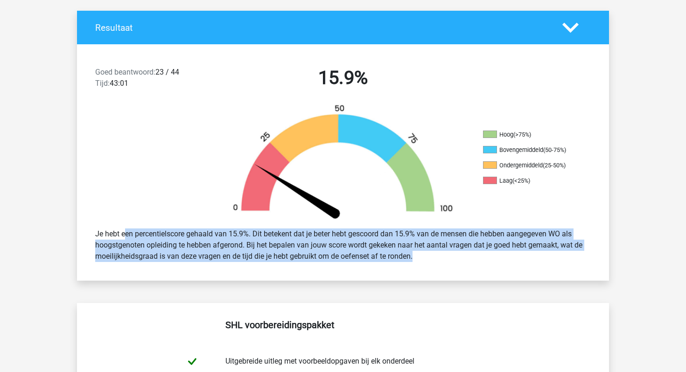
click at [326, 241] on div "Je hebt een percentielscore gehaald van 15.9%. Dit betekent dat je beter hebt g…" at bounding box center [343, 245] width 510 height 41
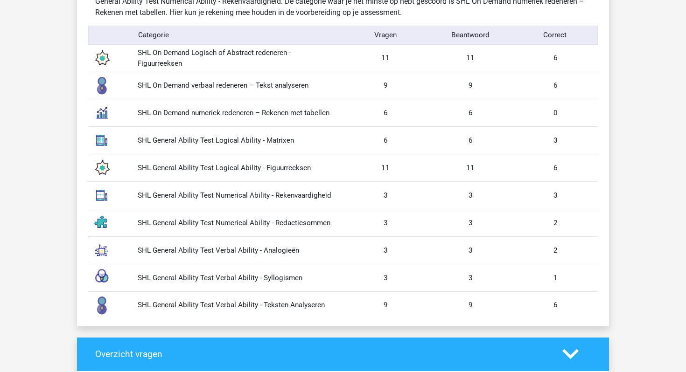
scroll to position [957, 0]
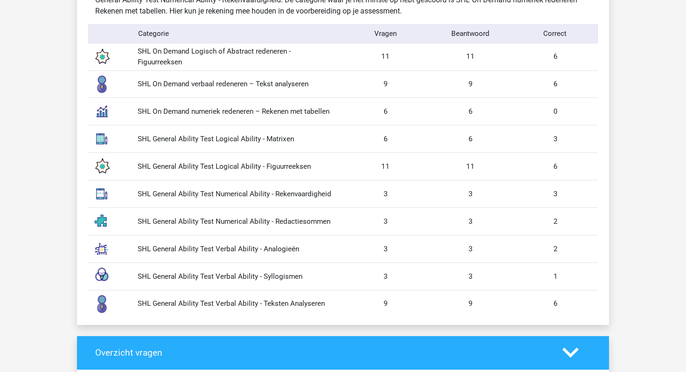
click at [383, 114] on div "6" at bounding box center [385, 111] width 85 height 11
click at [385, 111] on div "6" at bounding box center [385, 111] width 85 height 11
click at [384, 109] on div "6" at bounding box center [385, 111] width 85 height 11
drag, startPoint x: 384, startPoint y: 109, endPoint x: 393, endPoint y: 110, distance: 8.9
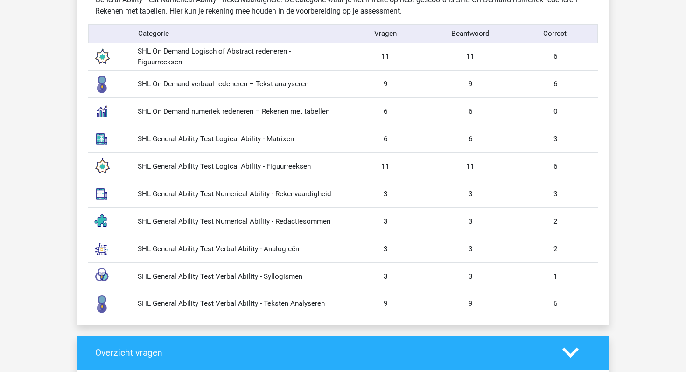
click at [393, 110] on div "6" at bounding box center [385, 111] width 85 height 11
click at [383, 134] on div "6" at bounding box center [385, 139] width 85 height 11
click at [384, 141] on div "6" at bounding box center [385, 139] width 85 height 11
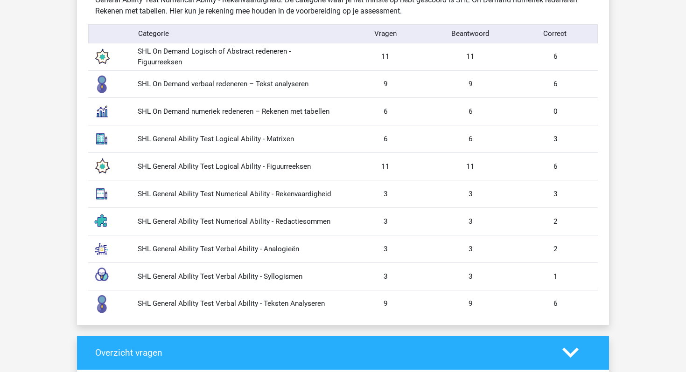
click at [387, 175] on div "SHL General Ability Test Logical Ability - Figuurreeksen 11 11 6" at bounding box center [343, 167] width 510 height 28
click at [386, 167] on div "11" at bounding box center [385, 167] width 85 height 11
click at [386, 195] on div "3" at bounding box center [385, 194] width 85 height 11
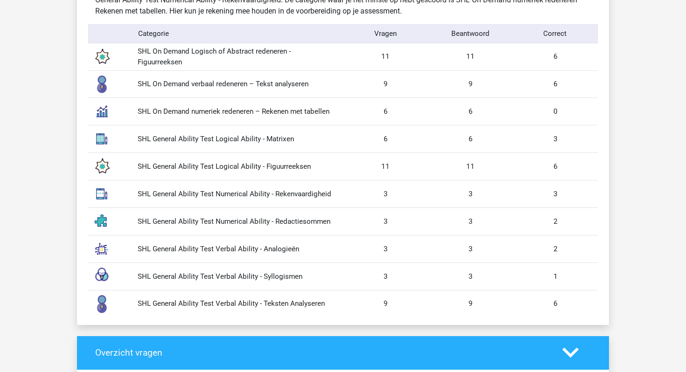
click at [389, 228] on div "SHL General Ability Test Numerical Ability - Redactiesommen 3 3 2" at bounding box center [343, 222] width 510 height 28
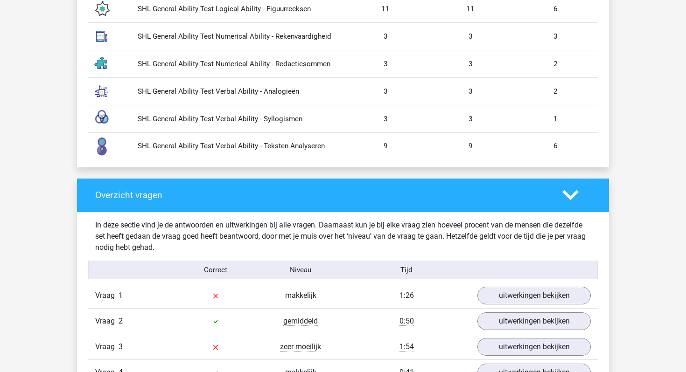
scroll to position [1226, 0]
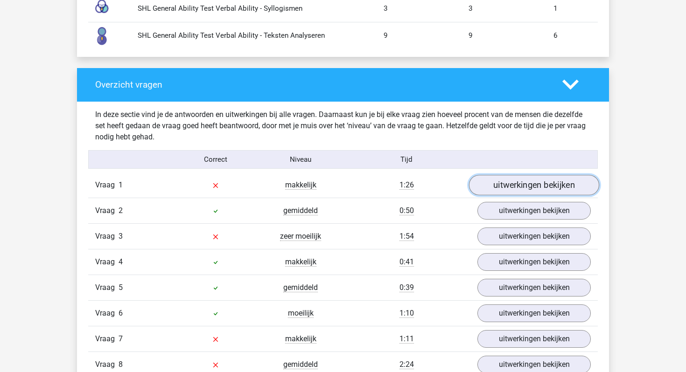
click at [534, 191] on link "uitwerkingen bekijken" at bounding box center [534, 186] width 130 height 21
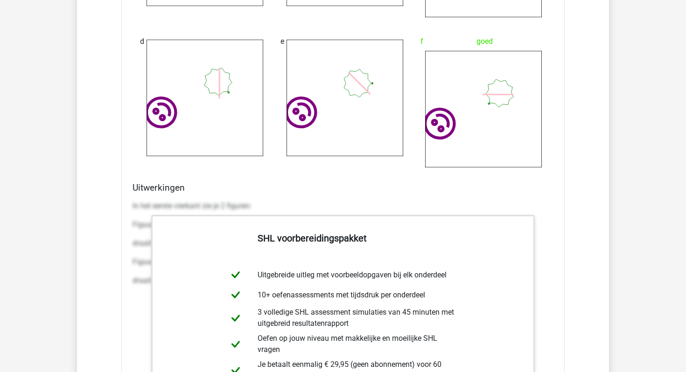
scroll to position [1745, 0]
